Goal: Communication & Community: Answer question/provide support

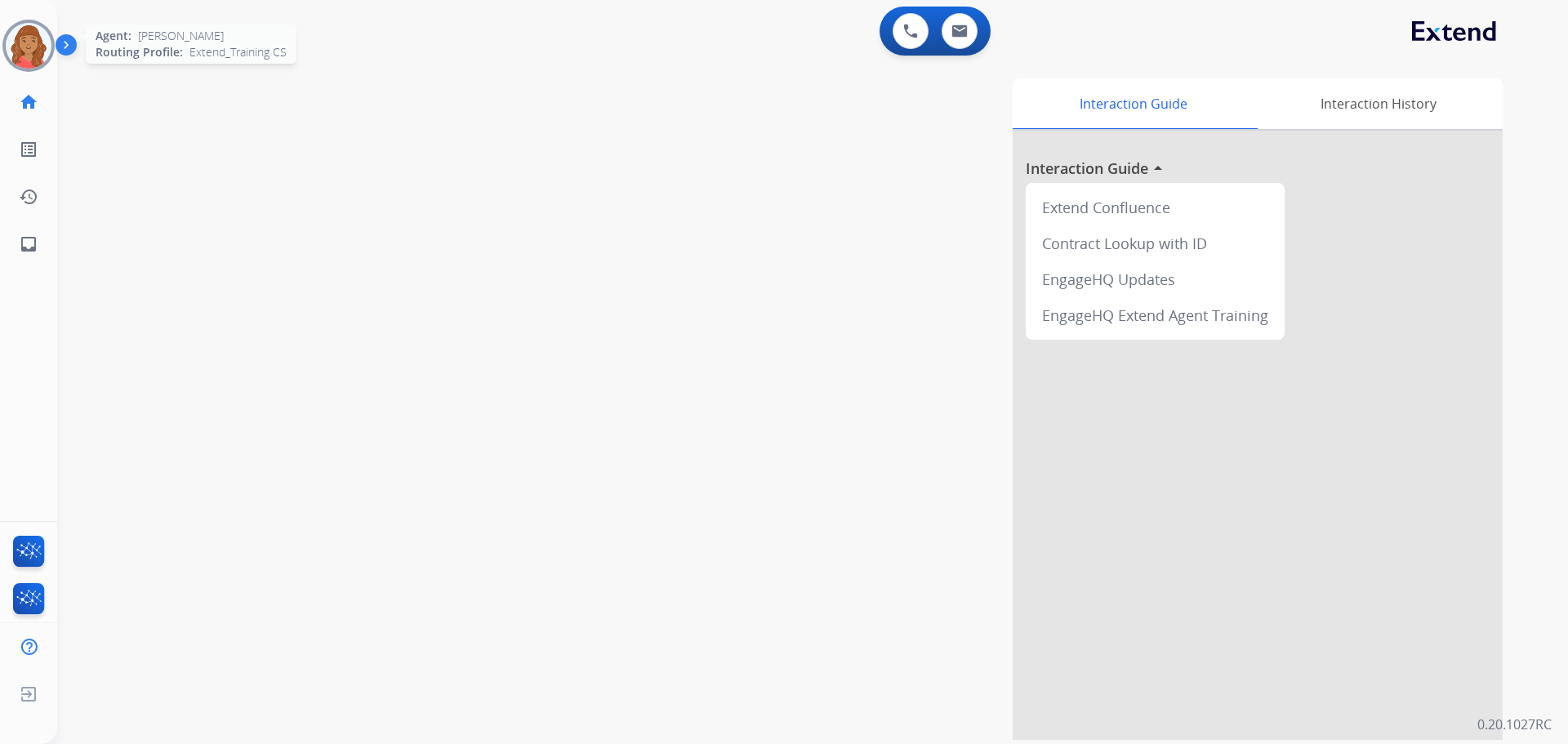
click at [33, 38] on img at bounding box center [28, 46] width 46 height 46
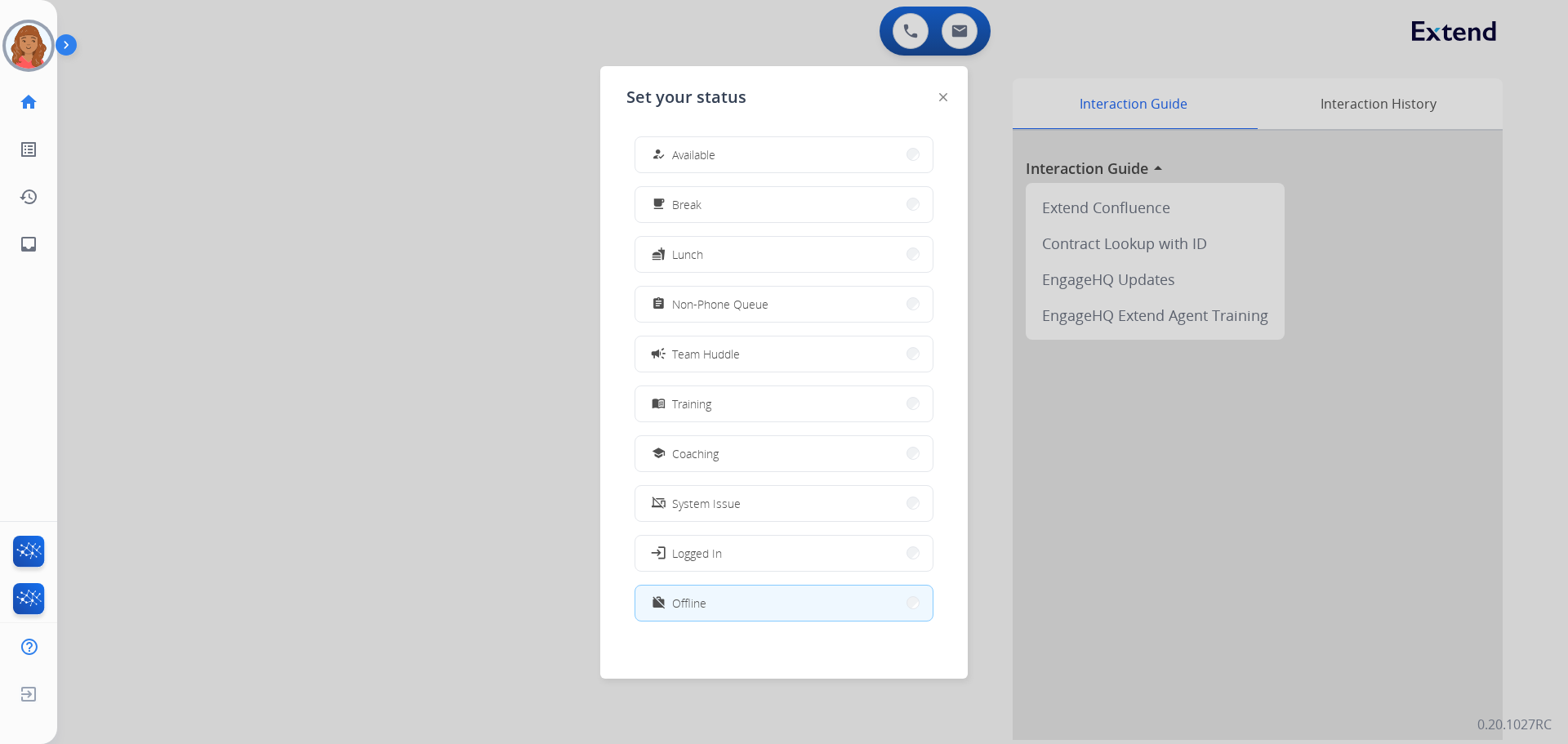
click at [699, 164] on button "how_to_reg Available" at bounding box center [784, 155] width 297 height 35
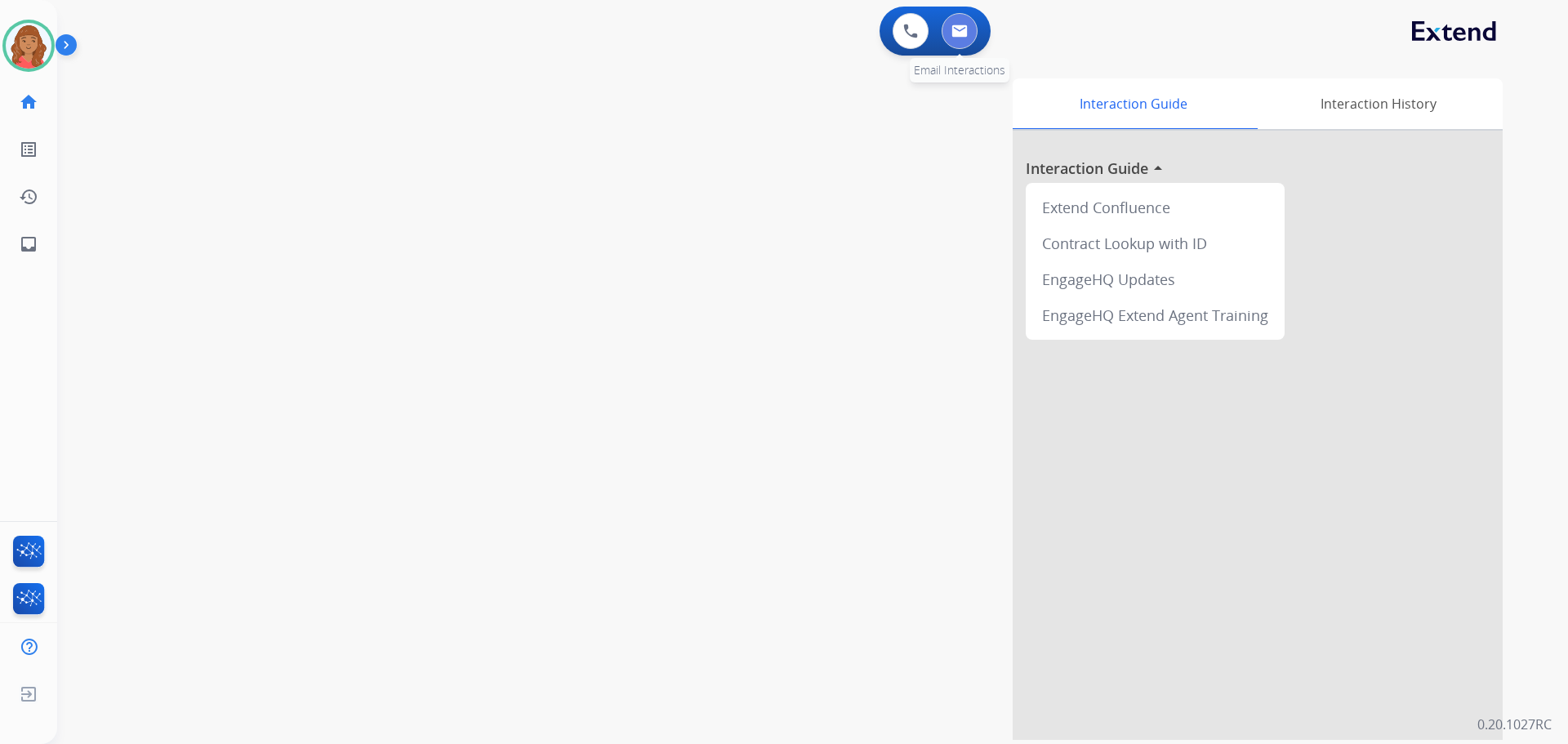
click at [957, 34] on img at bounding box center [959, 31] width 16 height 13
select select "**********"
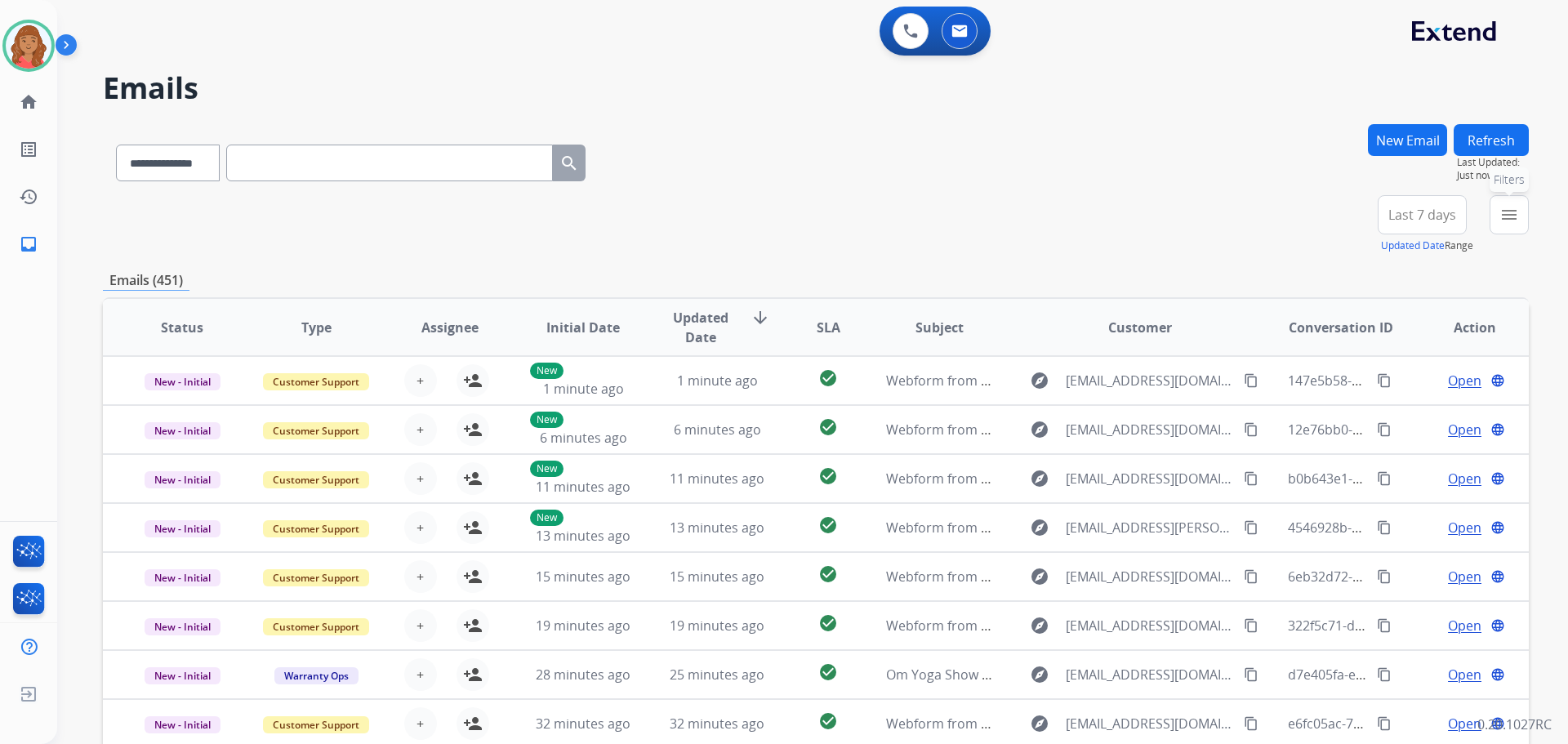
click at [1500, 217] on mat-icon "menu" at bounding box center [1509, 214] width 19 height 19
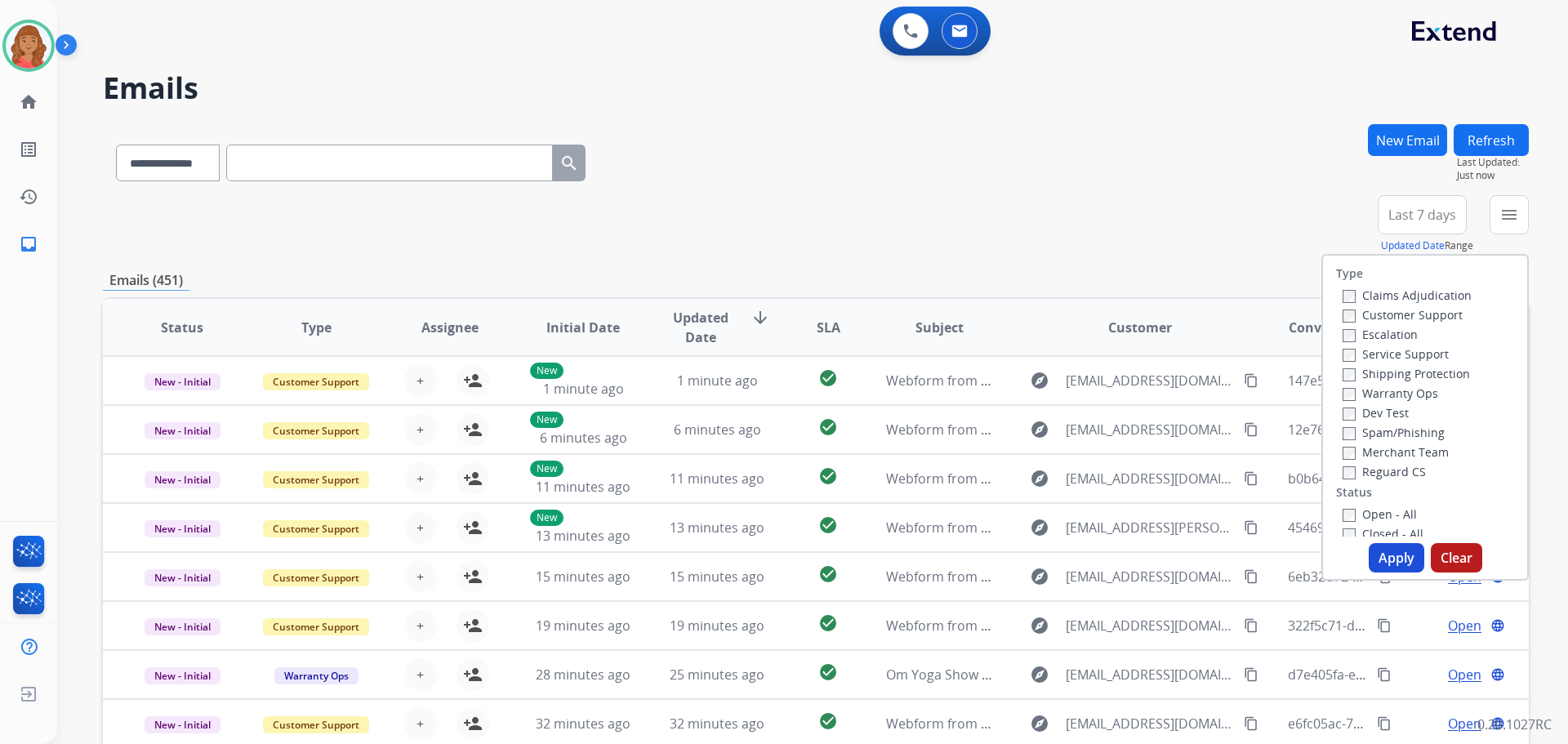
click at [1347, 318] on label "Customer Support" at bounding box center [1402, 314] width 120 height 16
click at [1379, 563] on button "Apply" at bounding box center [1396, 557] width 56 height 29
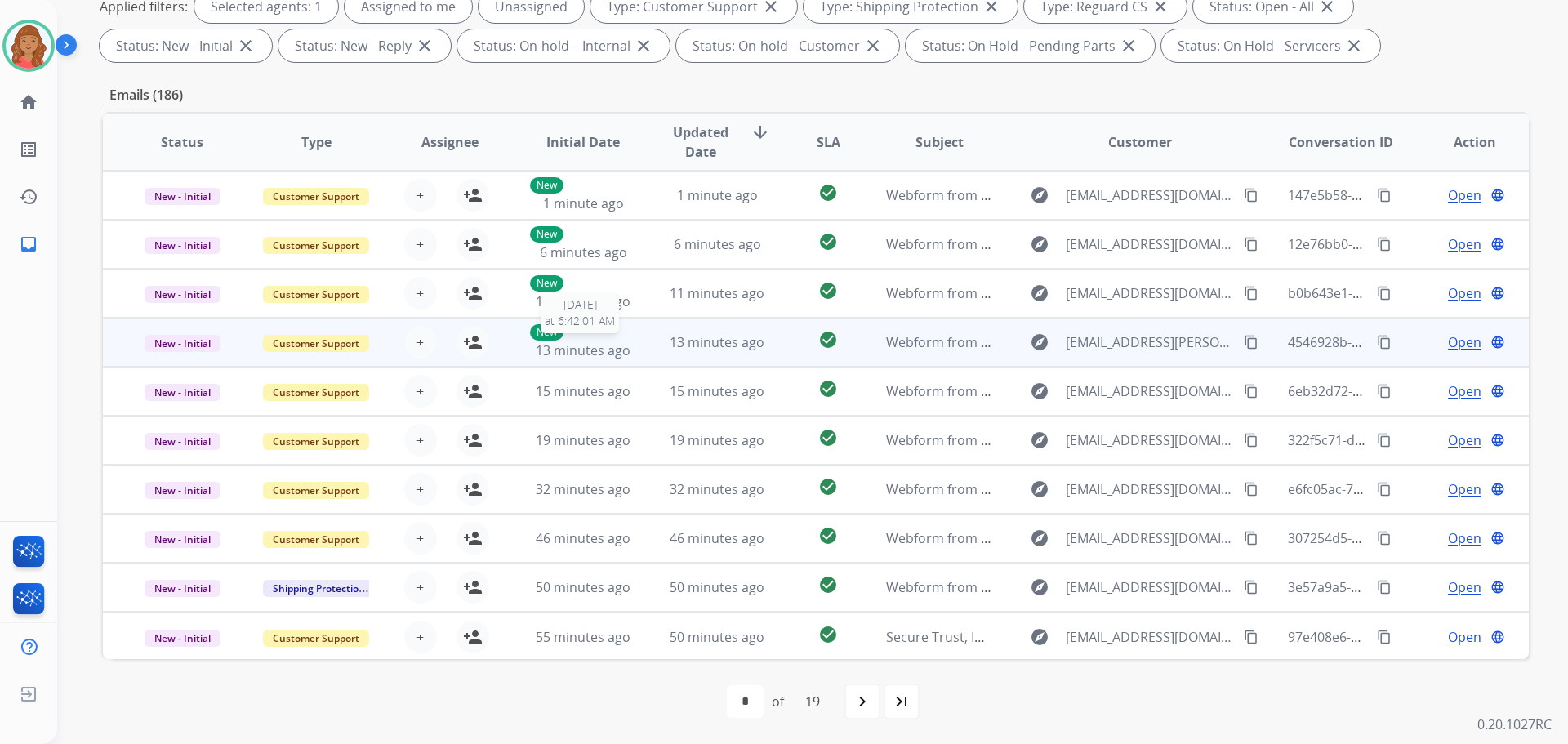
scroll to position [2, 0]
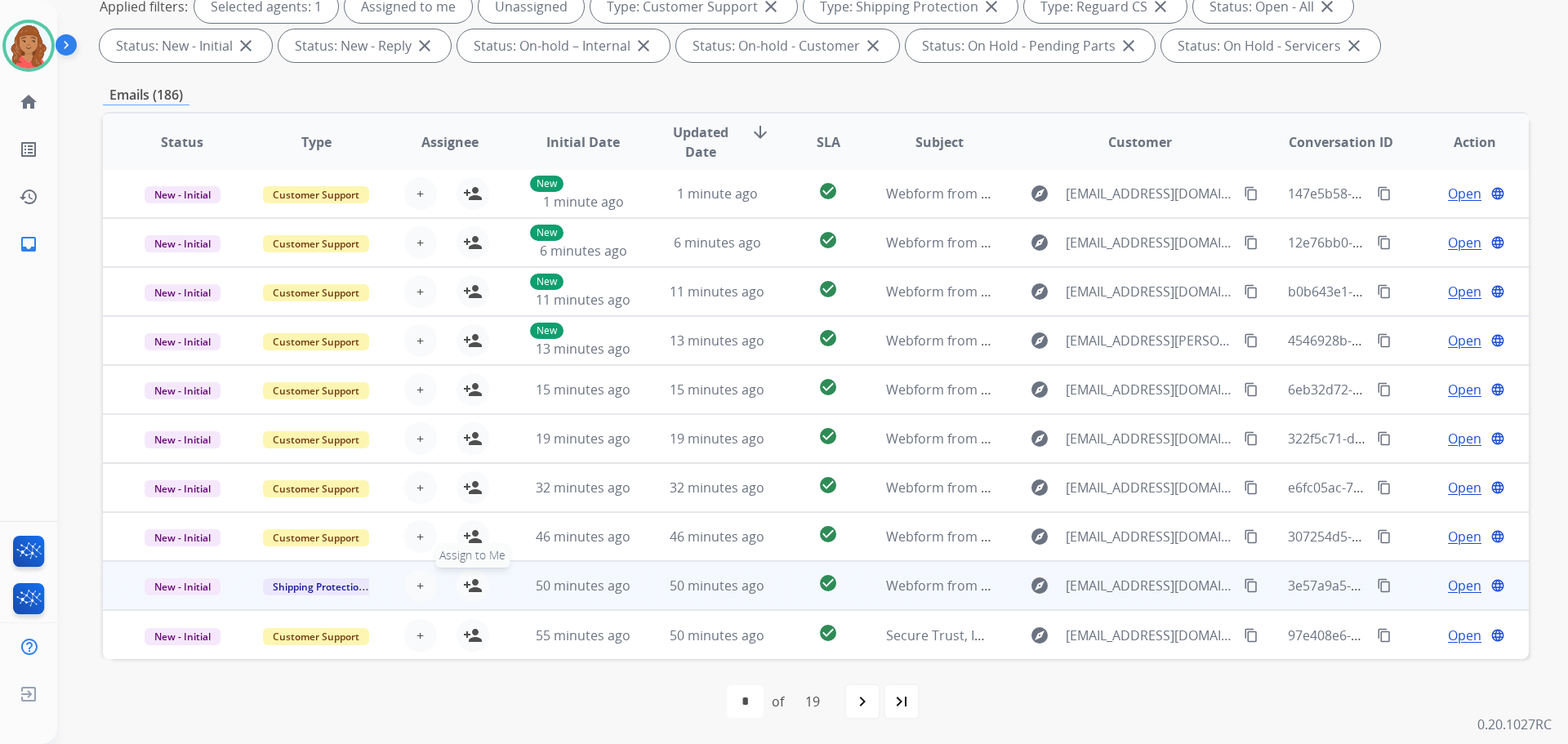
click at [477, 593] on mat-icon "person_add" at bounding box center [472, 585] width 19 height 19
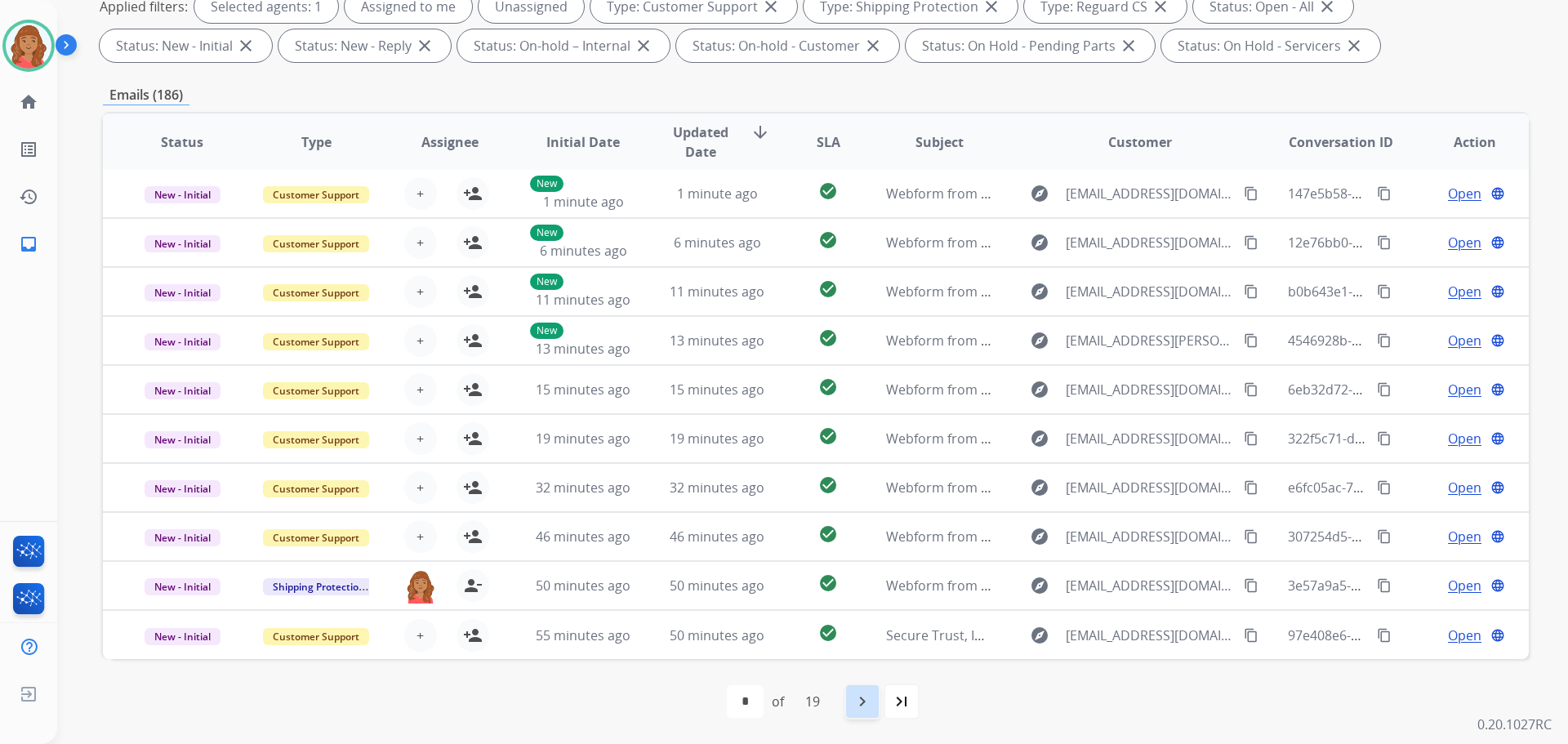
click at [875, 708] on div "navigate_next" at bounding box center [861, 701] width 36 height 36
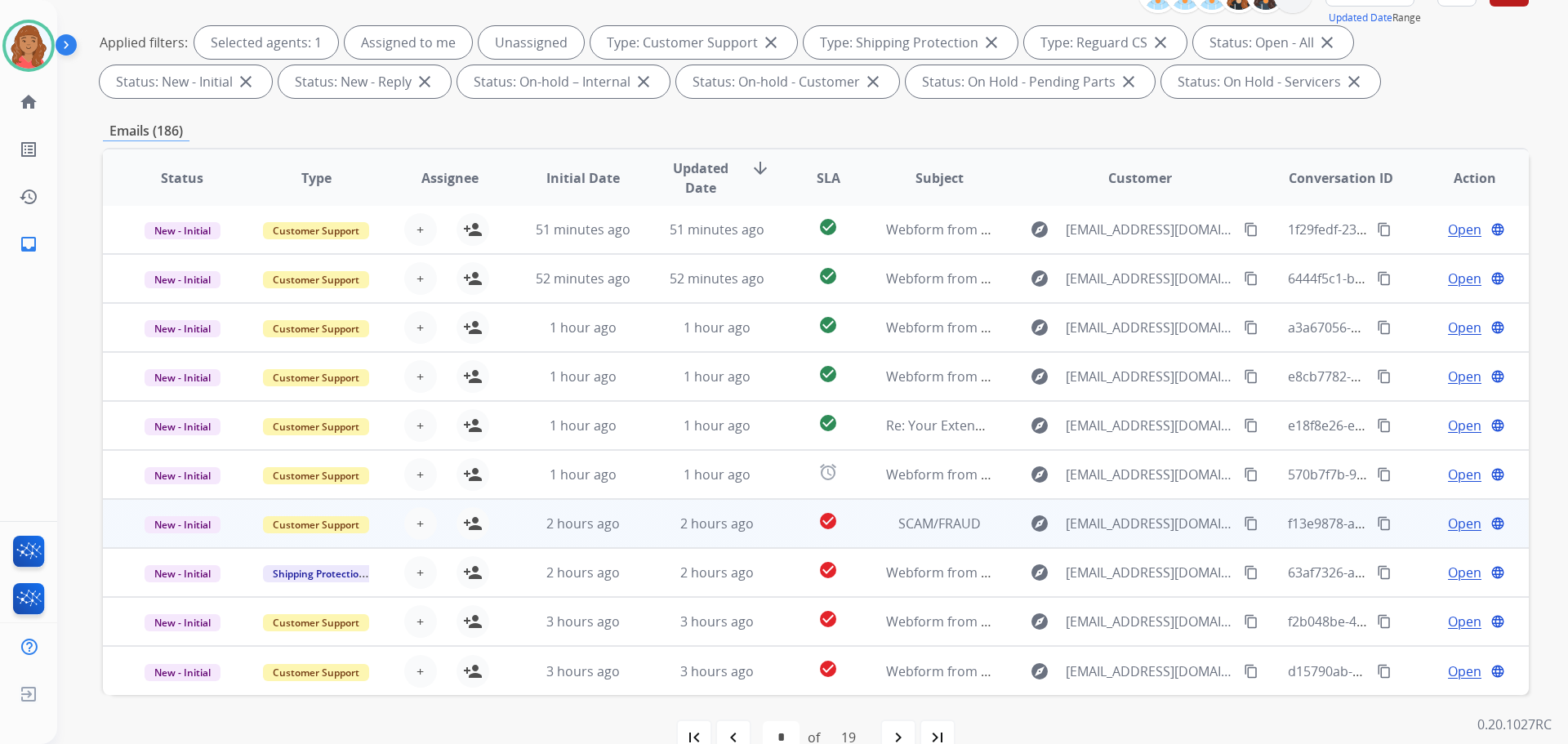
scroll to position [264, 0]
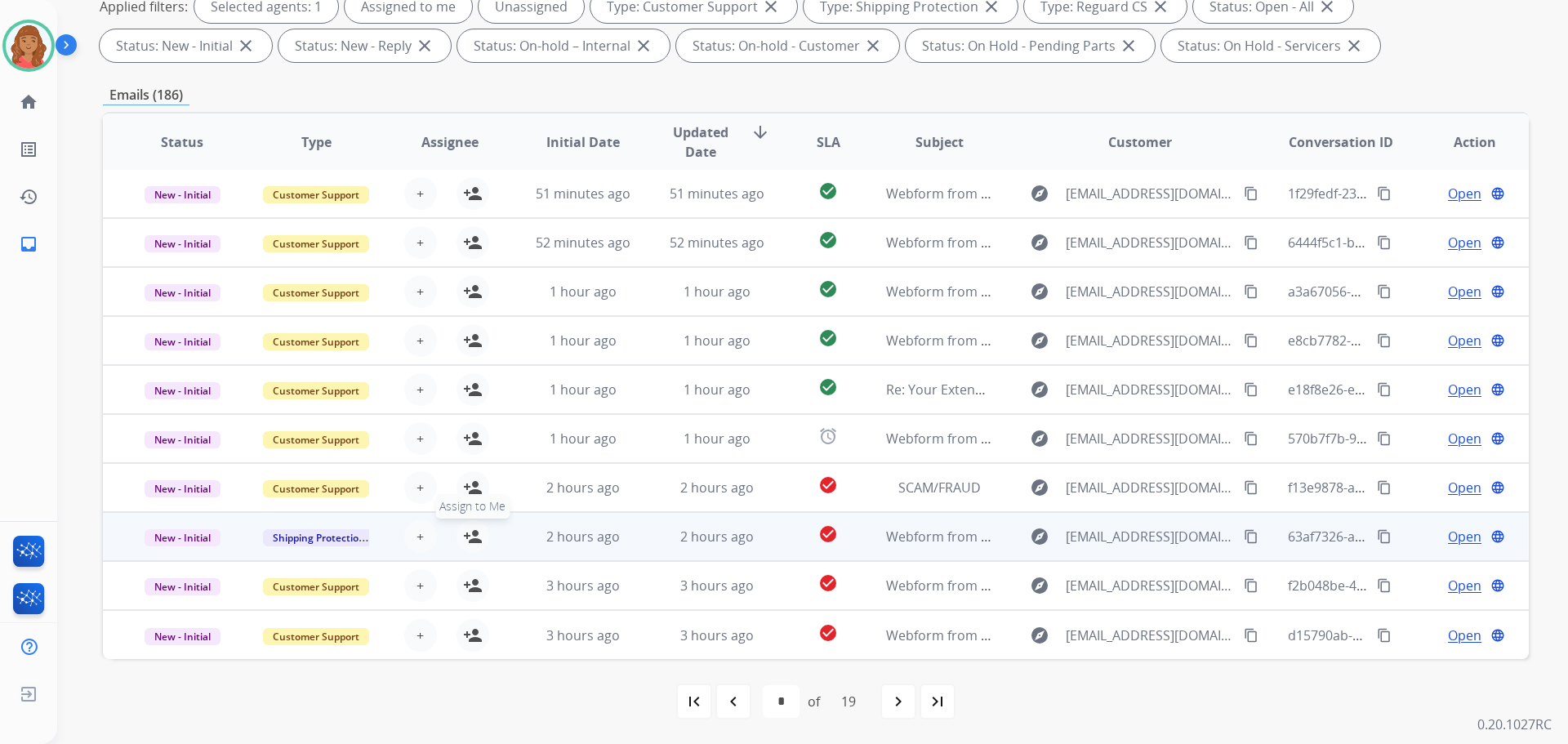
click at [476, 534] on mat-icon "person_add" at bounding box center [472, 535] width 19 height 19
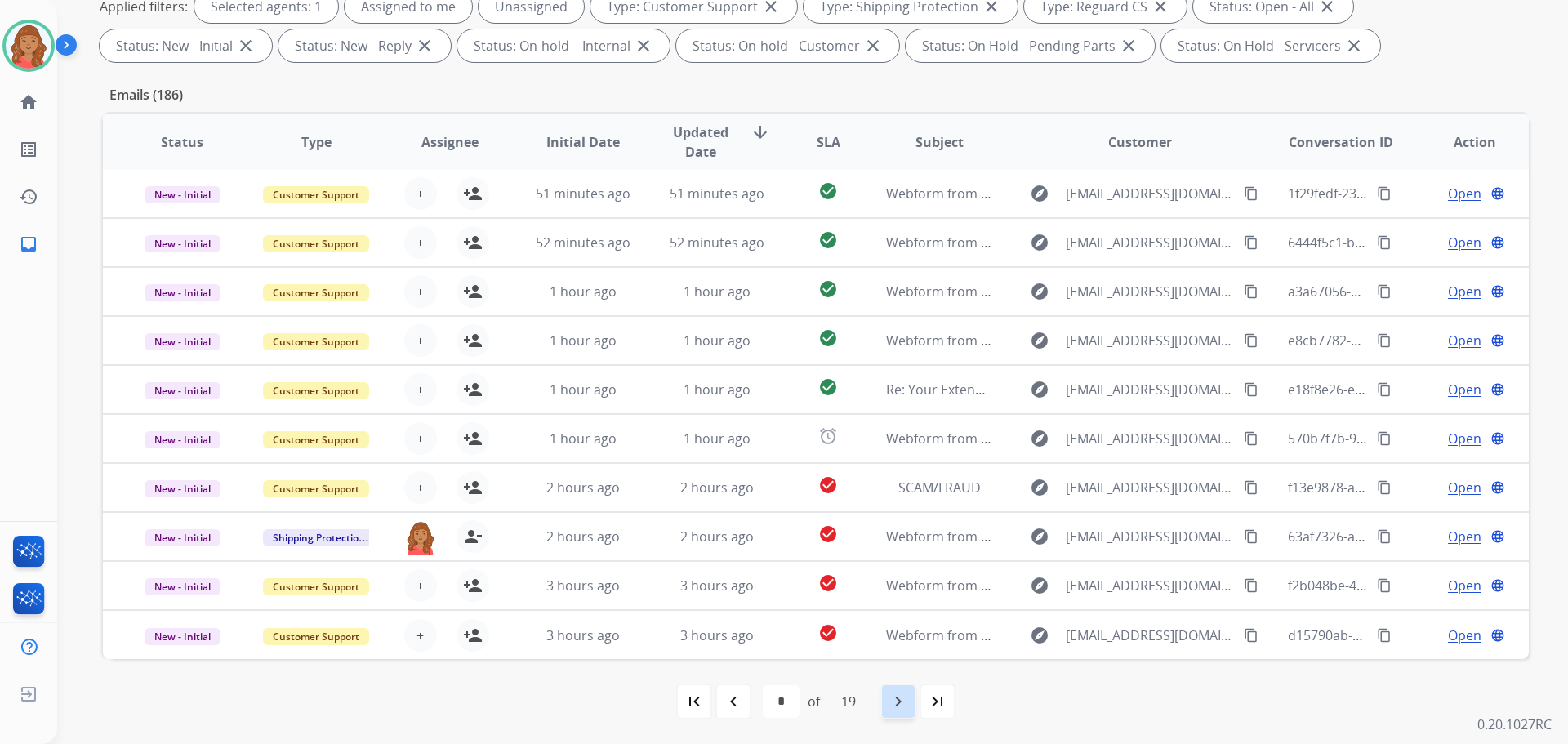
click at [903, 705] on mat-icon "navigate_next" at bounding box center [898, 701] width 19 height 19
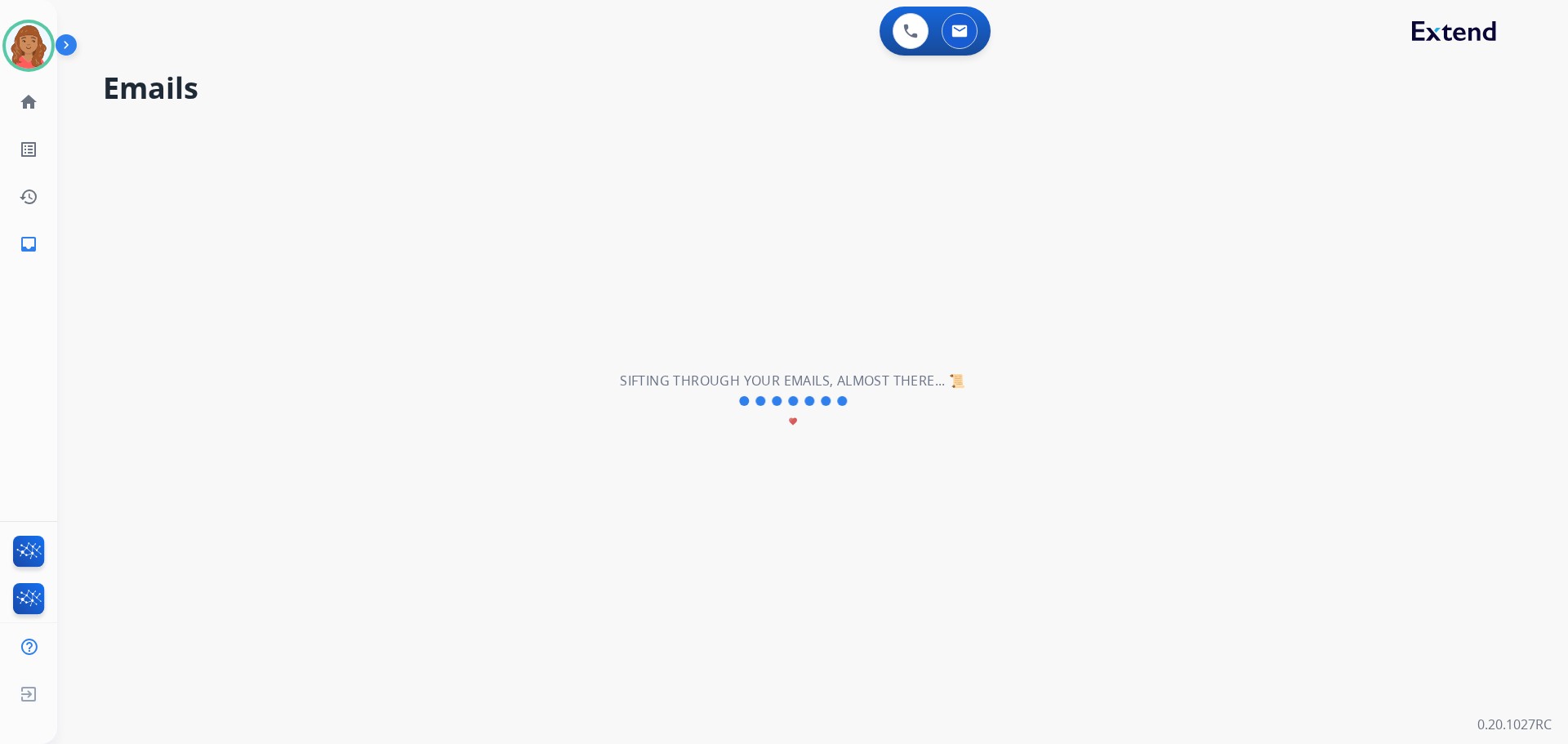
scroll to position [0, 0]
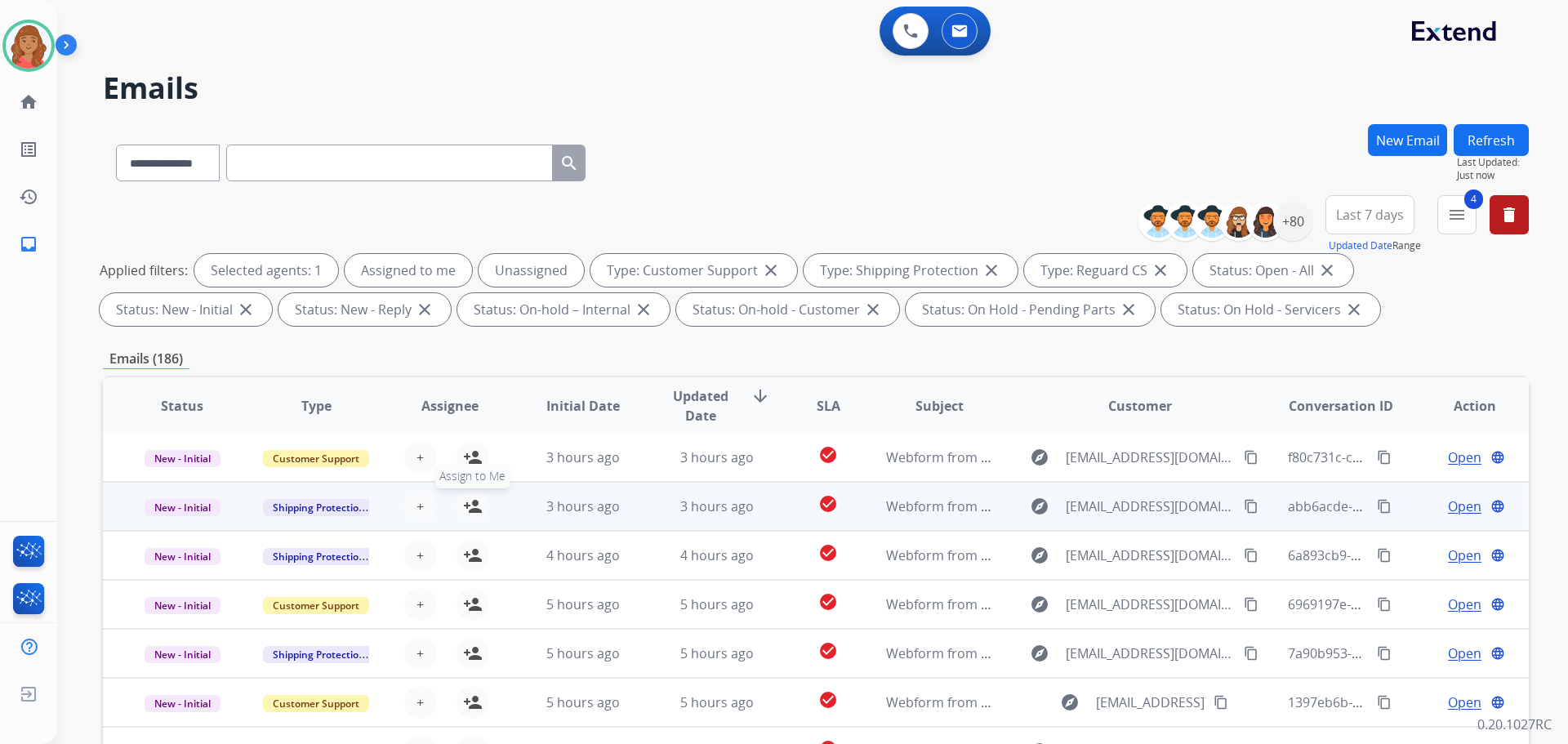
click at [471, 506] on mat-icon "person_add" at bounding box center [472, 505] width 19 height 19
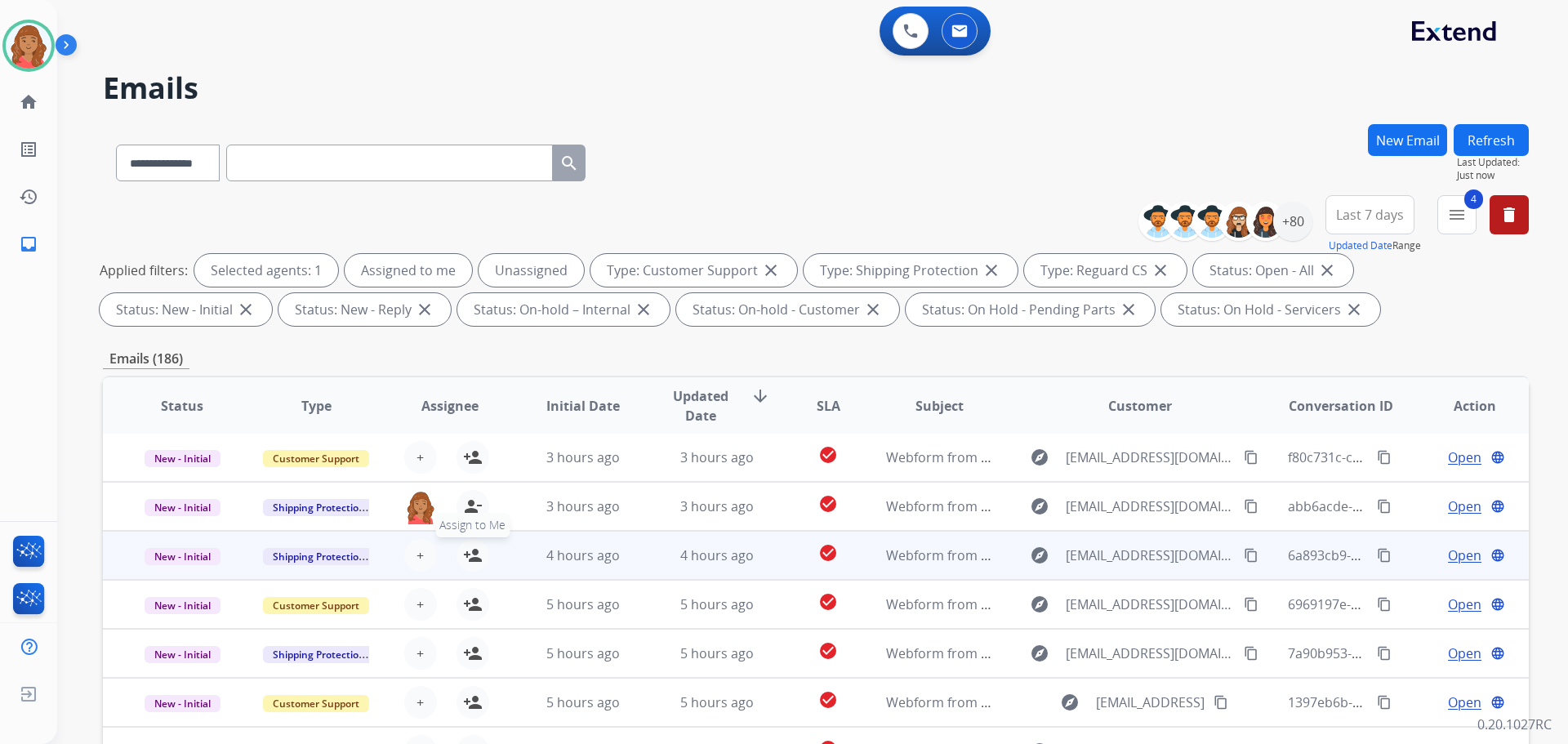
click at [469, 549] on mat-icon "person_add" at bounding box center [472, 555] width 19 height 19
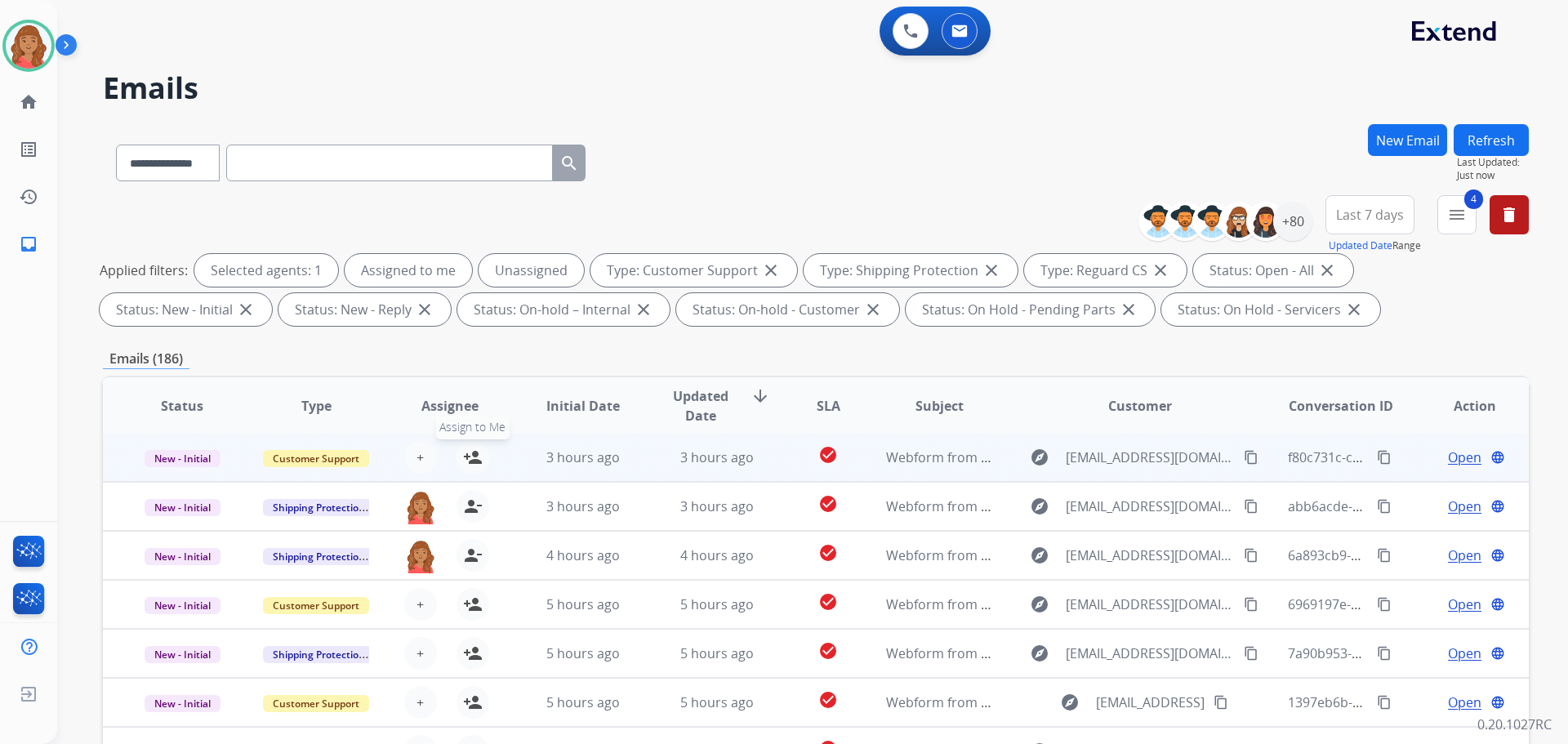
click at [470, 458] on mat-icon "person_add" at bounding box center [472, 457] width 19 height 19
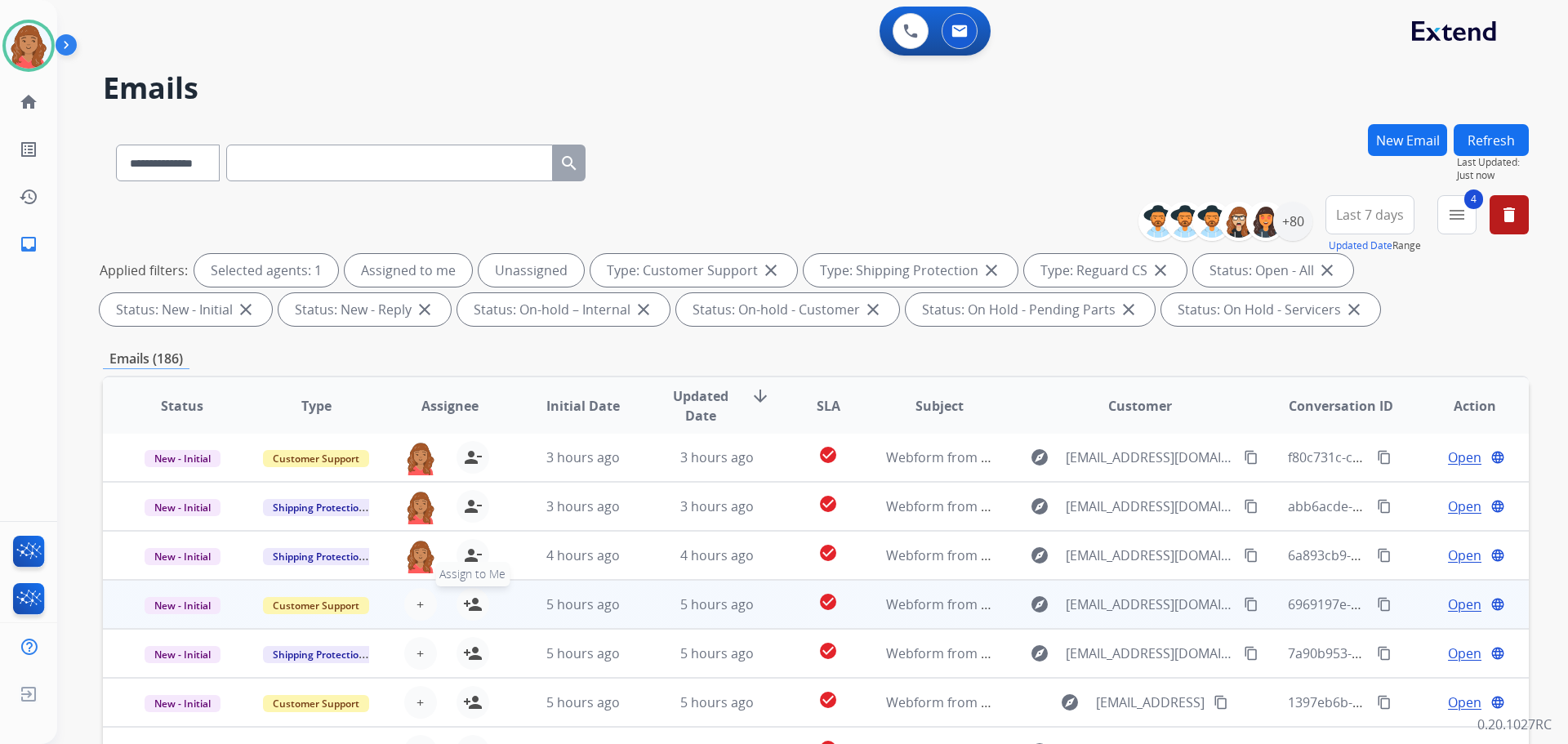
click at [470, 603] on mat-icon "person_add" at bounding box center [472, 603] width 19 height 19
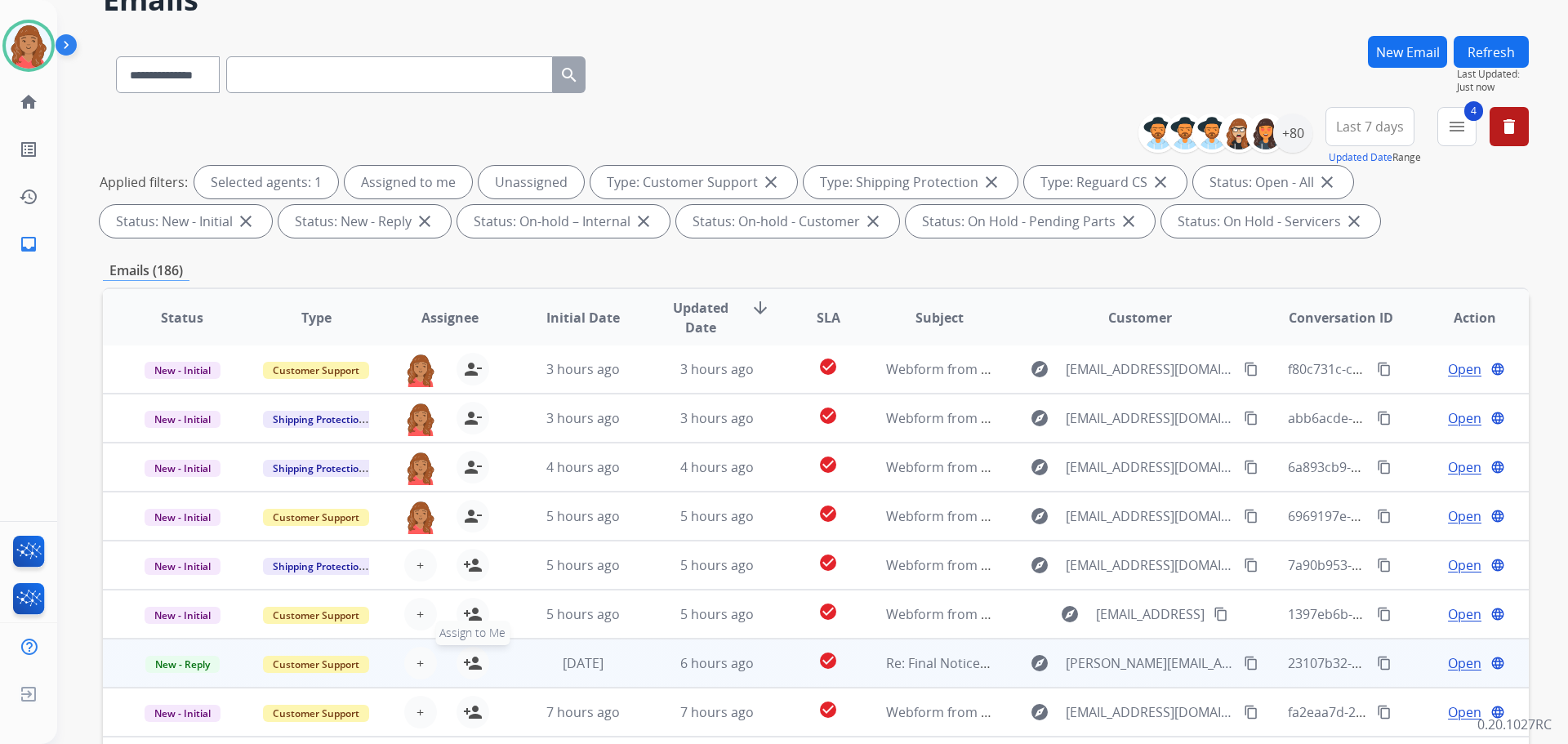
scroll to position [163, 0]
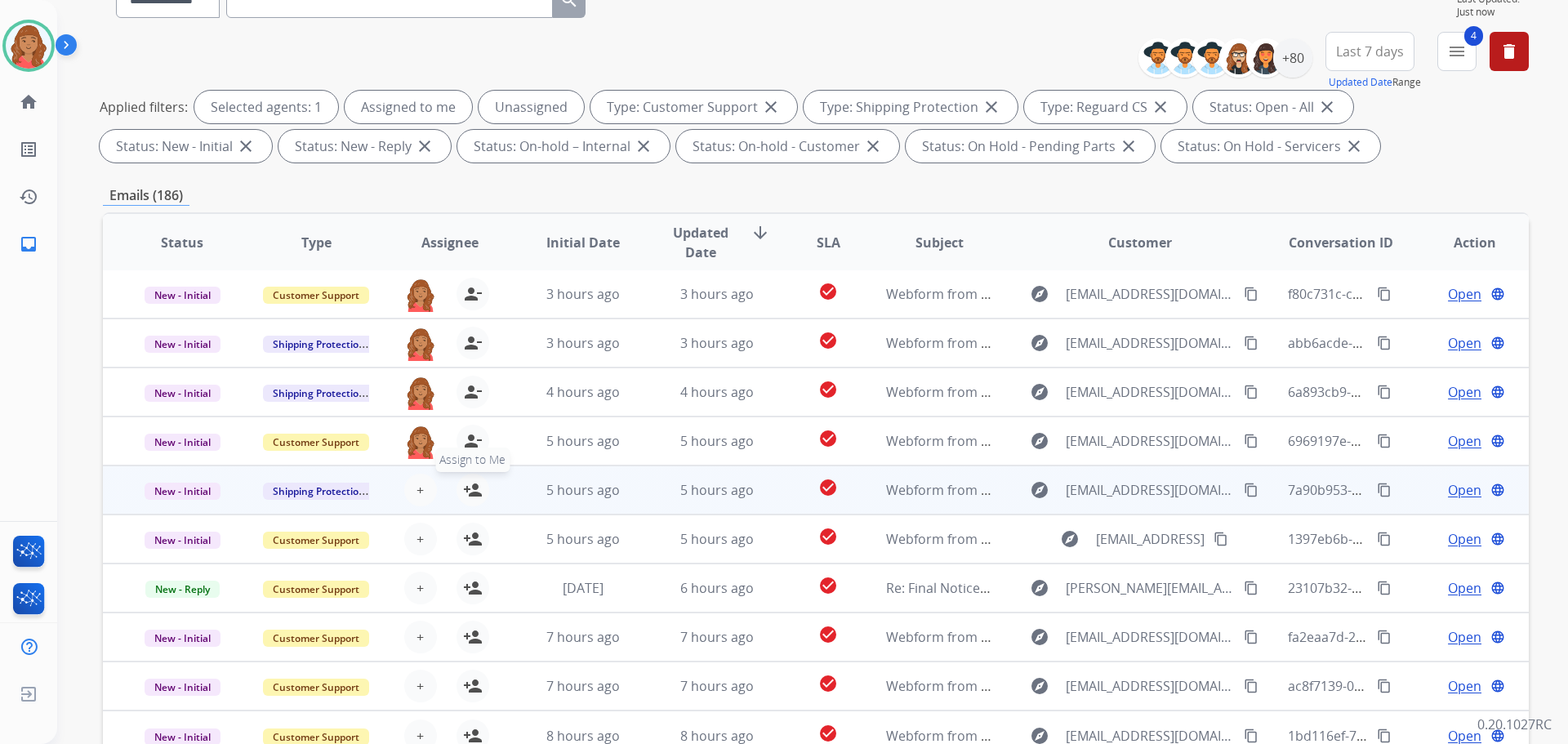
click at [474, 496] on mat-icon "person_add" at bounding box center [472, 490] width 19 height 19
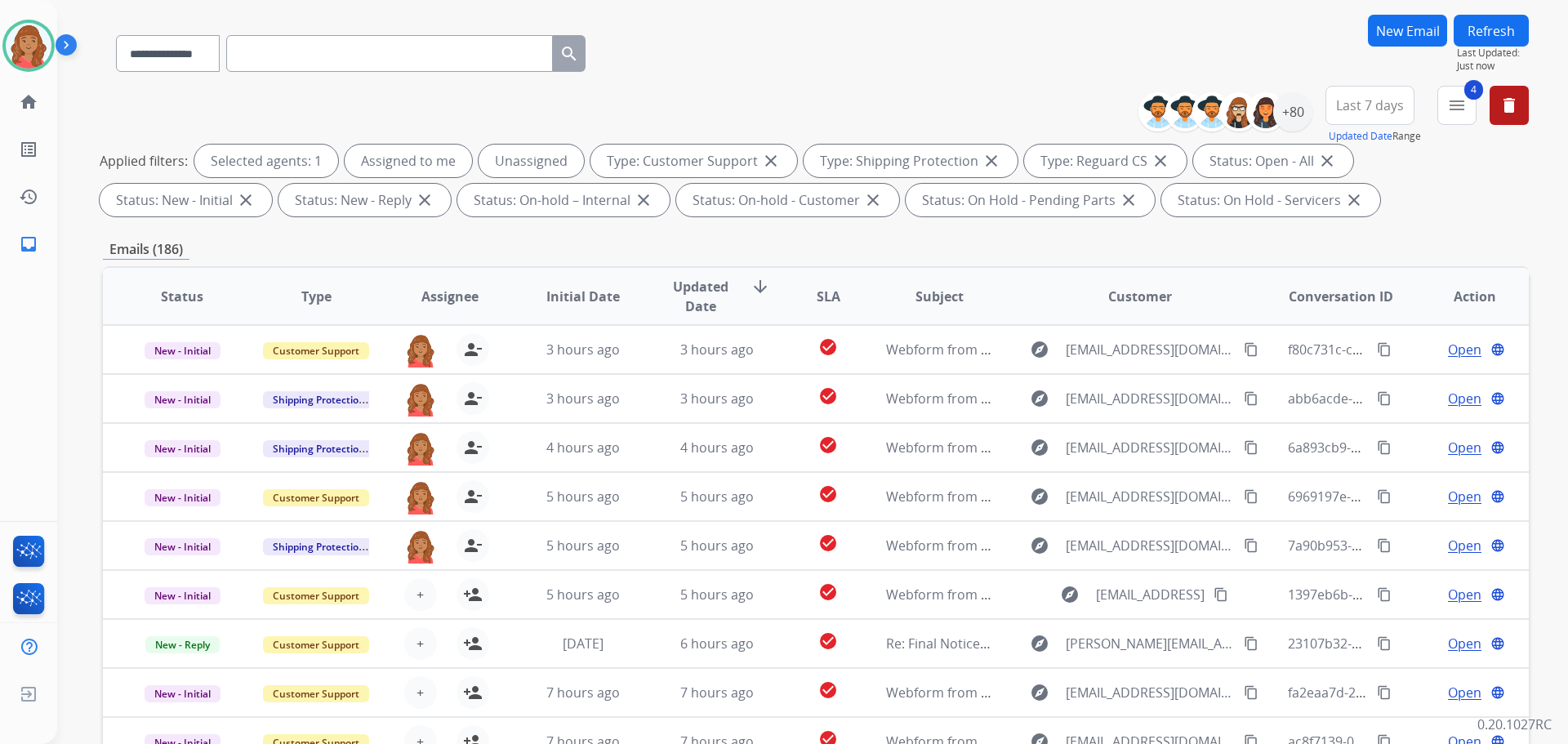
scroll to position [0, 0]
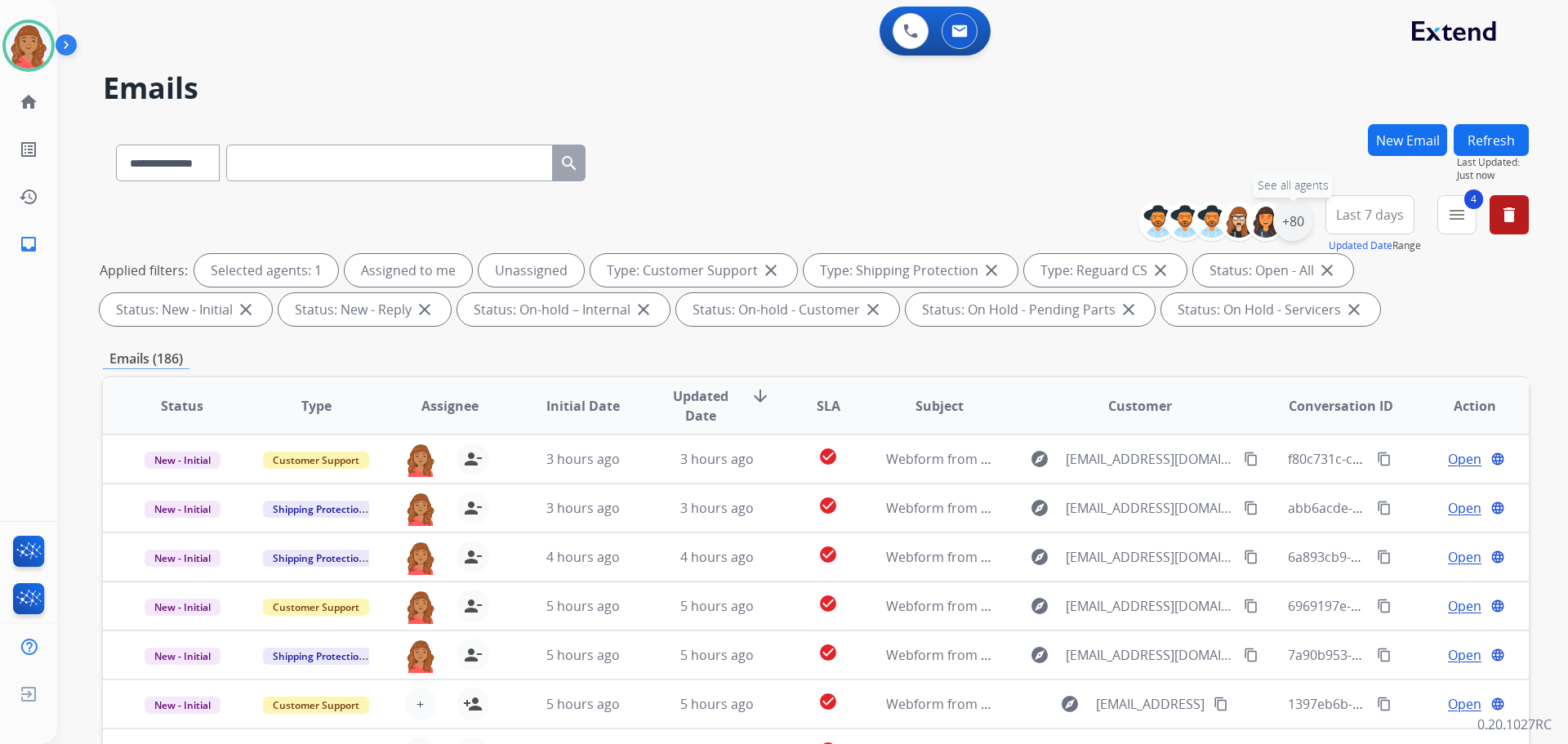
click at [1298, 225] on div "+80" at bounding box center [1292, 221] width 39 height 39
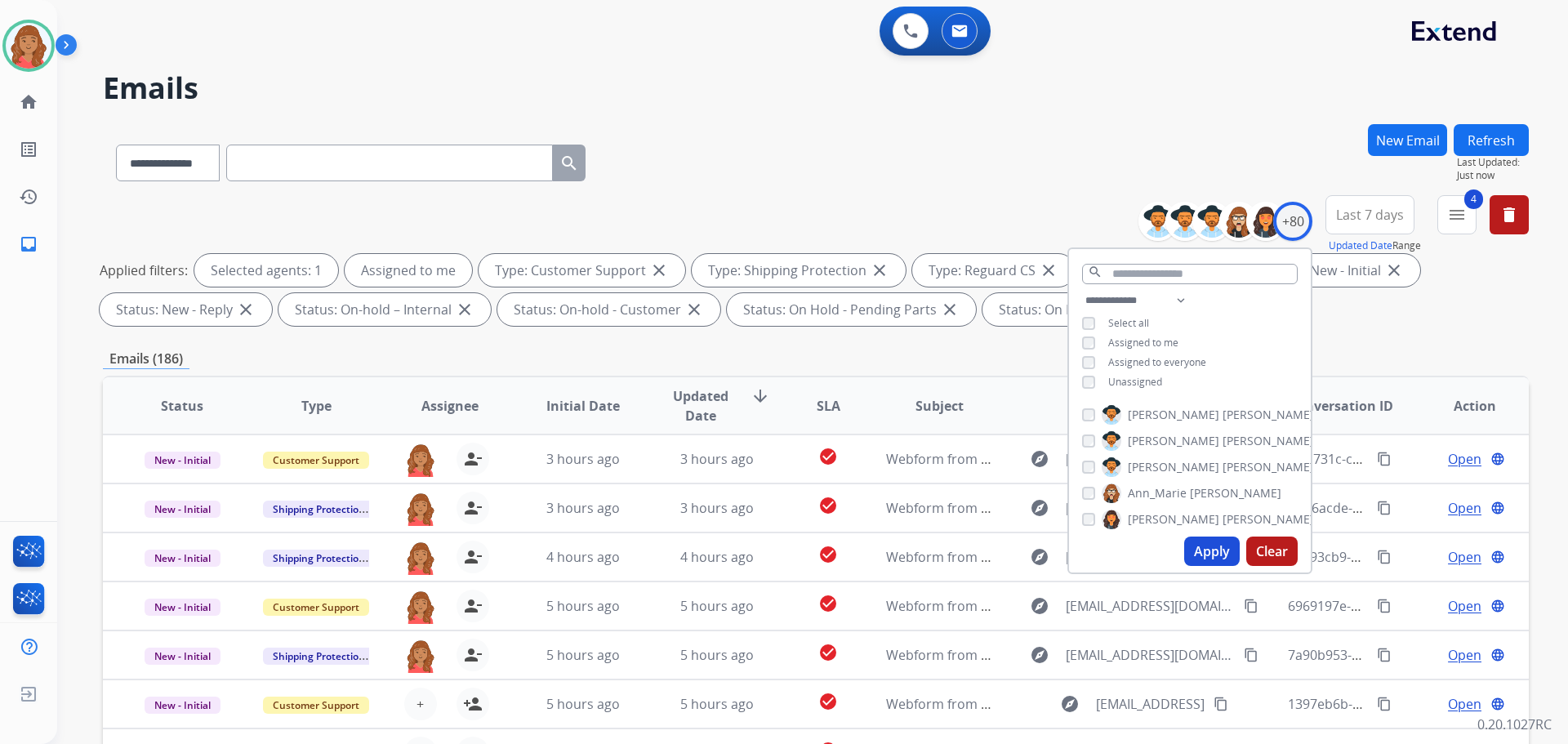
click at [1206, 544] on button "Apply" at bounding box center [1212, 551] width 56 height 29
select select "*"
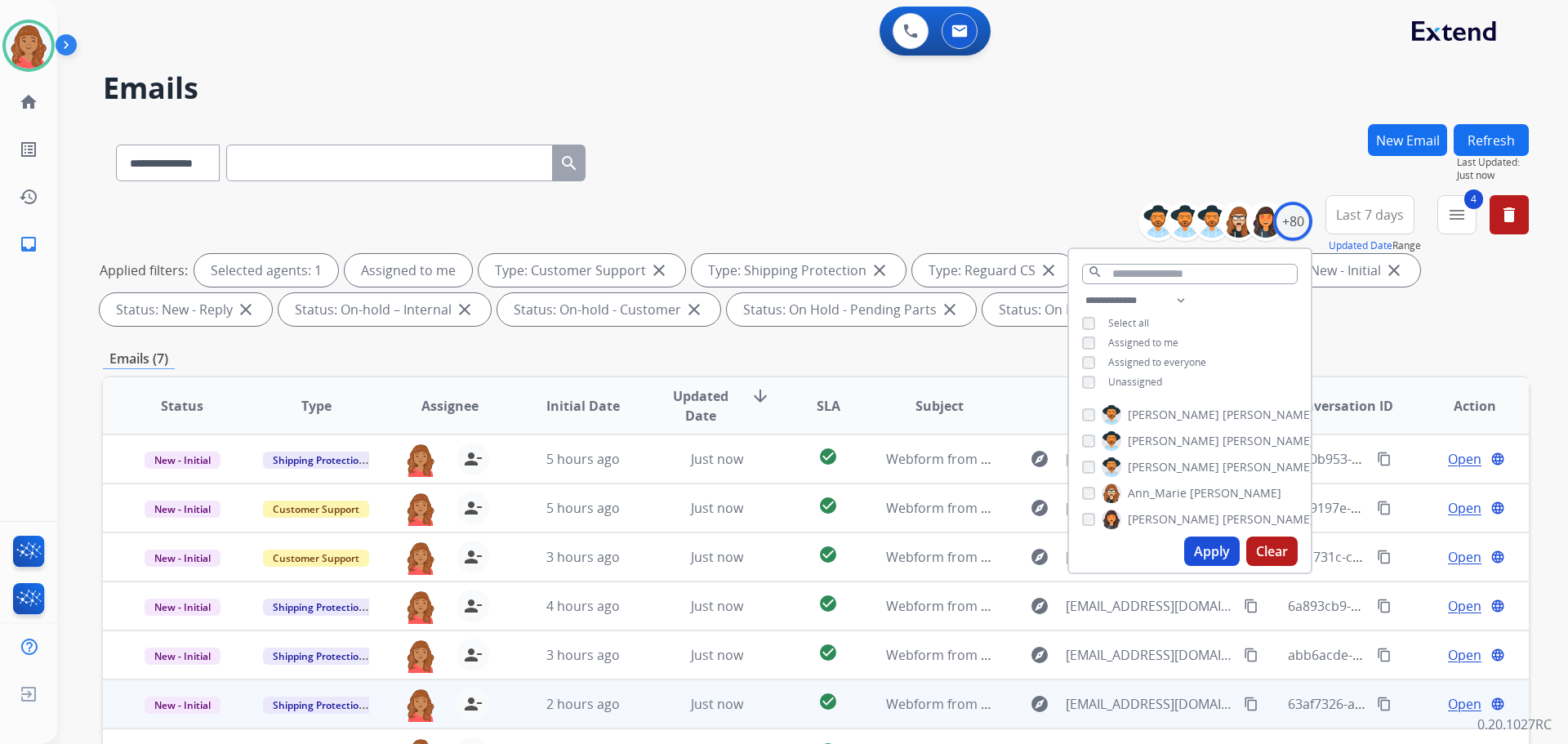
scroll to position [264, 0]
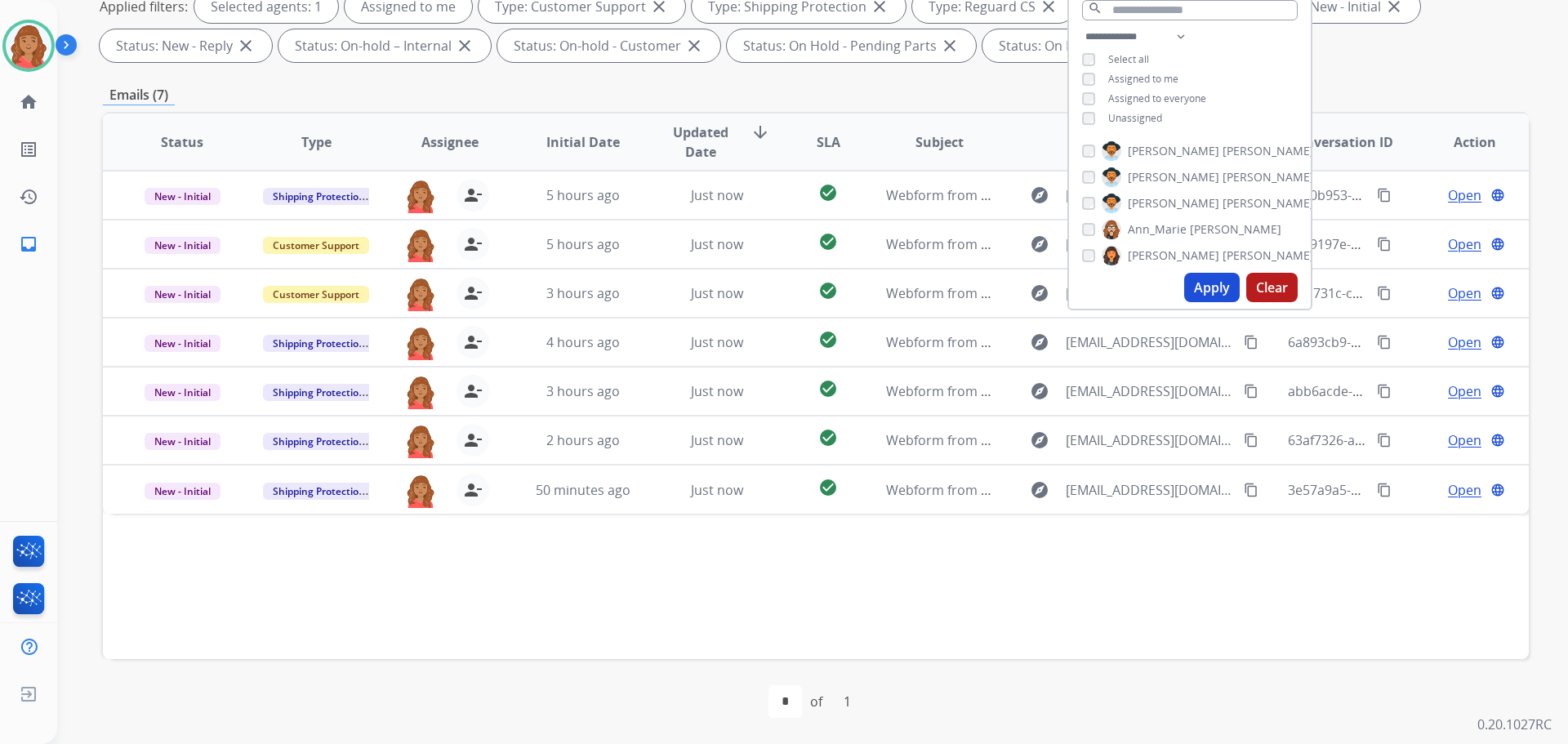
click at [749, 85] on div "Emails (7)" at bounding box center [816, 95] width 1426 height 20
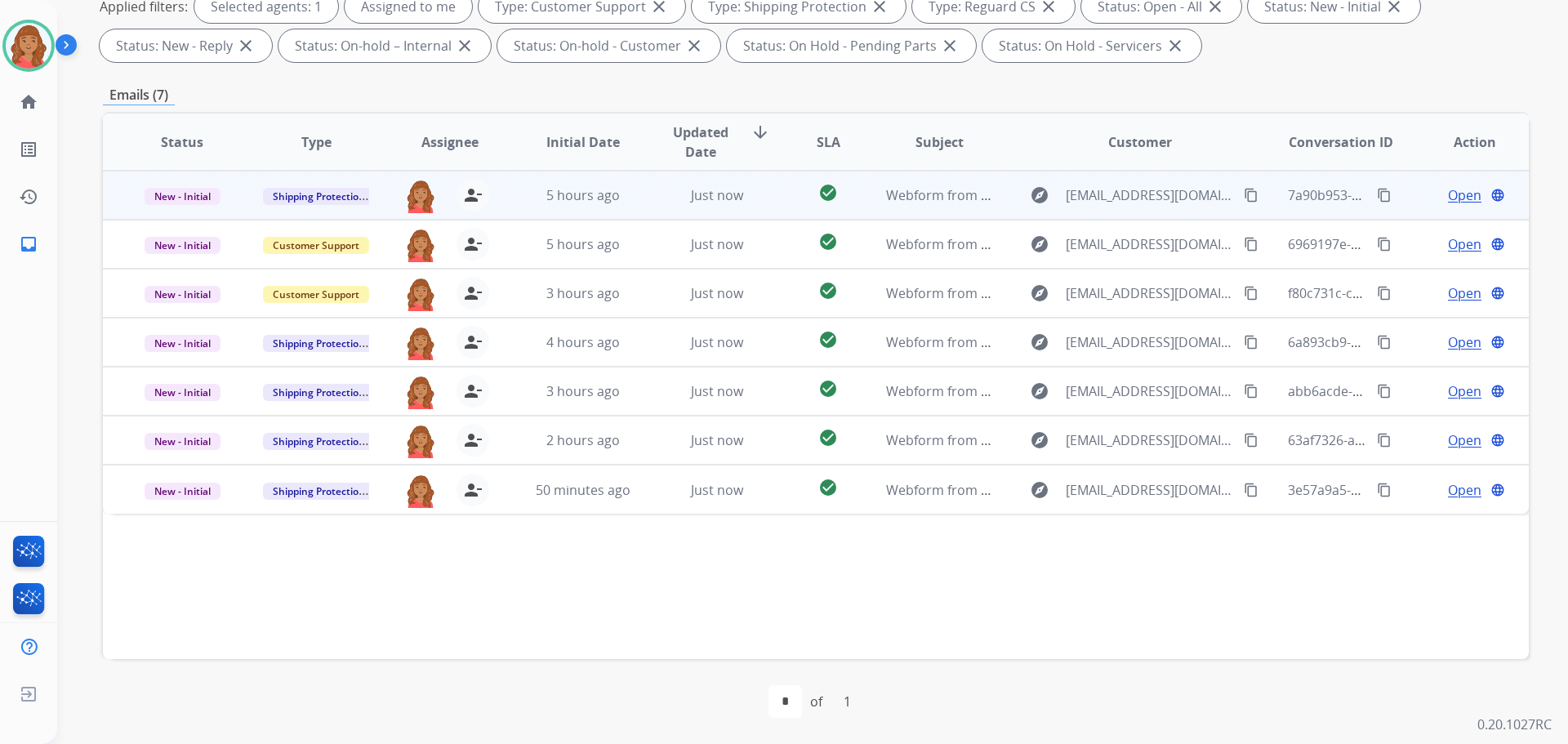
click at [1244, 195] on mat-icon "content_copy" at bounding box center [1251, 195] width 15 height 15
click at [589, 180] on td "5 hours ago" at bounding box center [570, 195] width 134 height 49
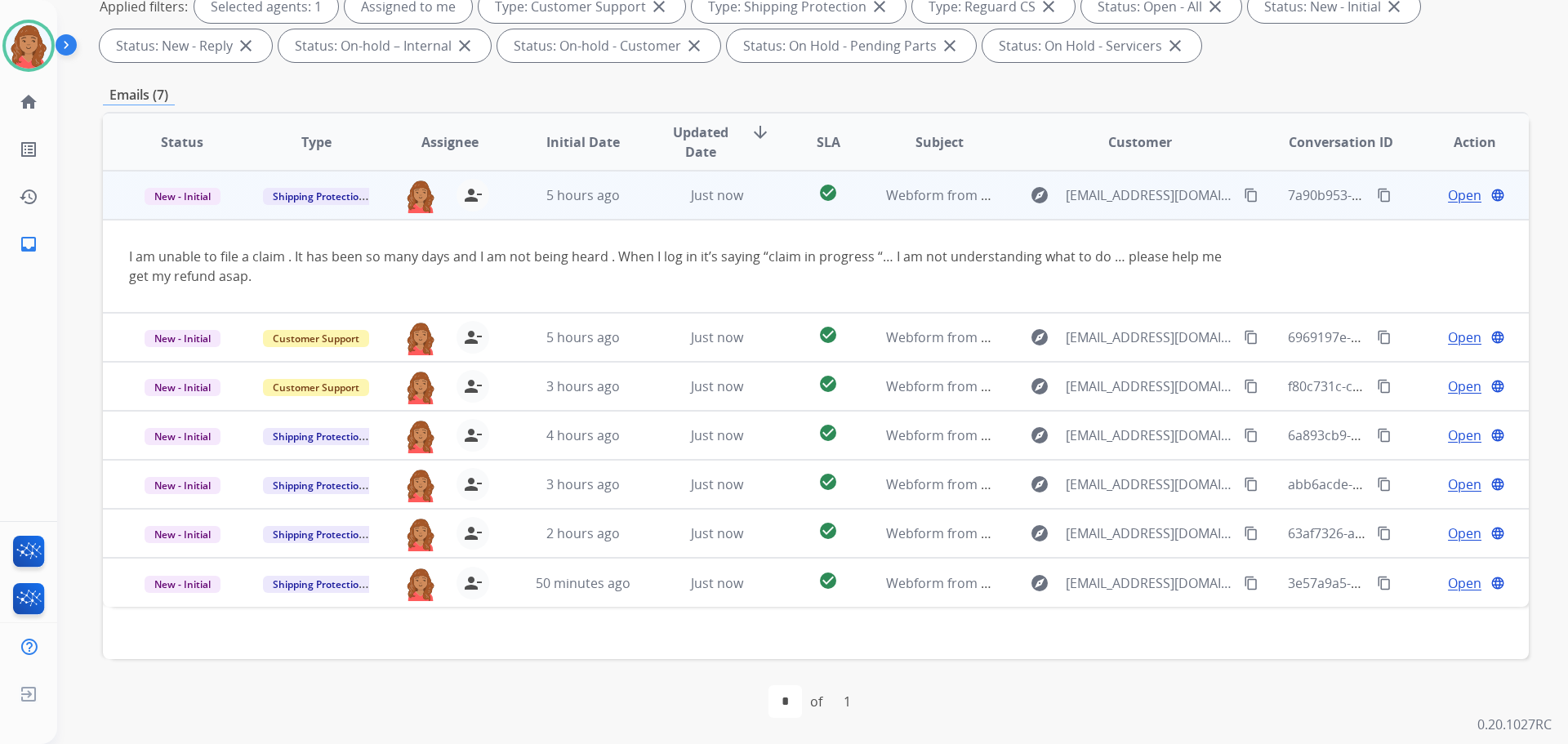
click at [1448, 199] on span "Open" at bounding box center [1465, 195] width 34 height 19
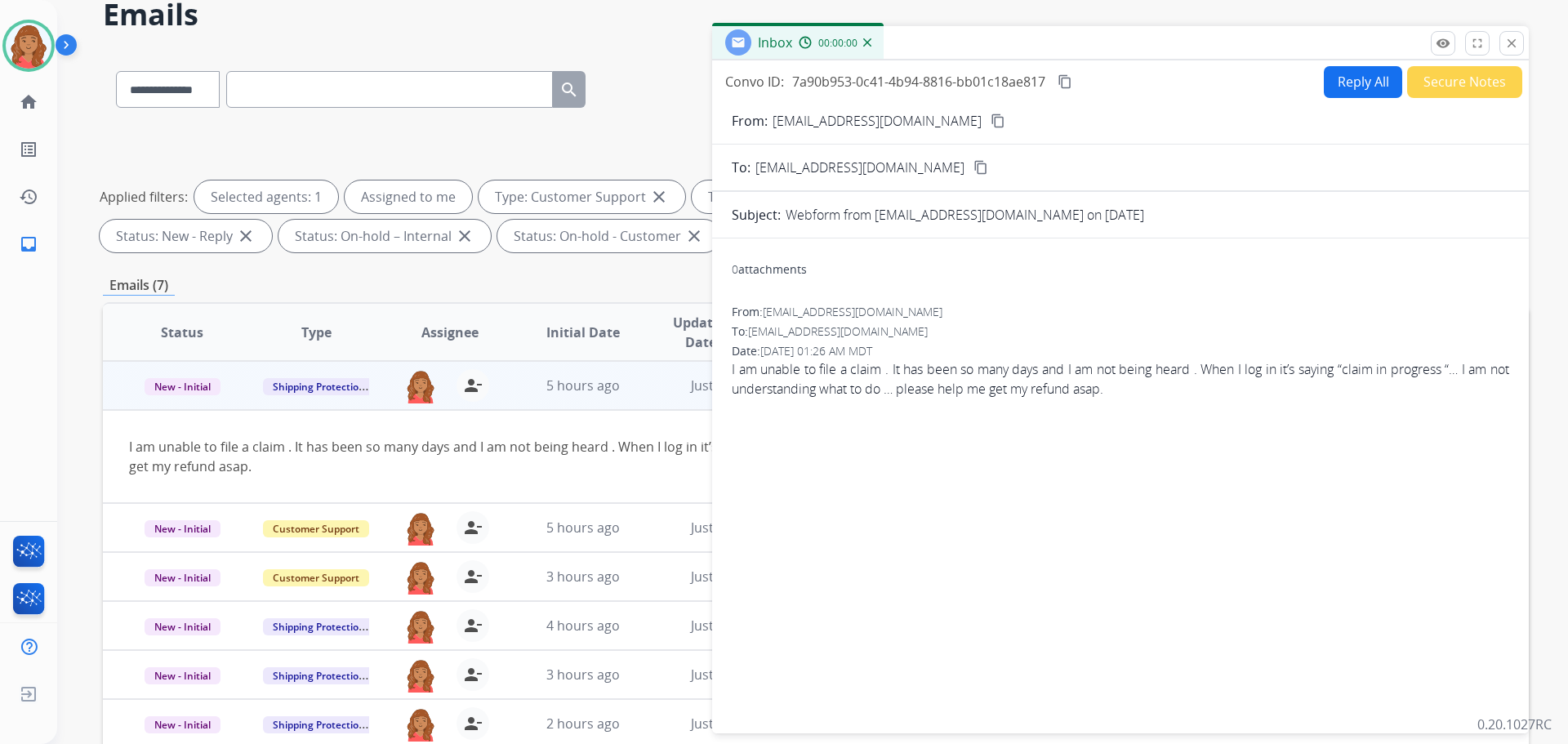
scroll to position [0, 0]
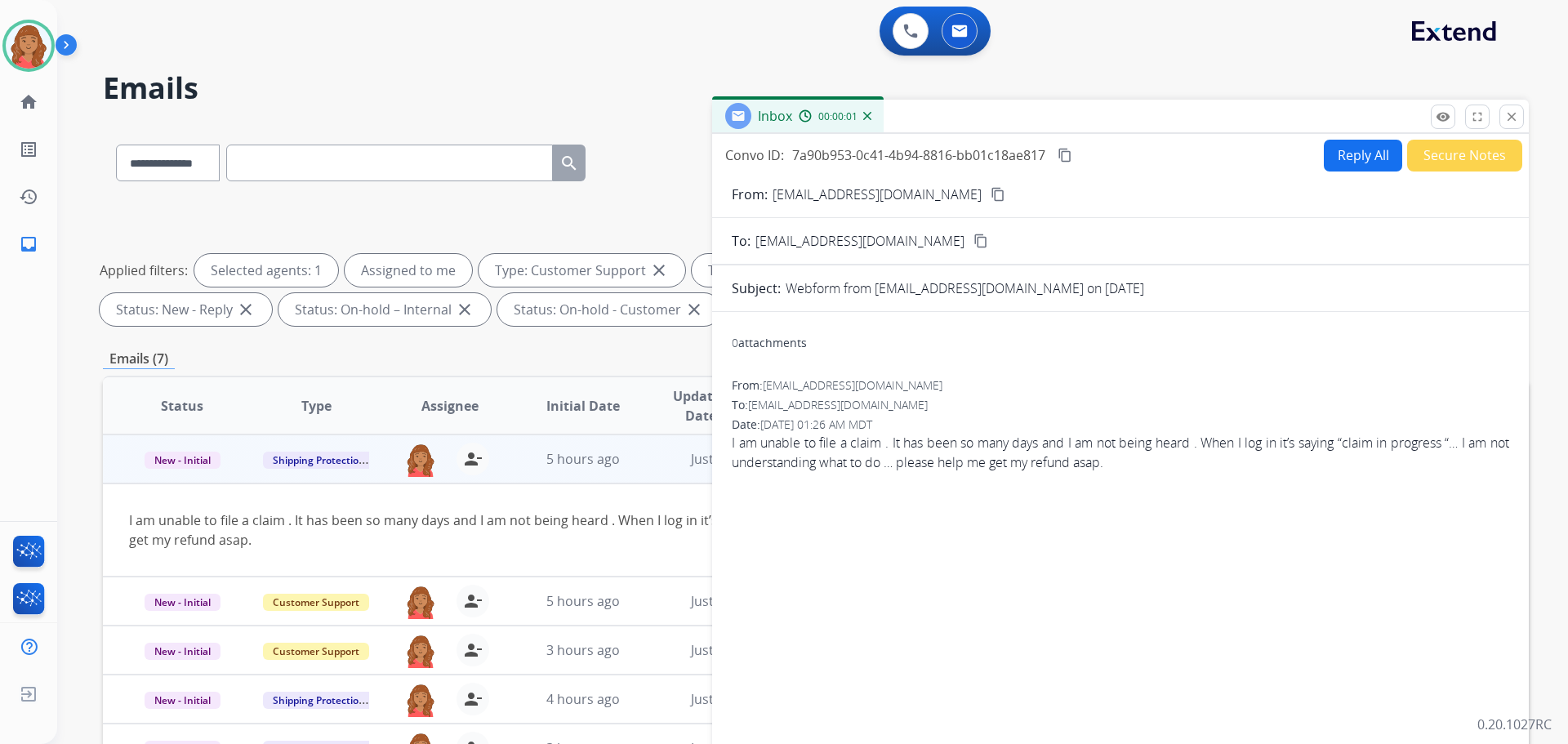
click at [1345, 161] on button "Reply All" at bounding box center [1363, 156] width 79 height 32
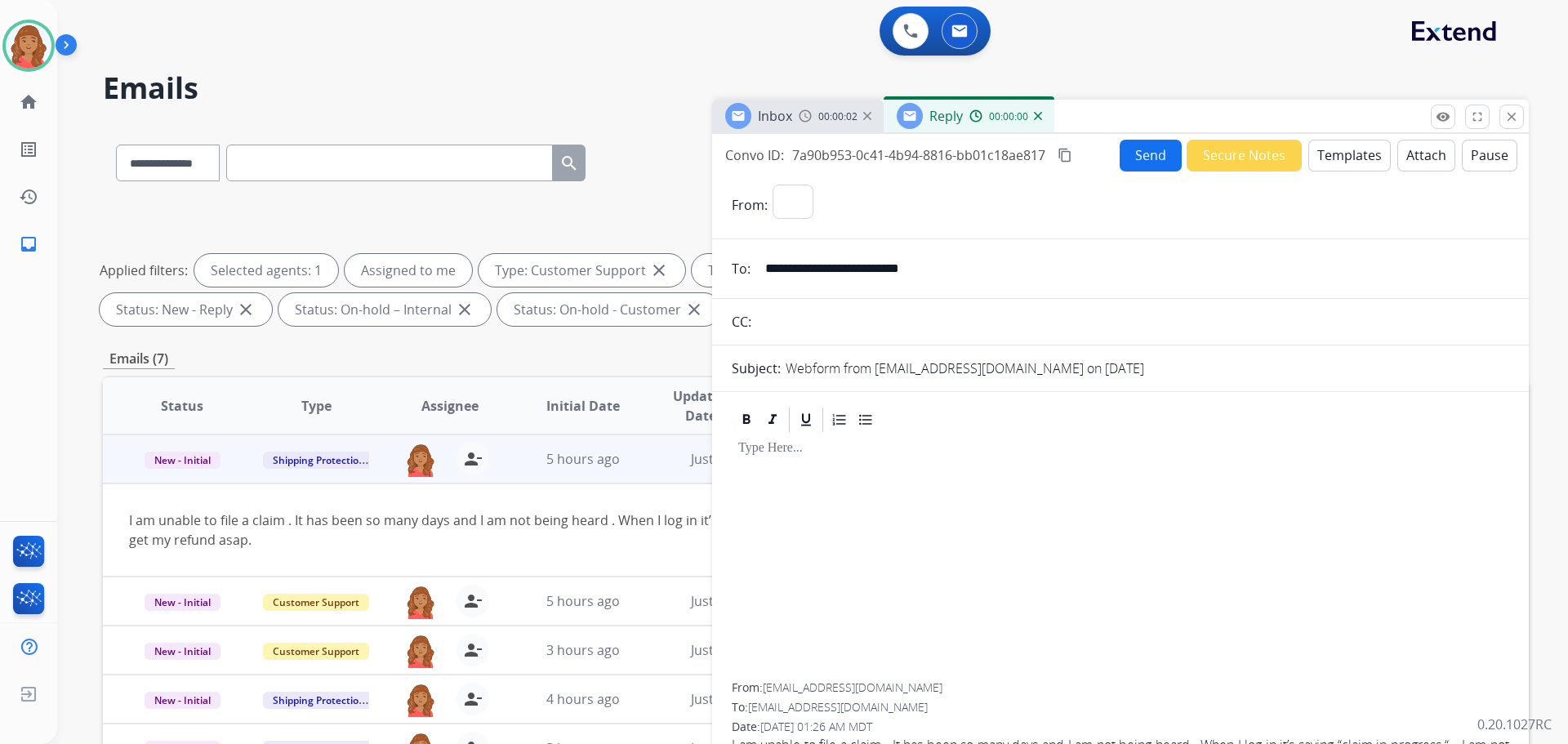
select select "**********"
click at [1346, 157] on button "Templates" at bounding box center [1349, 156] width 82 height 32
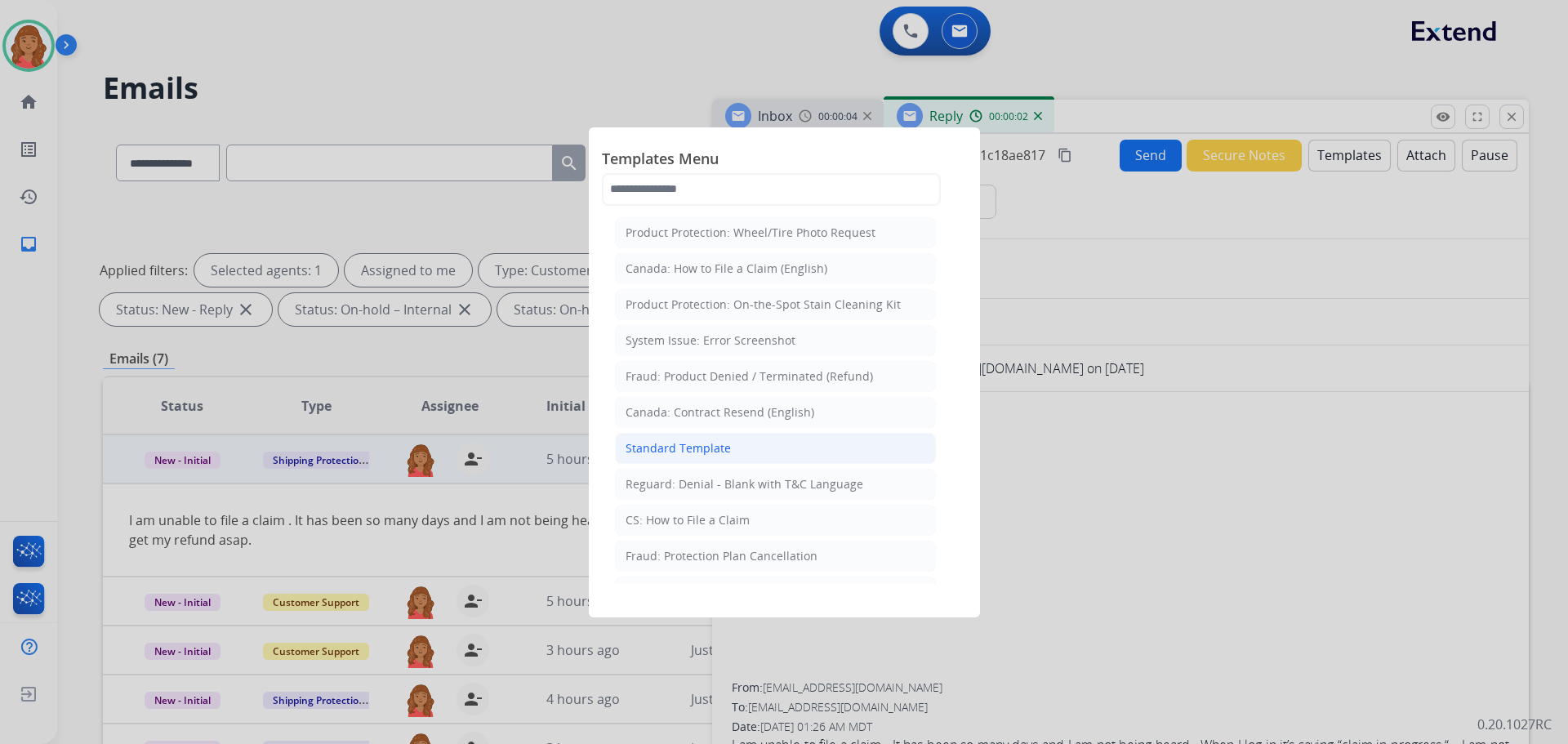
drag, startPoint x: 670, startPoint y: 445, endPoint x: 699, endPoint y: 445, distance: 29.0
click at [671, 445] on div "Standard Template" at bounding box center [677, 448] width 105 height 16
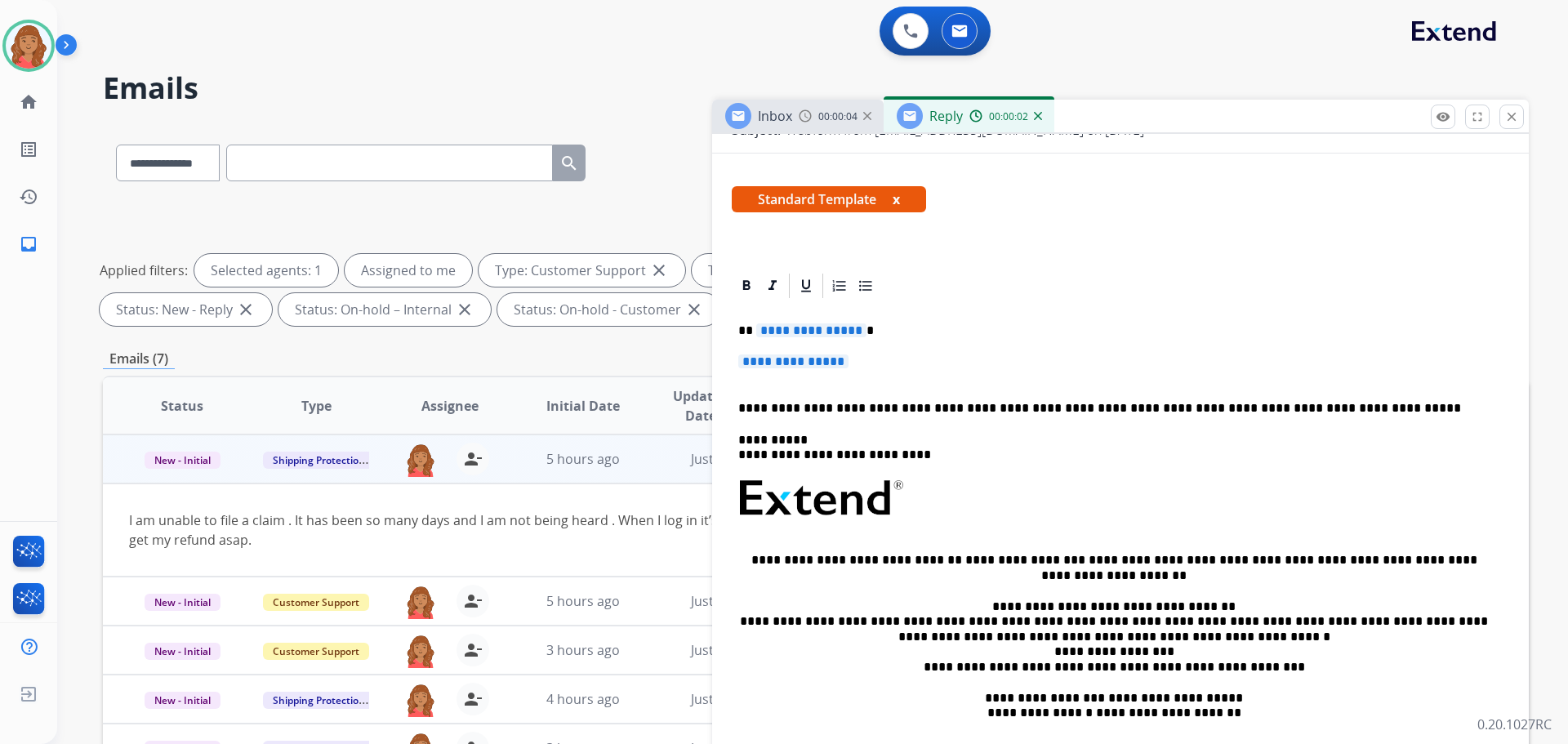
scroll to position [245, 0]
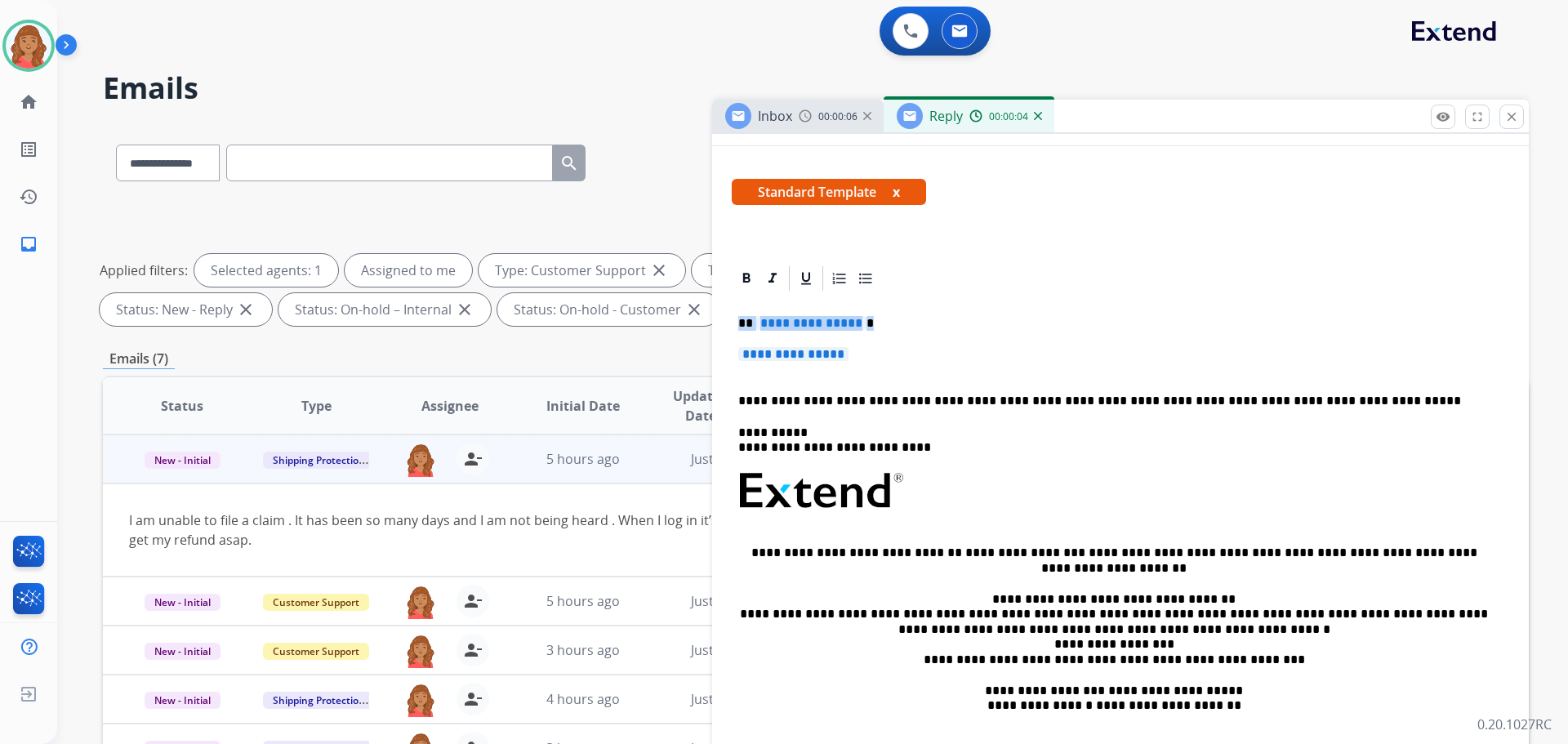
drag, startPoint x: 866, startPoint y: 354, endPoint x: 708, endPoint y: 318, distance: 162.0
click at [695, 314] on div "**********" at bounding box center [816, 566] width 1426 height 883
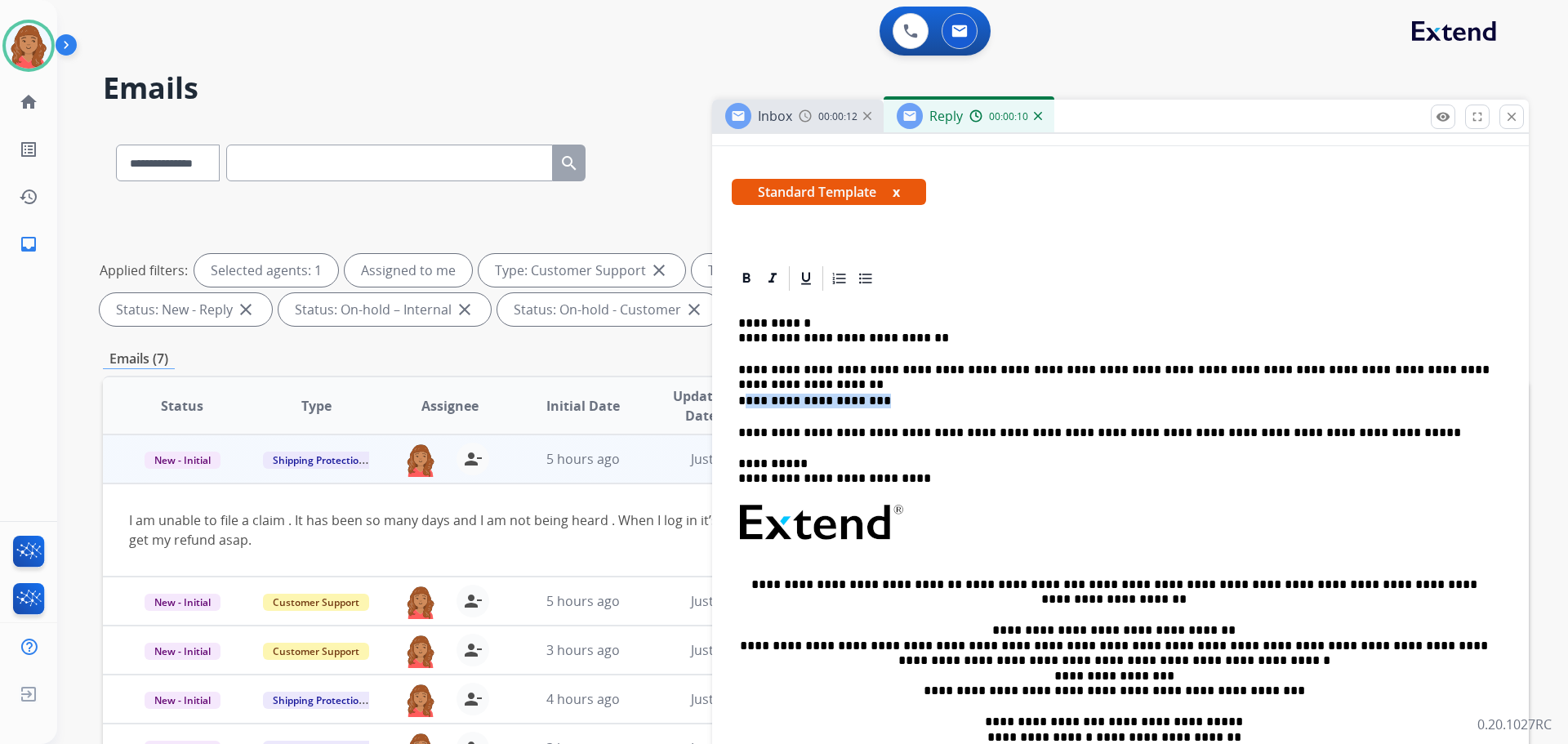
drag, startPoint x: 880, startPoint y: 401, endPoint x: 745, endPoint y: 398, distance: 135.0
click at [745, 398] on p "**********" at bounding box center [1113, 401] width 752 height 15
click at [741, 424] on div "**********" at bounding box center [1119, 545] width 777 height 503
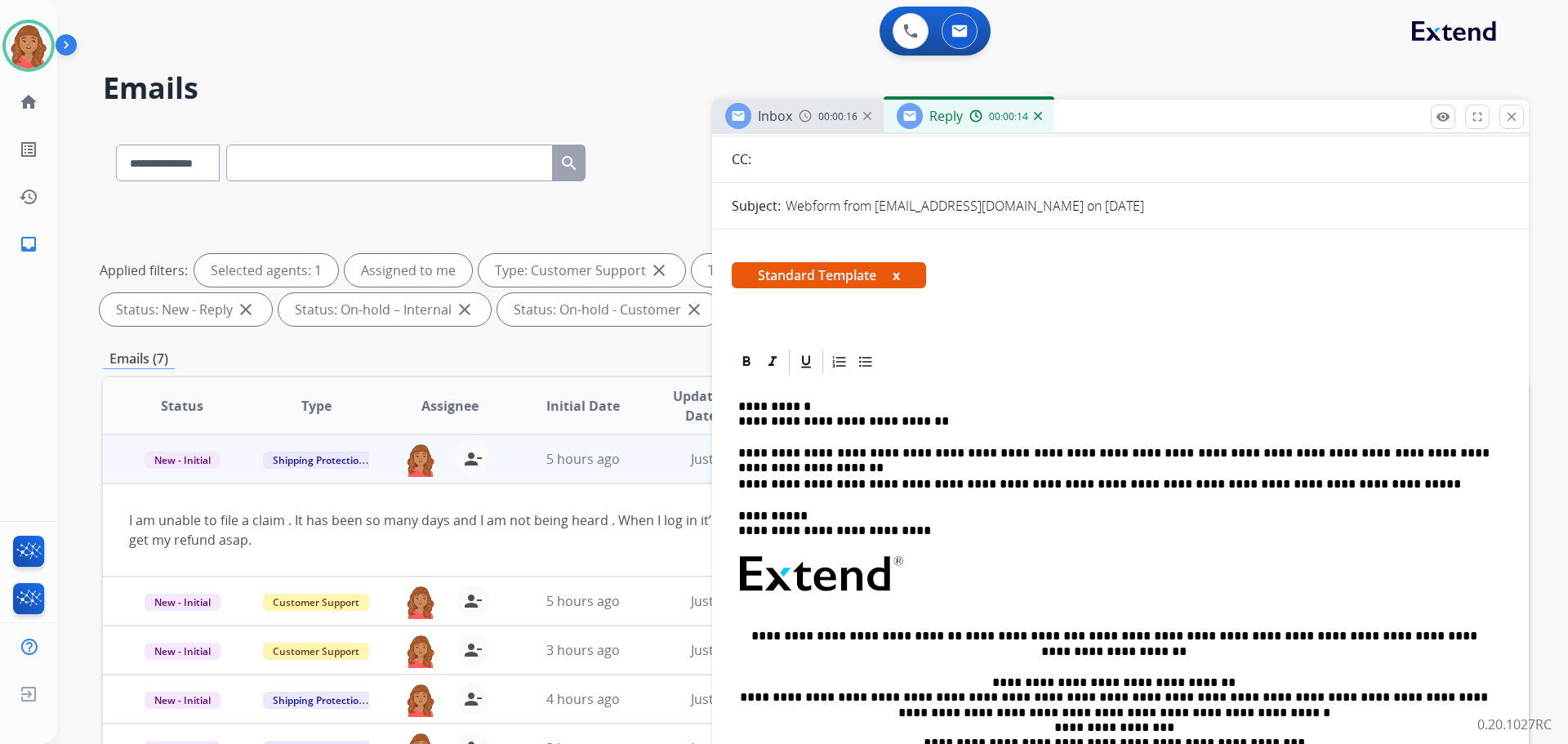
scroll to position [0, 0]
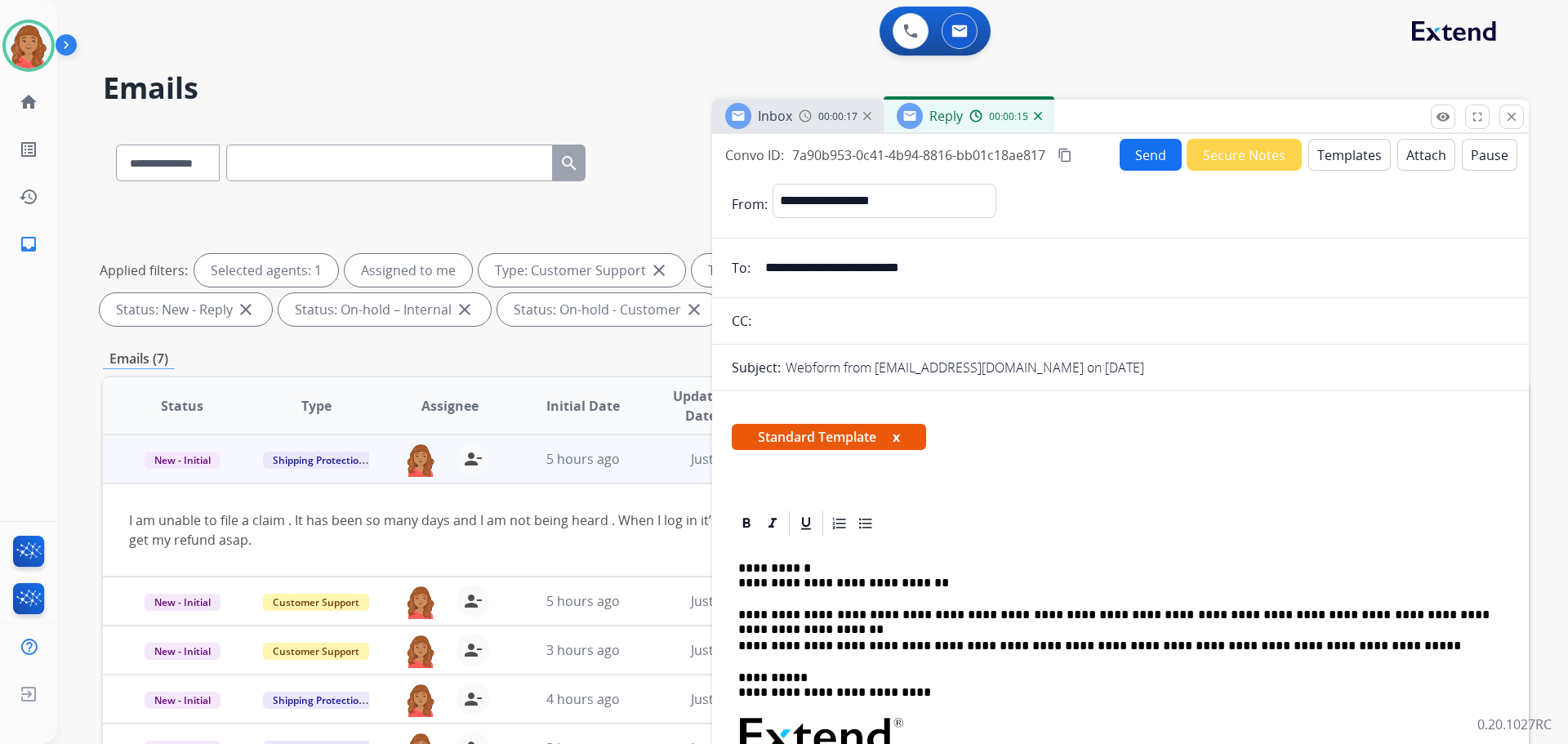
click at [1055, 156] on div "Convo ID: 7a90b953-0c41-4b94-8816-bb01c18ae817 content_copy" at bounding box center [900, 155] width 350 height 19
click at [1059, 156] on mat-icon "content_copy" at bounding box center [1065, 155] width 15 height 15
click at [1134, 161] on button "Send" at bounding box center [1152, 156] width 62 height 32
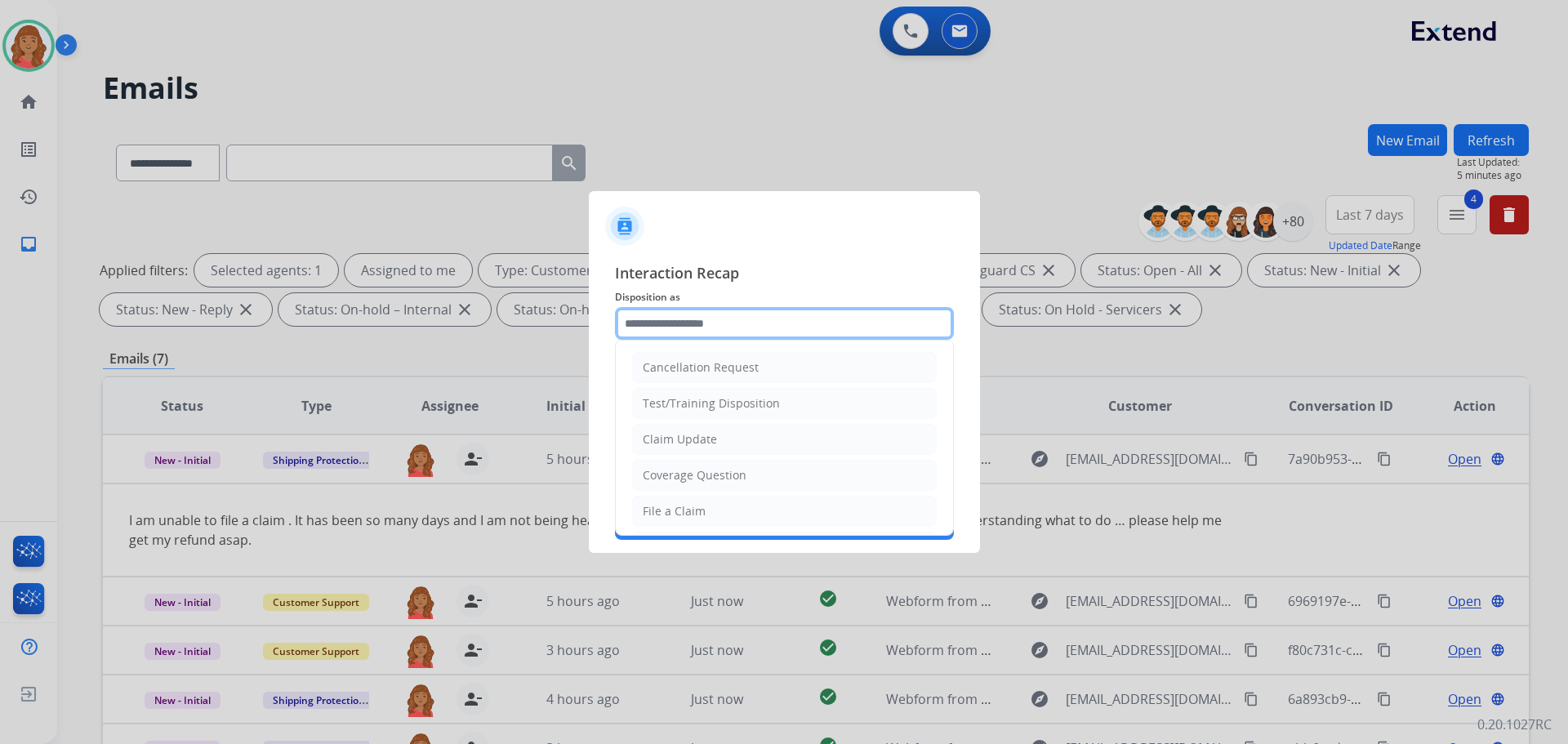
click at [707, 326] on input "text" at bounding box center [784, 323] width 339 height 33
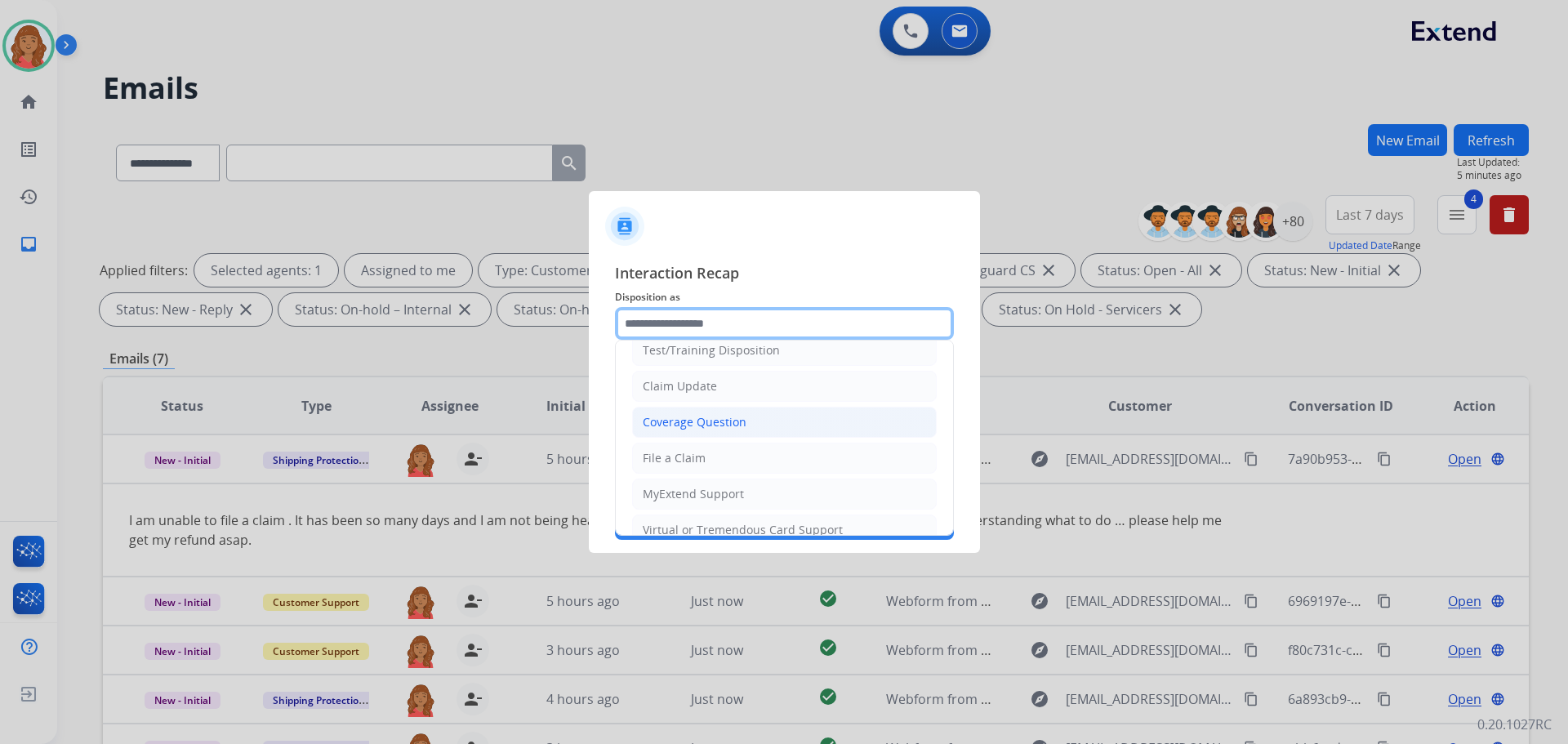
scroll to position [81, 0]
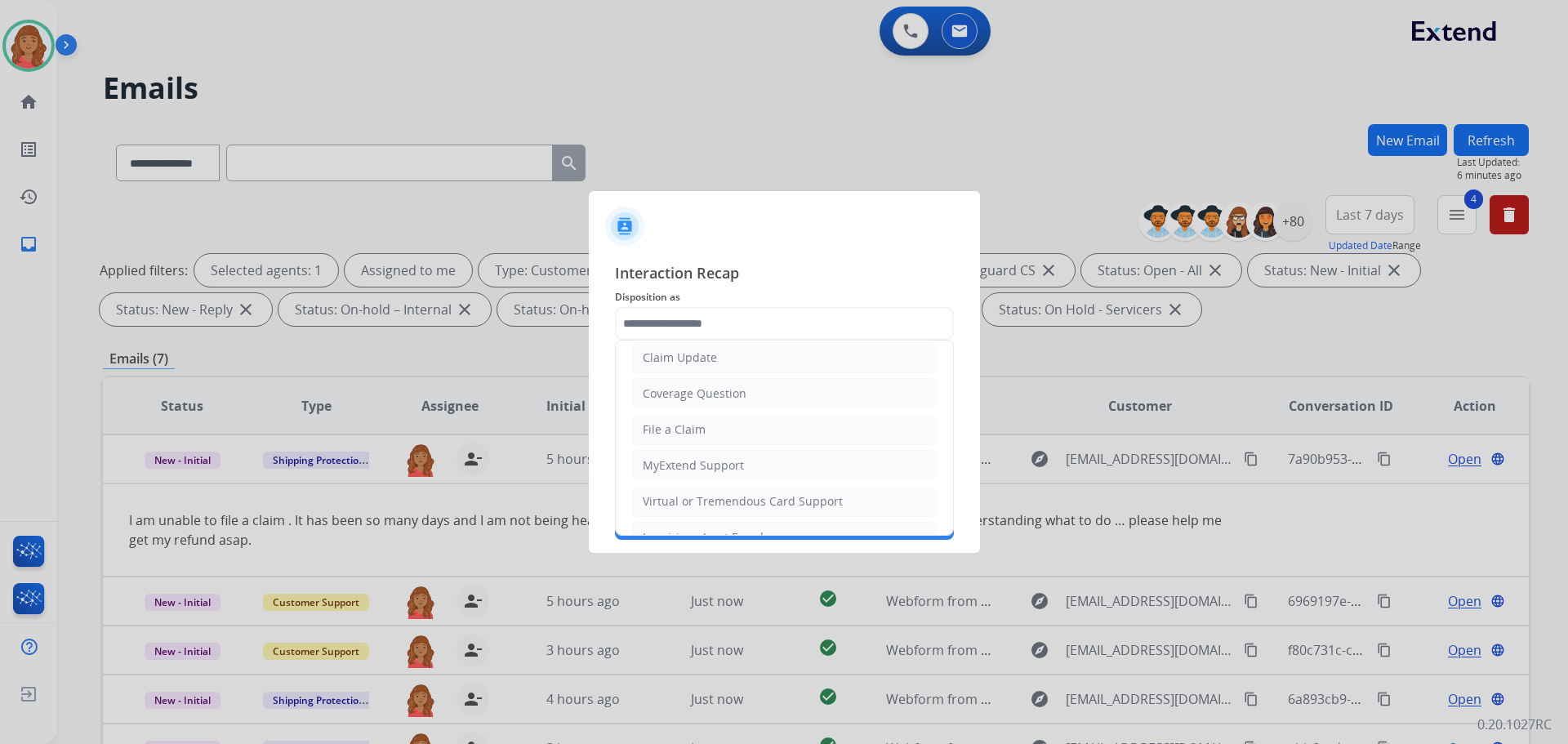
click at [671, 437] on li "File a Claim" at bounding box center [784, 429] width 305 height 31
type input "**********"
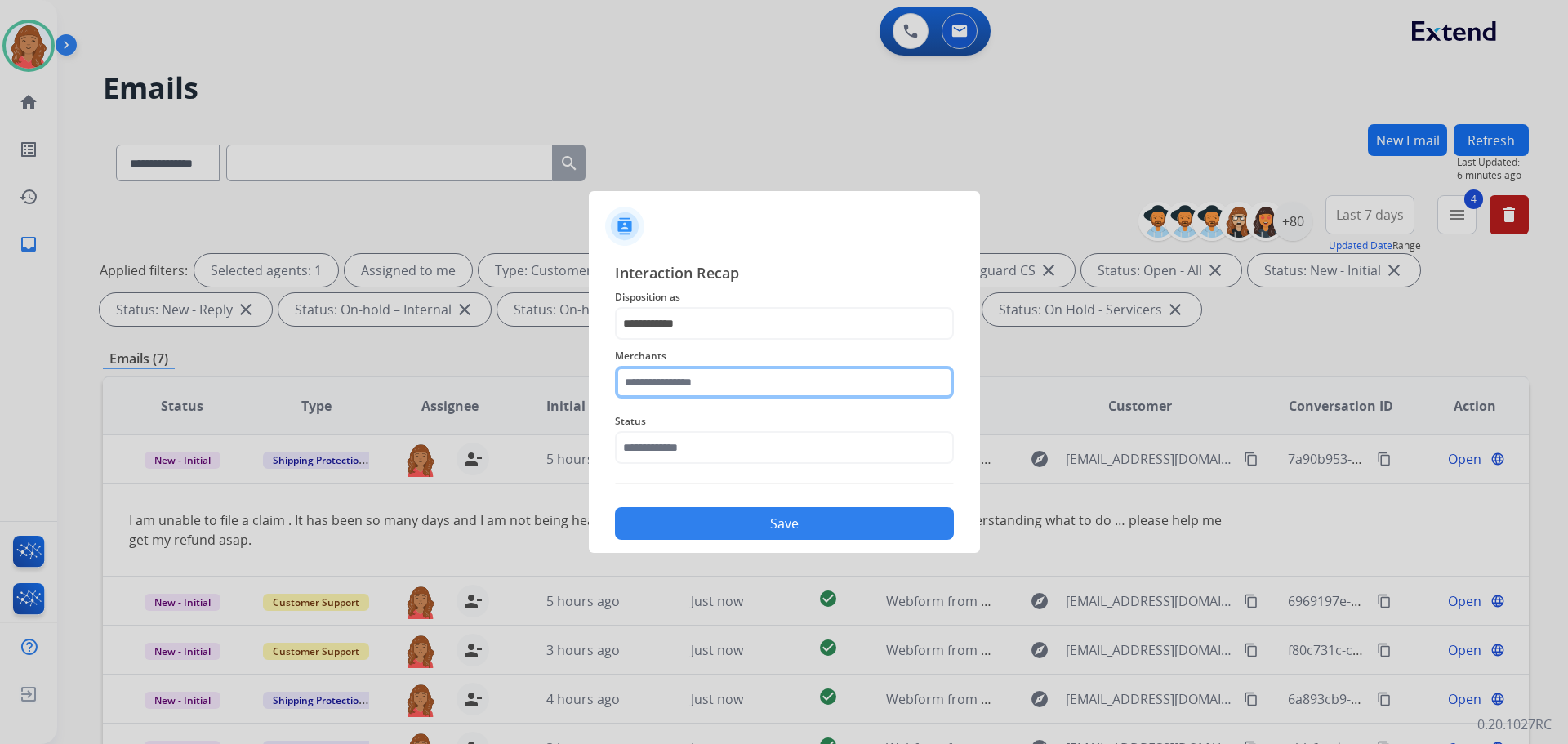
click at [684, 391] on input "text" at bounding box center [784, 383] width 339 height 33
click at [680, 433] on div "Jomashop" at bounding box center [670, 428] width 54 height 16
type input "********"
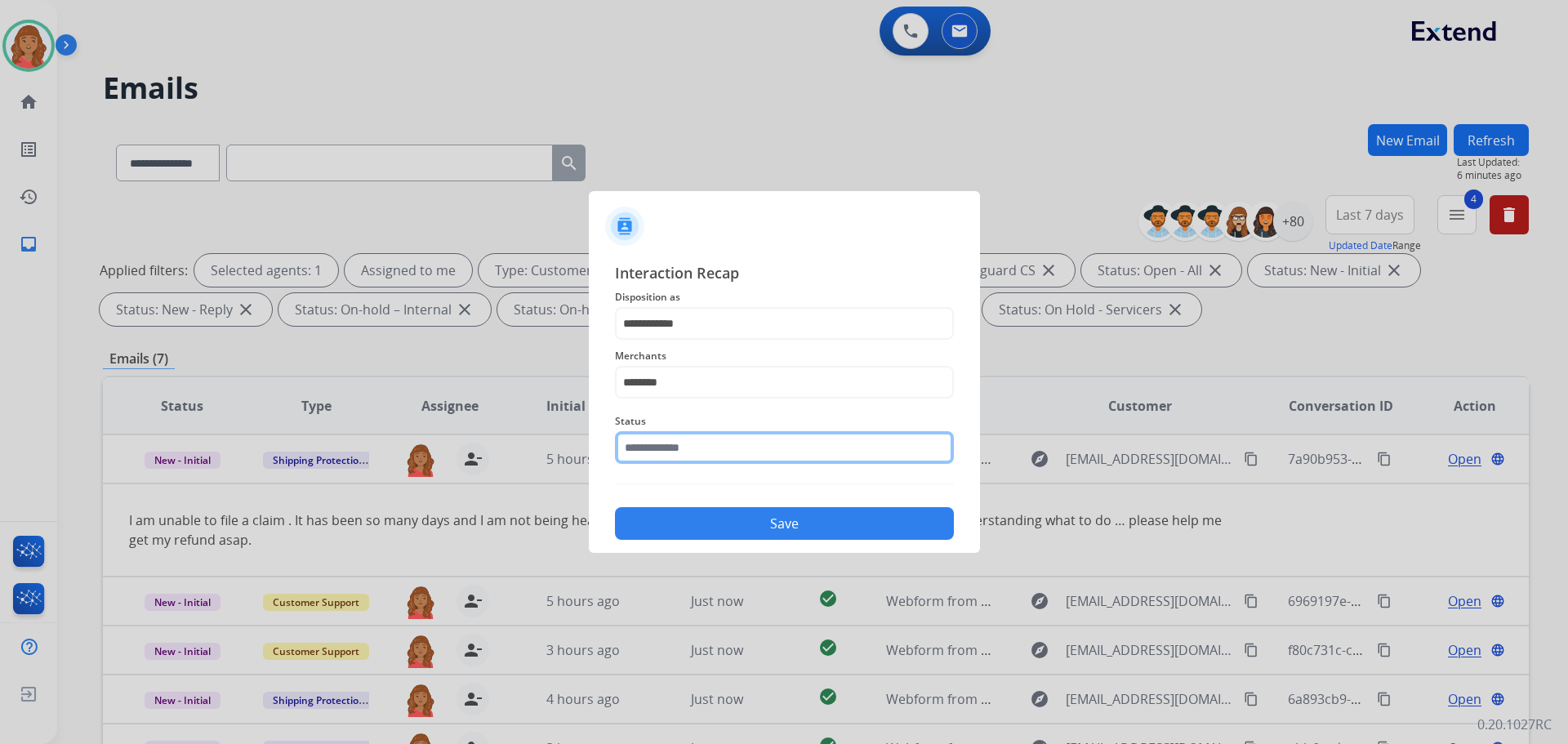
click at [678, 454] on input "text" at bounding box center [784, 447] width 339 height 33
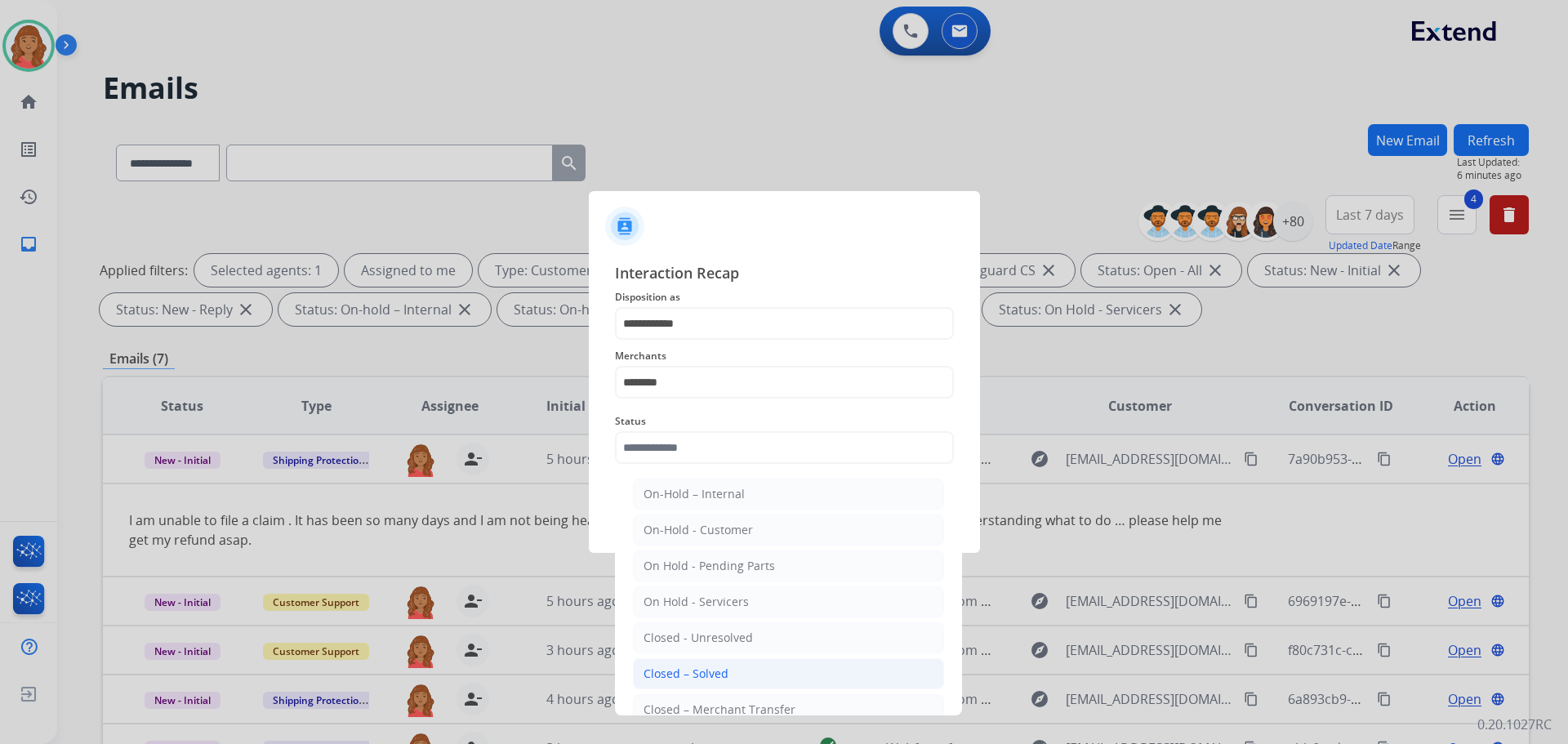
click at [697, 666] on div "Closed – Solved" at bounding box center [686, 674] width 85 height 16
type input "**********"
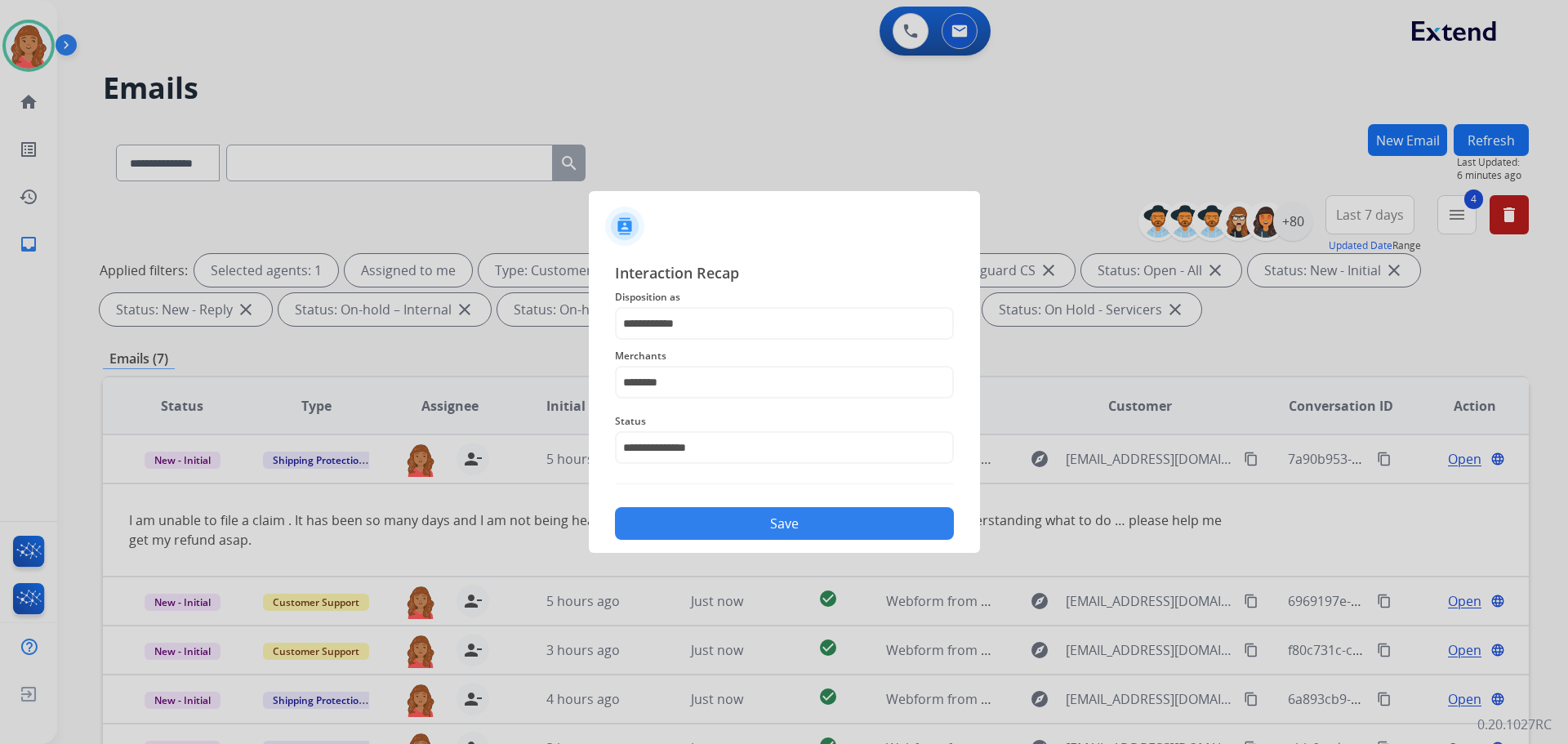
click at [713, 526] on button "Save" at bounding box center [784, 523] width 339 height 33
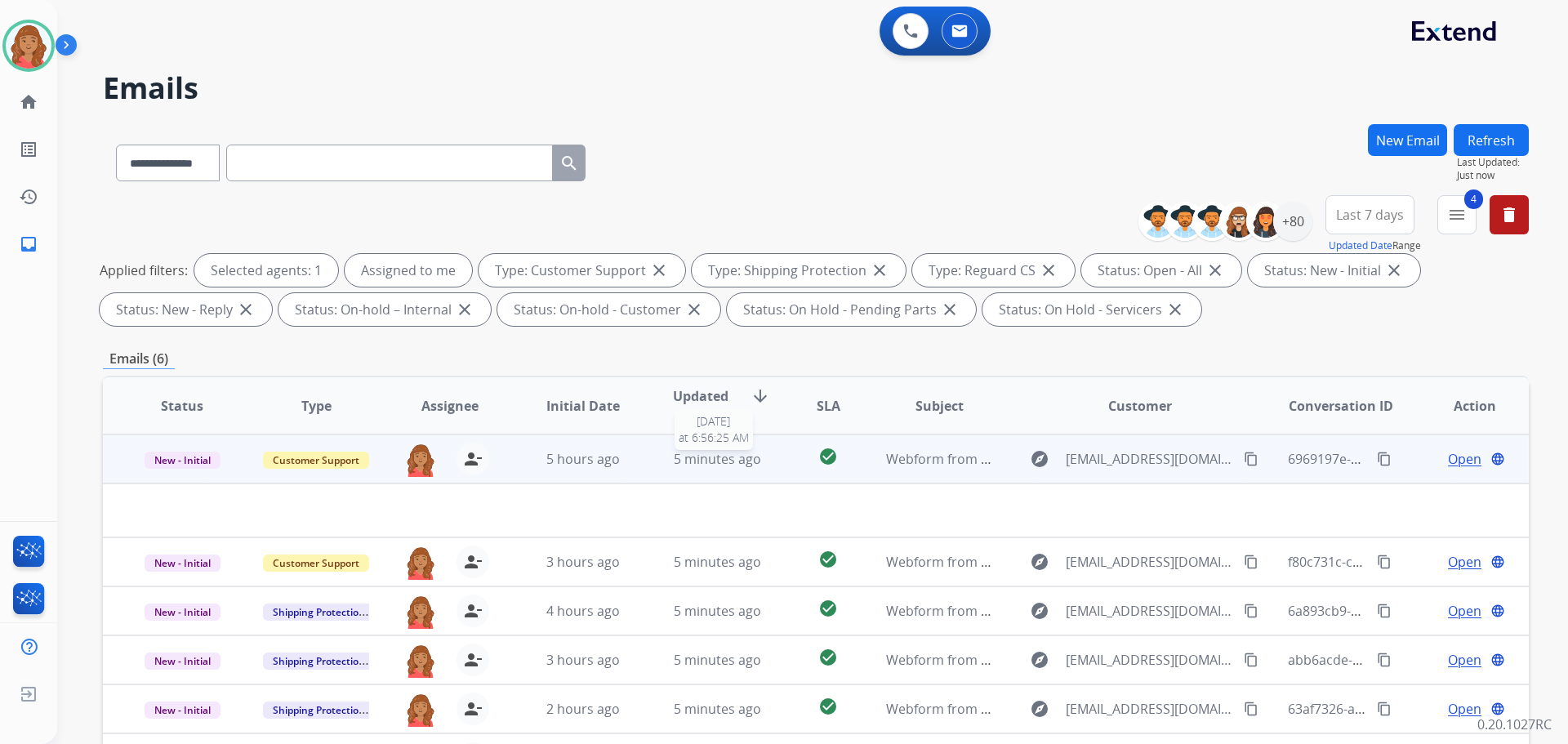
click at [678, 458] on span "5 minutes ago" at bounding box center [717, 459] width 87 height 18
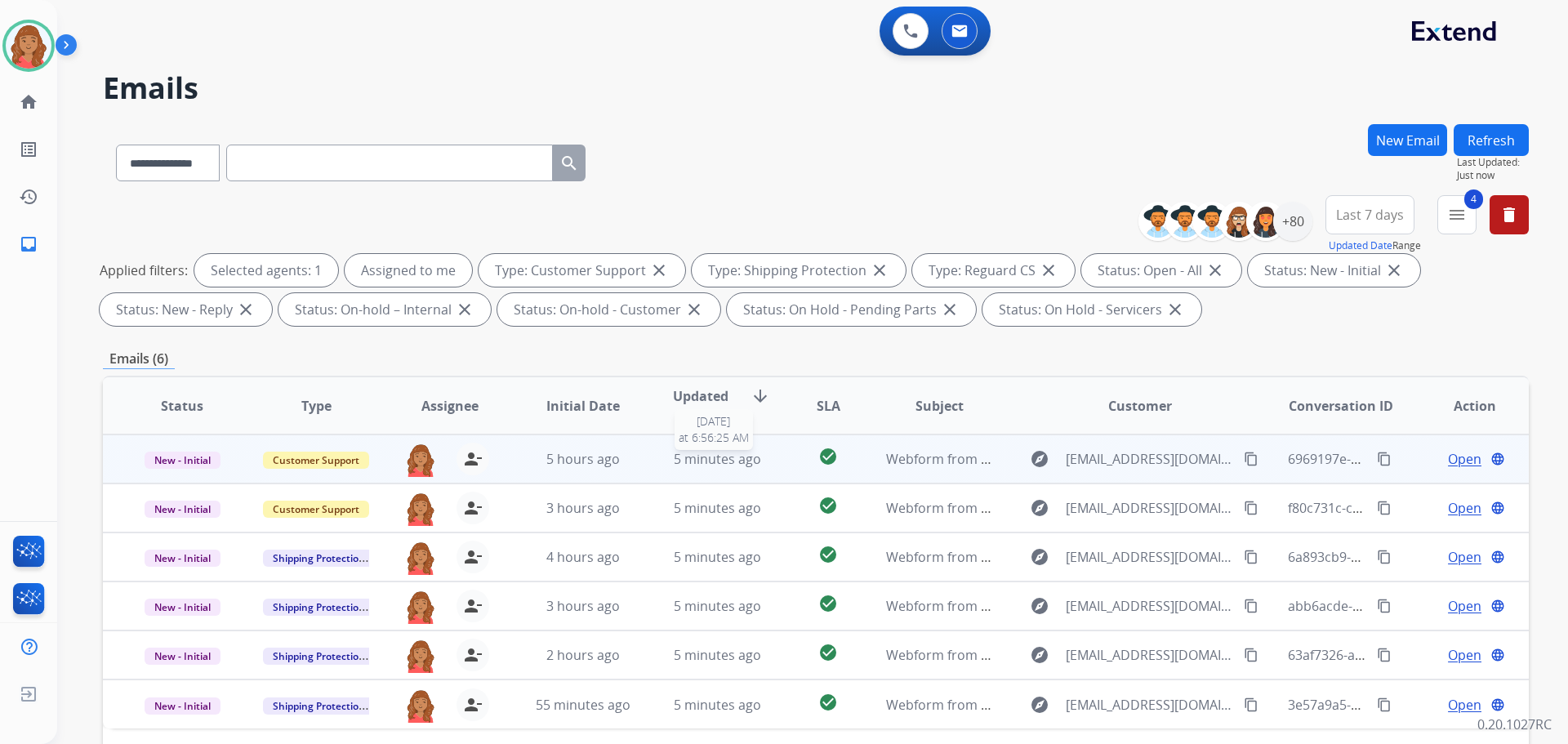
click at [677, 458] on span "5 minutes ago" at bounding box center [717, 459] width 87 height 18
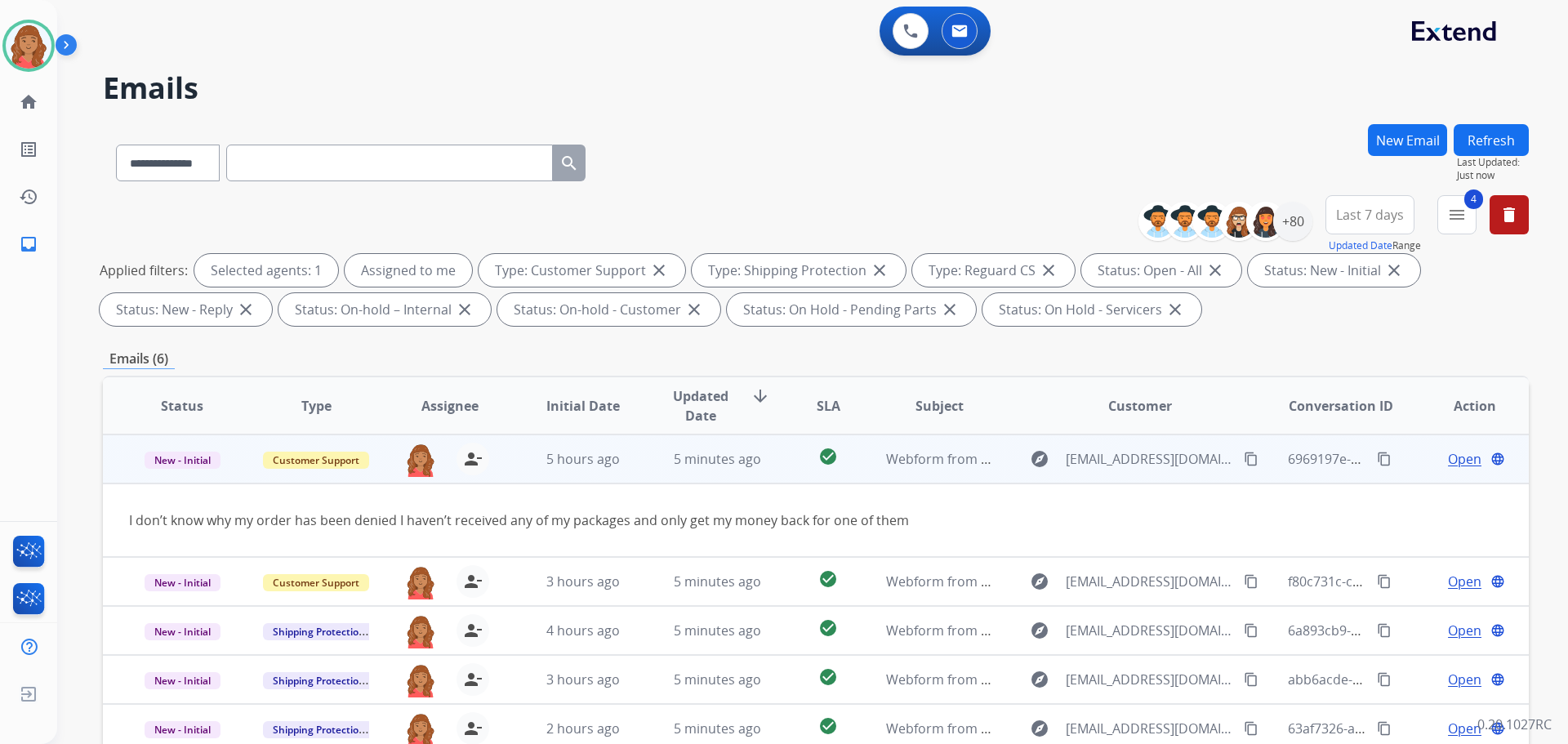
click at [1241, 461] on button "content_copy" at bounding box center [1250, 458] width 19 height 19
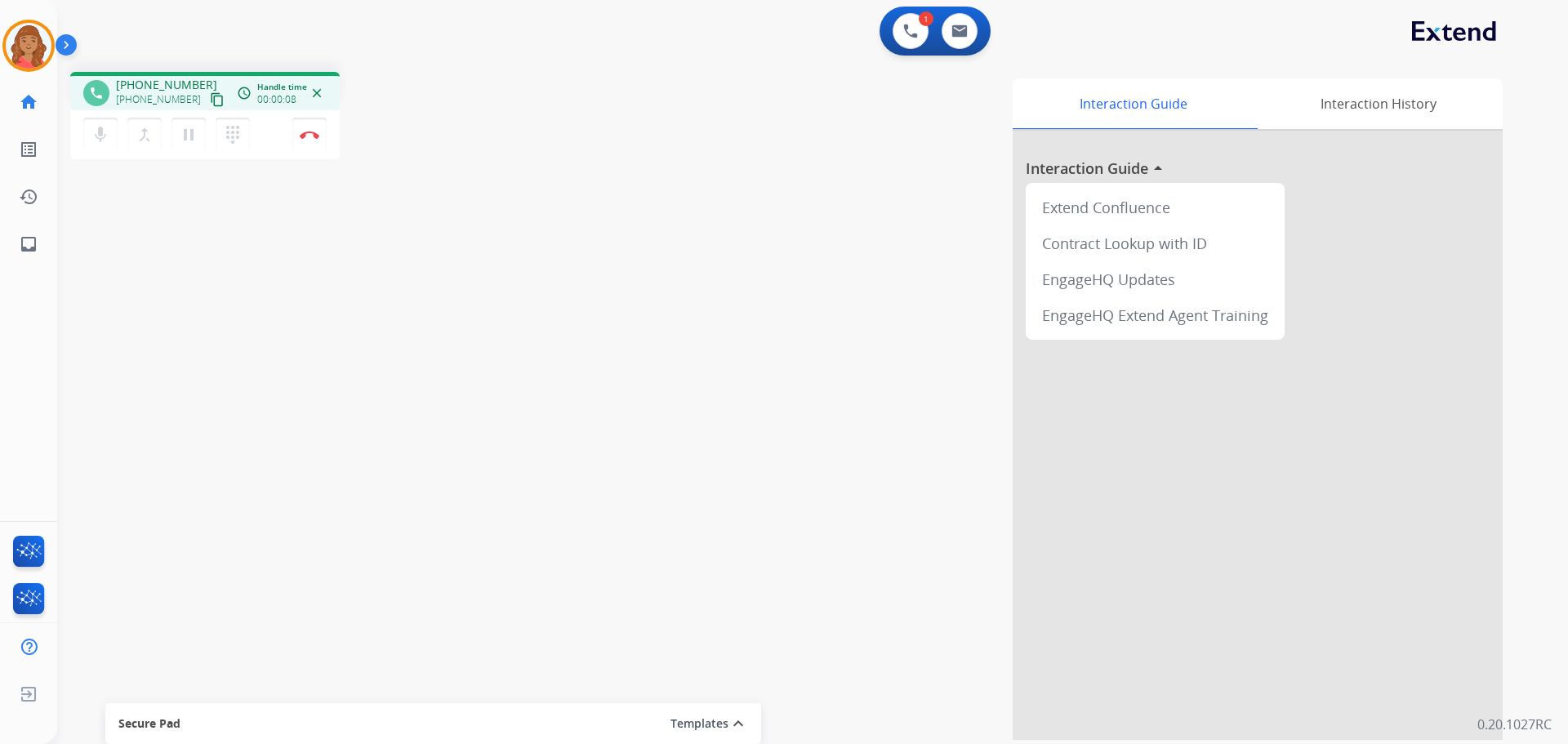
click at [210, 102] on mat-icon "content_copy" at bounding box center [217, 100] width 15 height 15
click at [238, 133] on mat-icon "dialpad" at bounding box center [232, 134] width 19 height 19
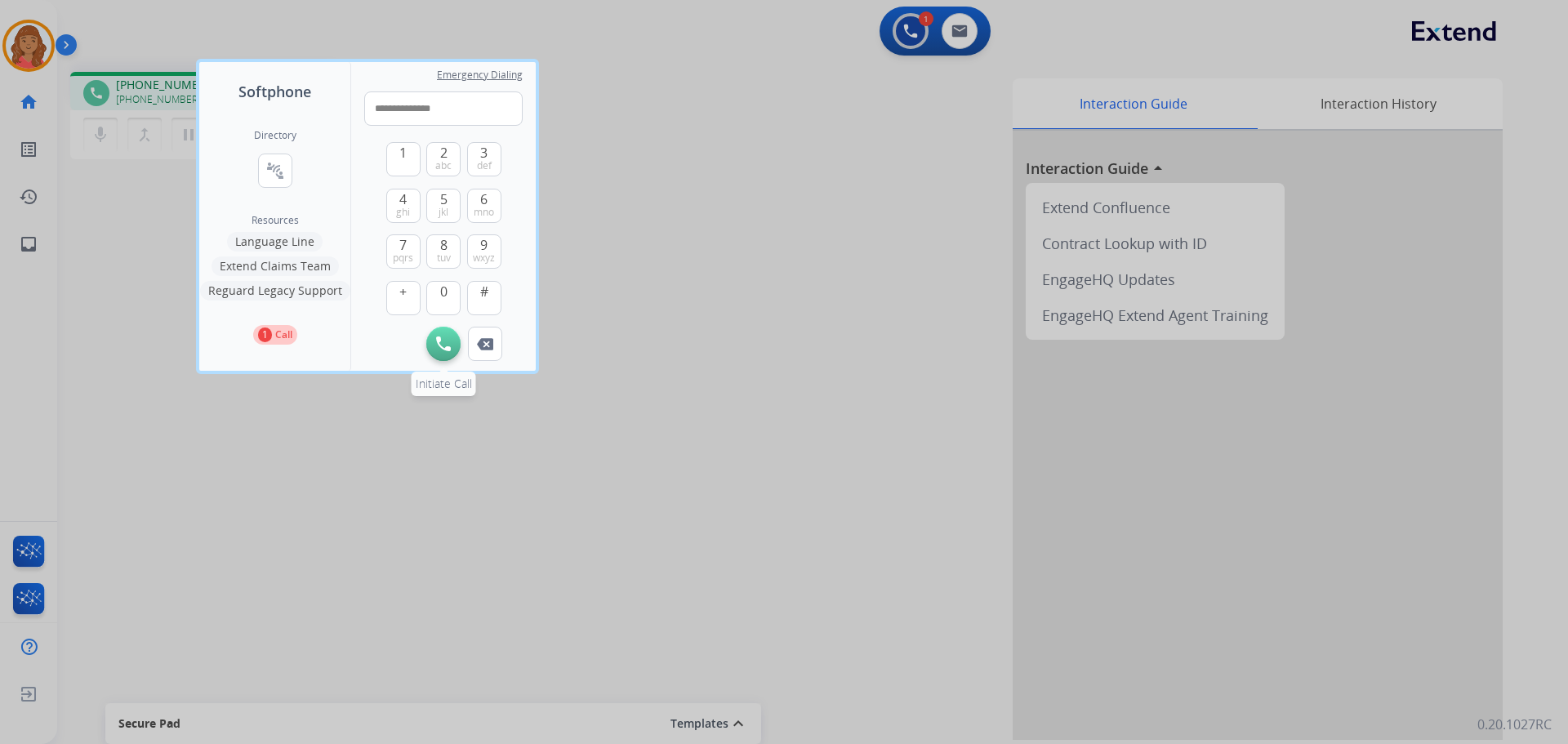
type input "**********"
click at [441, 340] on img at bounding box center [443, 344] width 15 height 15
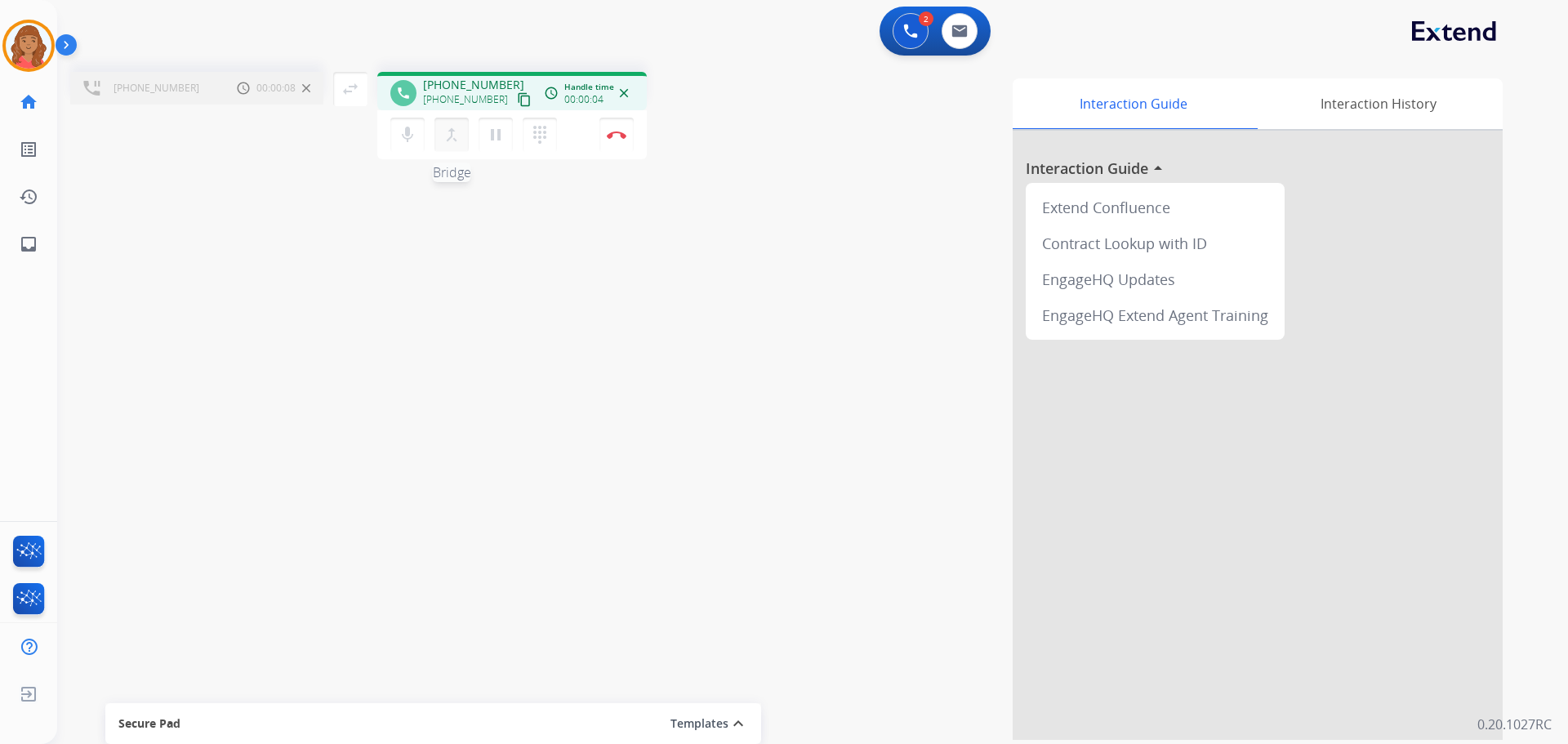
click at [445, 131] on mat-icon "merge_type" at bounding box center [451, 134] width 19 height 19
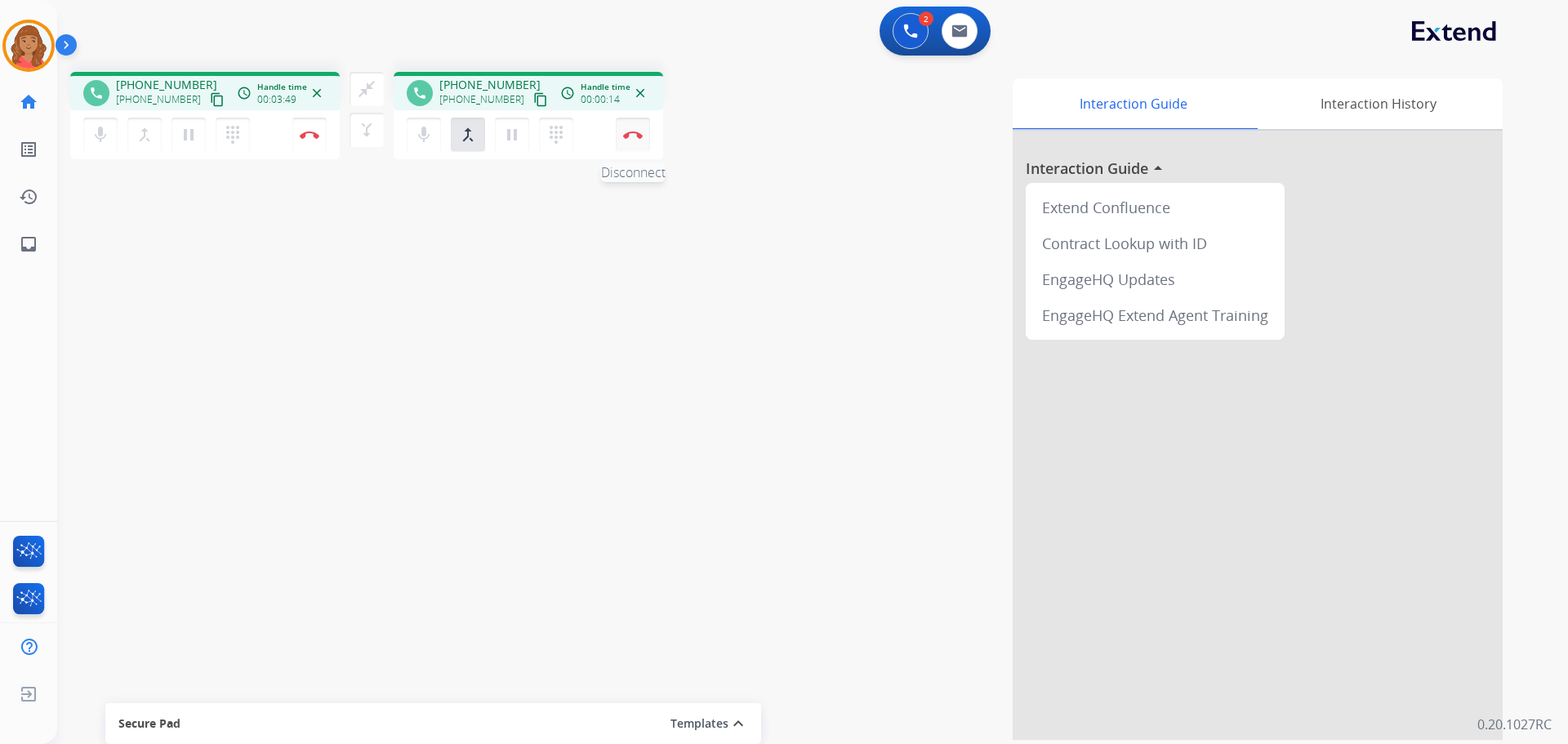
click at [636, 135] on img at bounding box center [633, 135] width 19 height 8
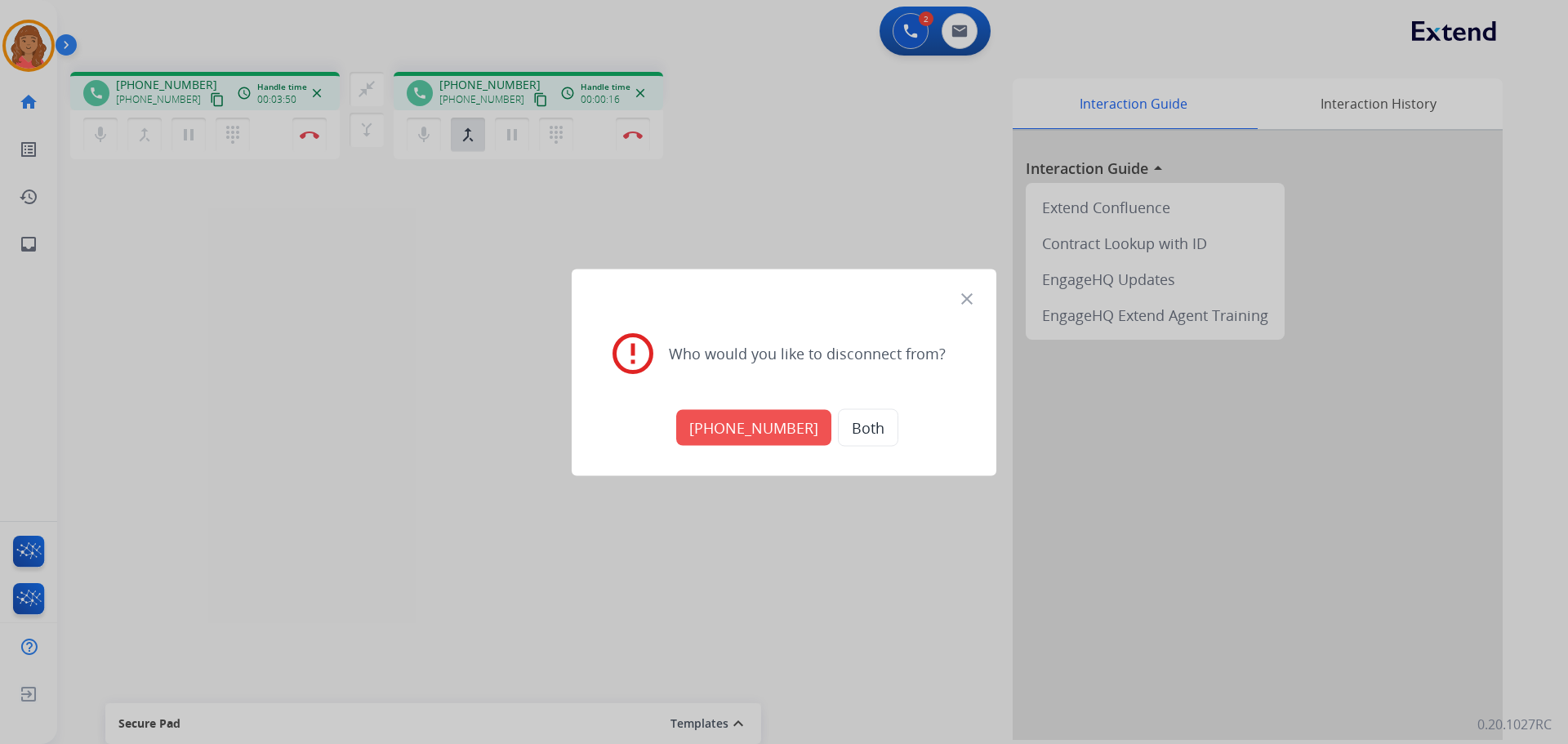
click at [776, 429] on button "[PHONE_NUMBER]" at bounding box center [754, 426] width 156 height 36
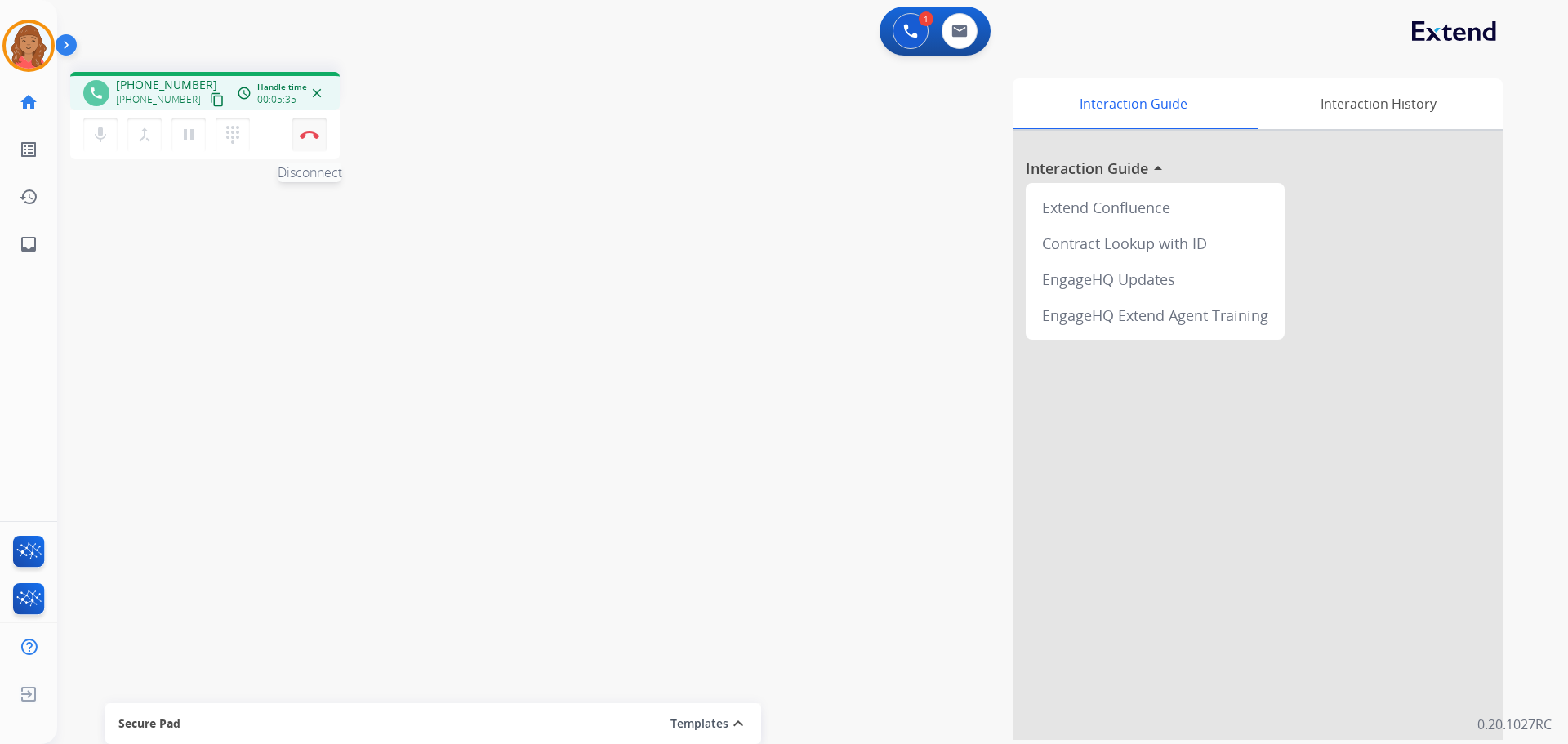
click at [307, 133] on img at bounding box center [308, 135] width 19 height 8
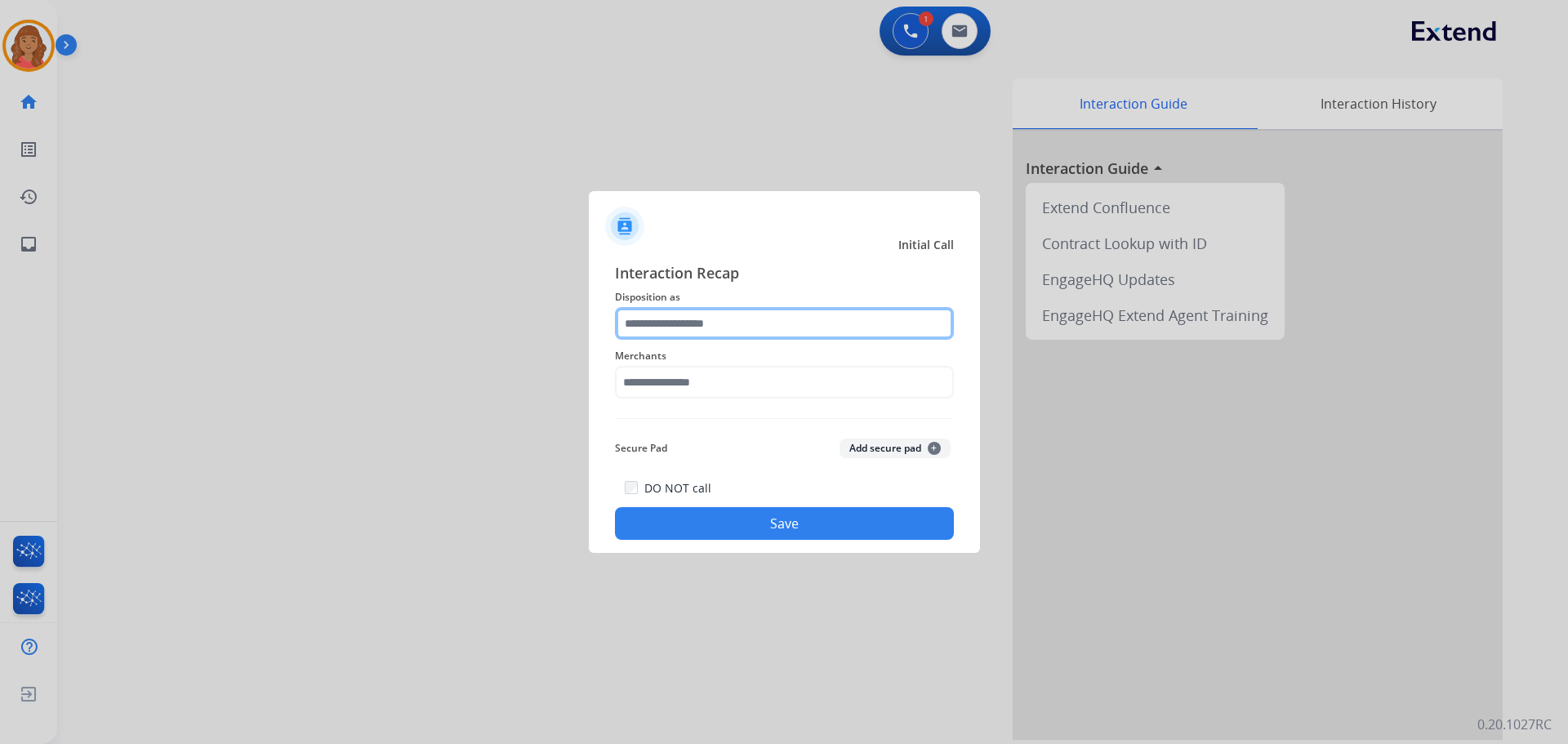
drag, startPoint x: 694, startPoint y: 318, endPoint x: 691, endPoint y: 333, distance: 15.3
click at [693, 329] on input "text" at bounding box center [784, 323] width 339 height 33
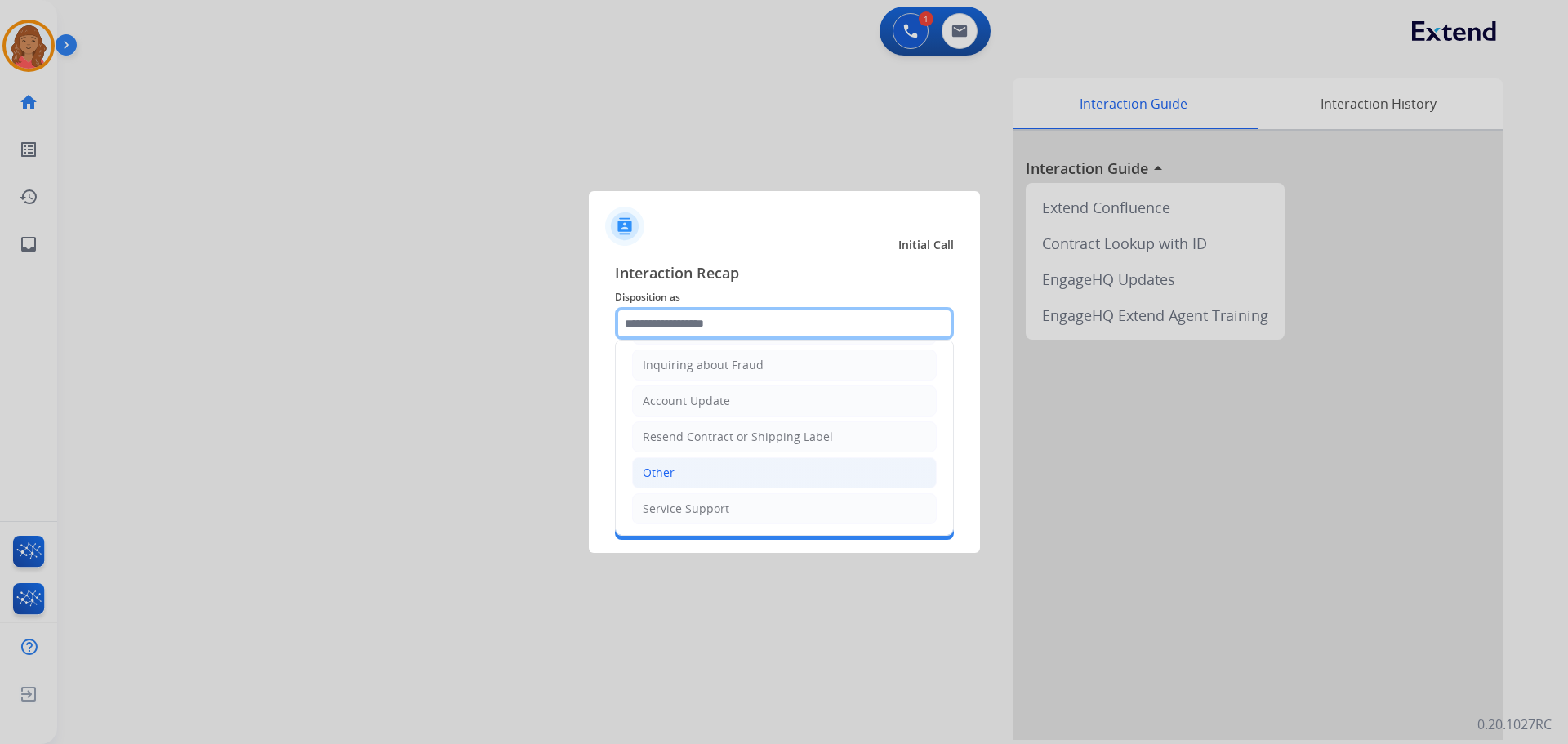
scroll to position [254, 0]
drag, startPoint x: 662, startPoint y: 471, endPoint x: 660, endPoint y: 462, distance: 9.2
click at [662, 467] on div "Other" at bounding box center [658, 472] width 32 height 16
type input "*****"
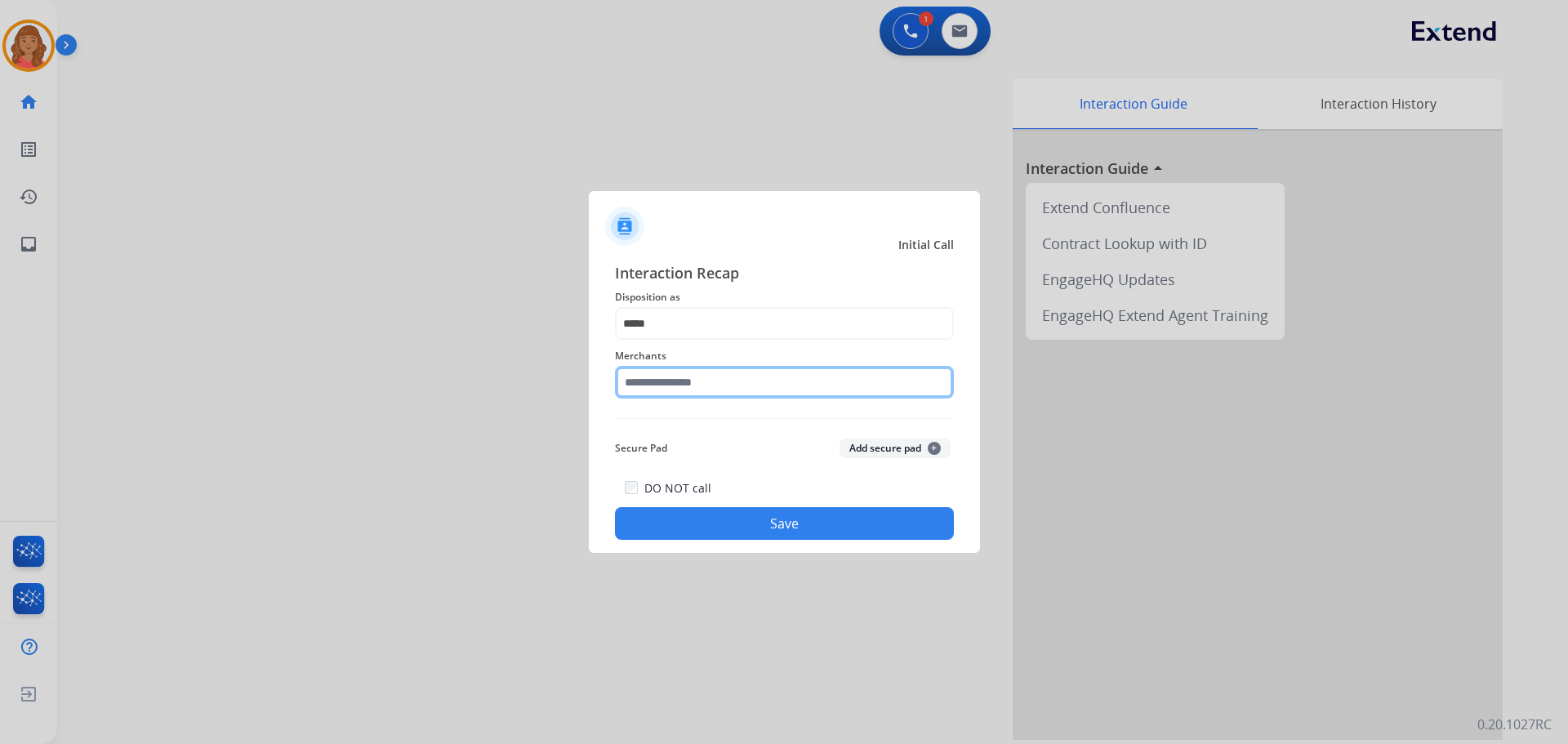
click at [669, 384] on input "text" at bounding box center [784, 383] width 339 height 33
type input "*"
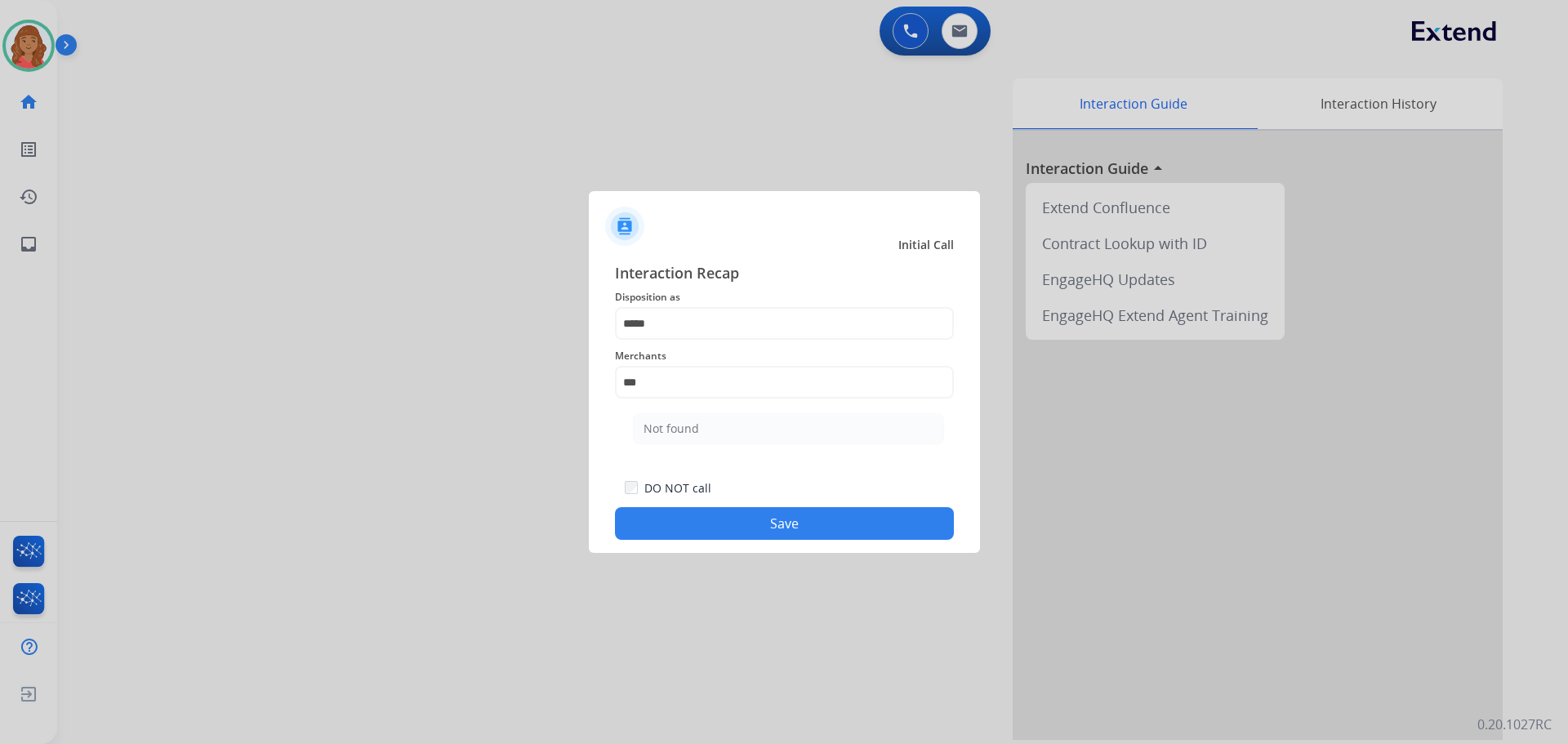
click at [685, 427] on div "Not found" at bounding box center [671, 428] width 56 height 16
type input "*********"
click at [714, 529] on button "Save" at bounding box center [784, 523] width 339 height 33
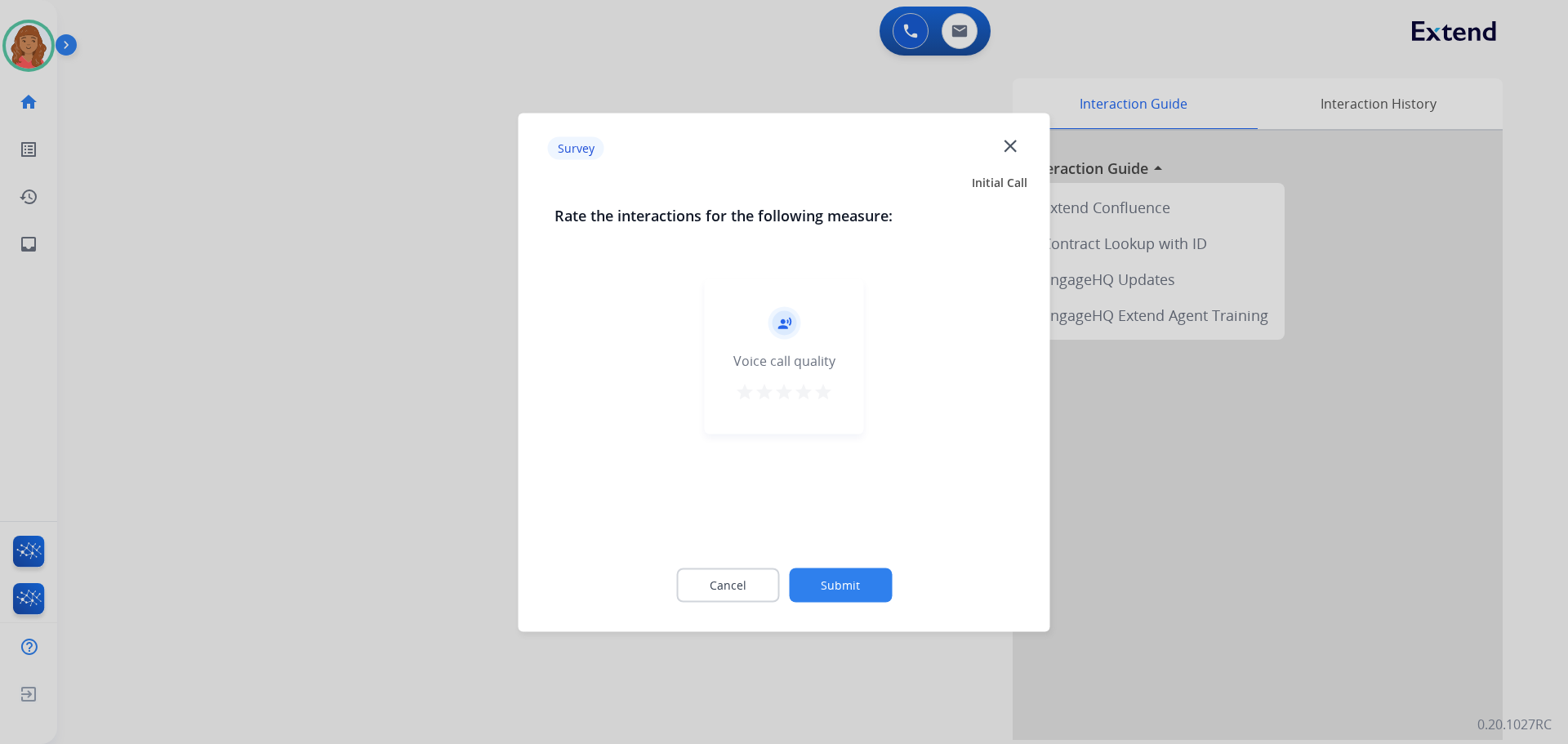
click at [821, 390] on mat-icon "star" at bounding box center [823, 391] width 19 height 19
click at [838, 581] on button "Submit" at bounding box center [840, 584] width 103 height 34
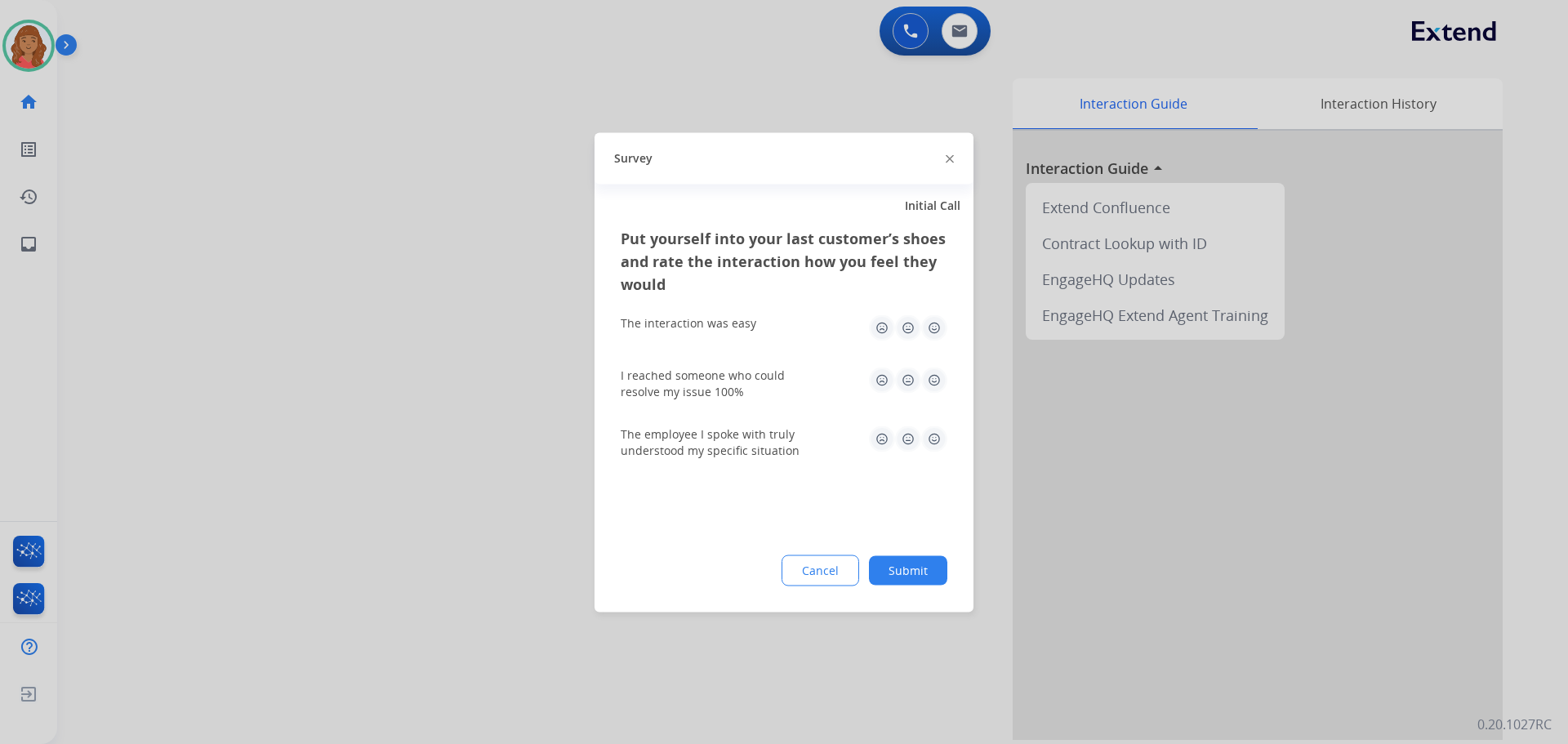
click at [940, 323] on img at bounding box center [934, 327] width 27 height 27
drag, startPoint x: 934, startPoint y: 372, endPoint x: 934, endPoint y: 388, distance: 16.0
click at [934, 373] on img at bounding box center [934, 380] width 27 height 27
click at [931, 434] on img at bounding box center [934, 438] width 27 height 27
click at [914, 578] on button "Submit" at bounding box center [908, 570] width 79 height 29
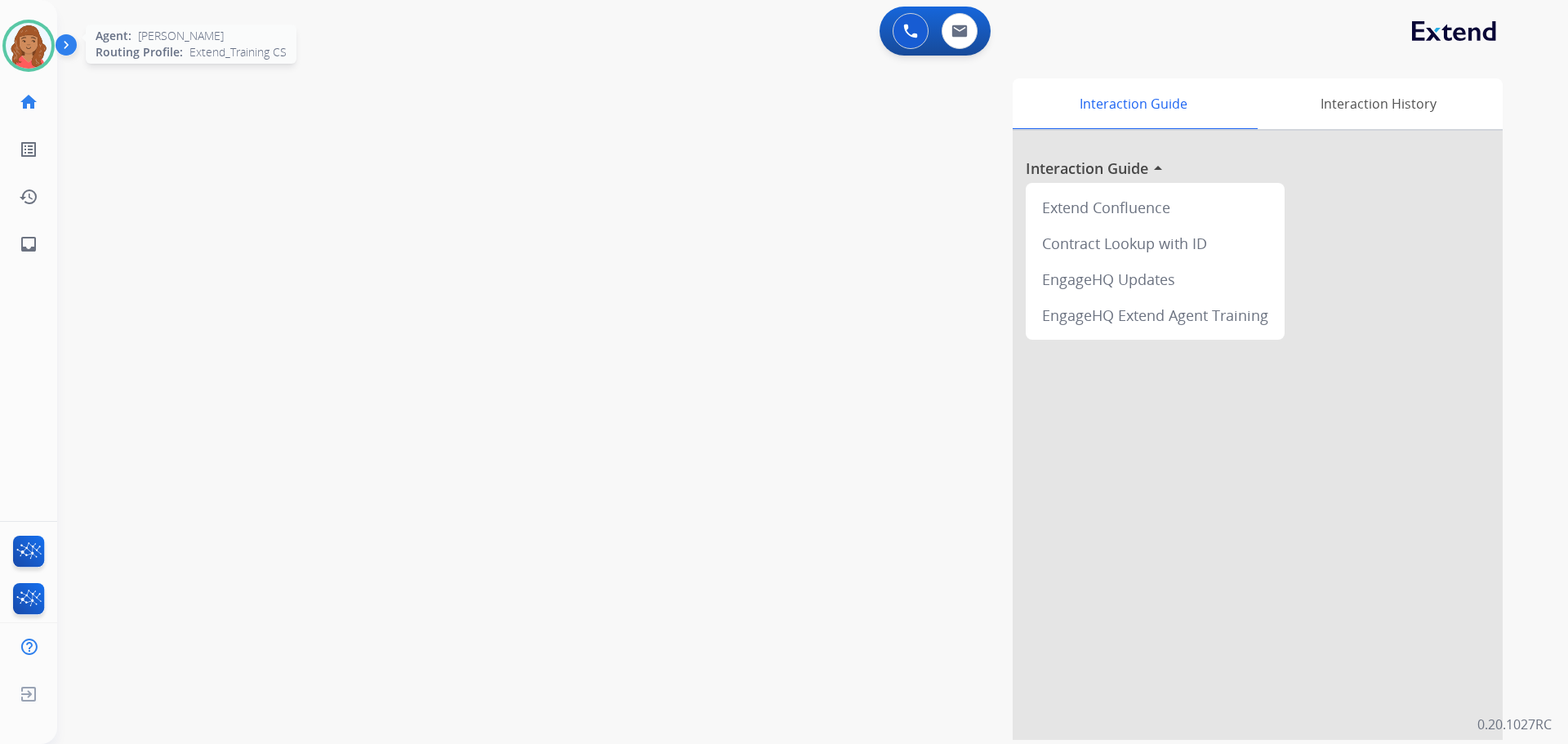
click at [33, 57] on img at bounding box center [28, 46] width 46 height 46
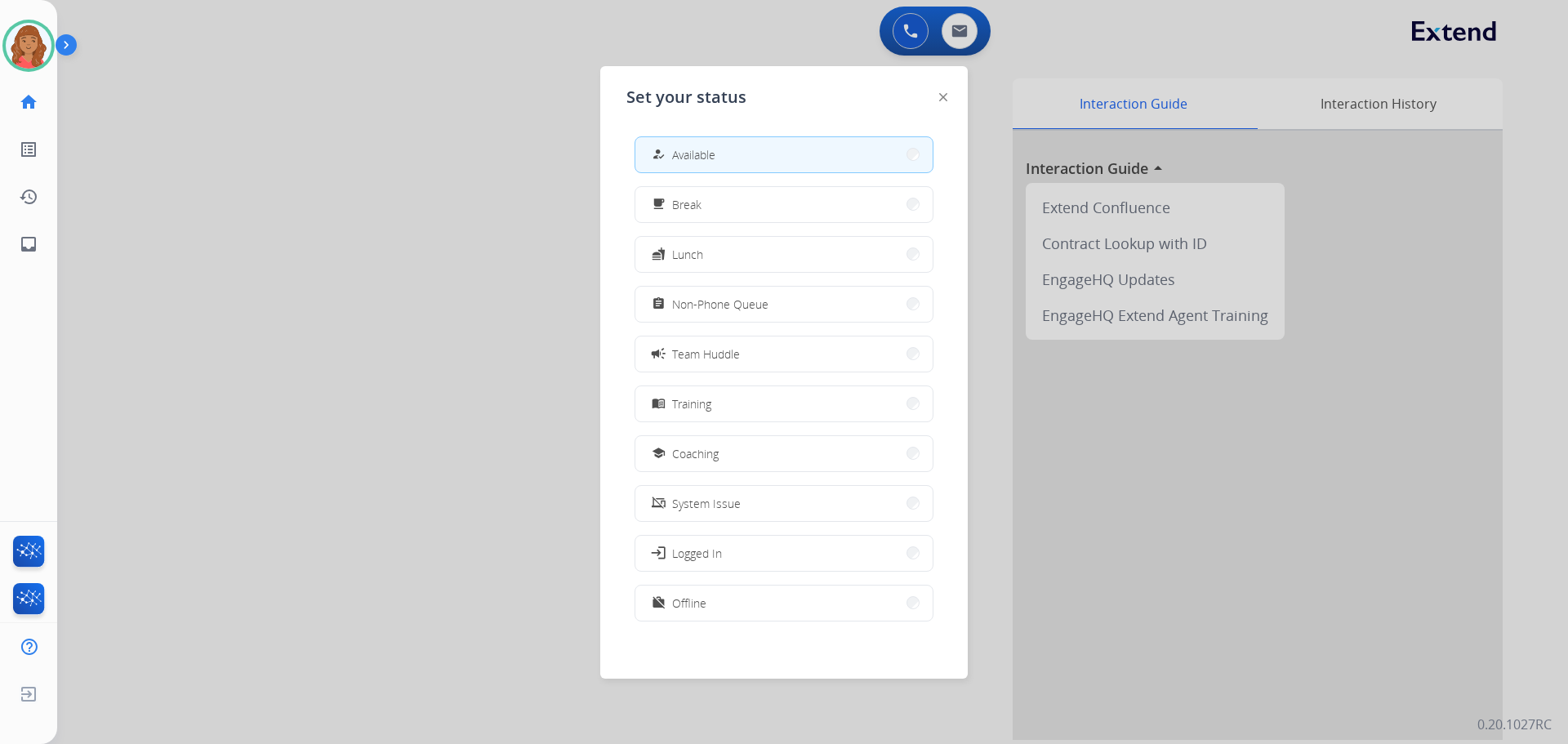
click at [738, 359] on span "Team Huddle" at bounding box center [706, 353] width 68 height 17
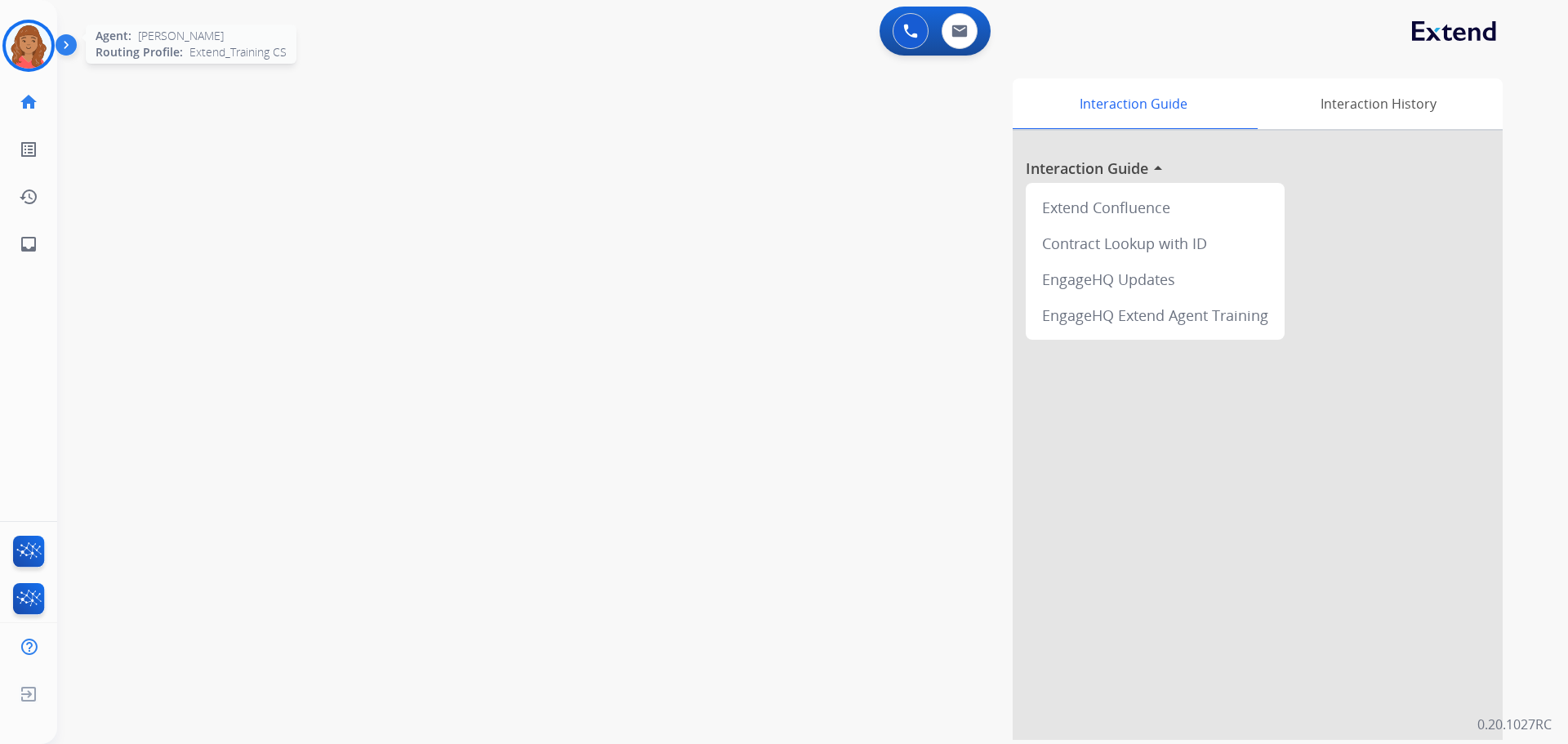
click at [33, 34] on img at bounding box center [28, 46] width 46 height 46
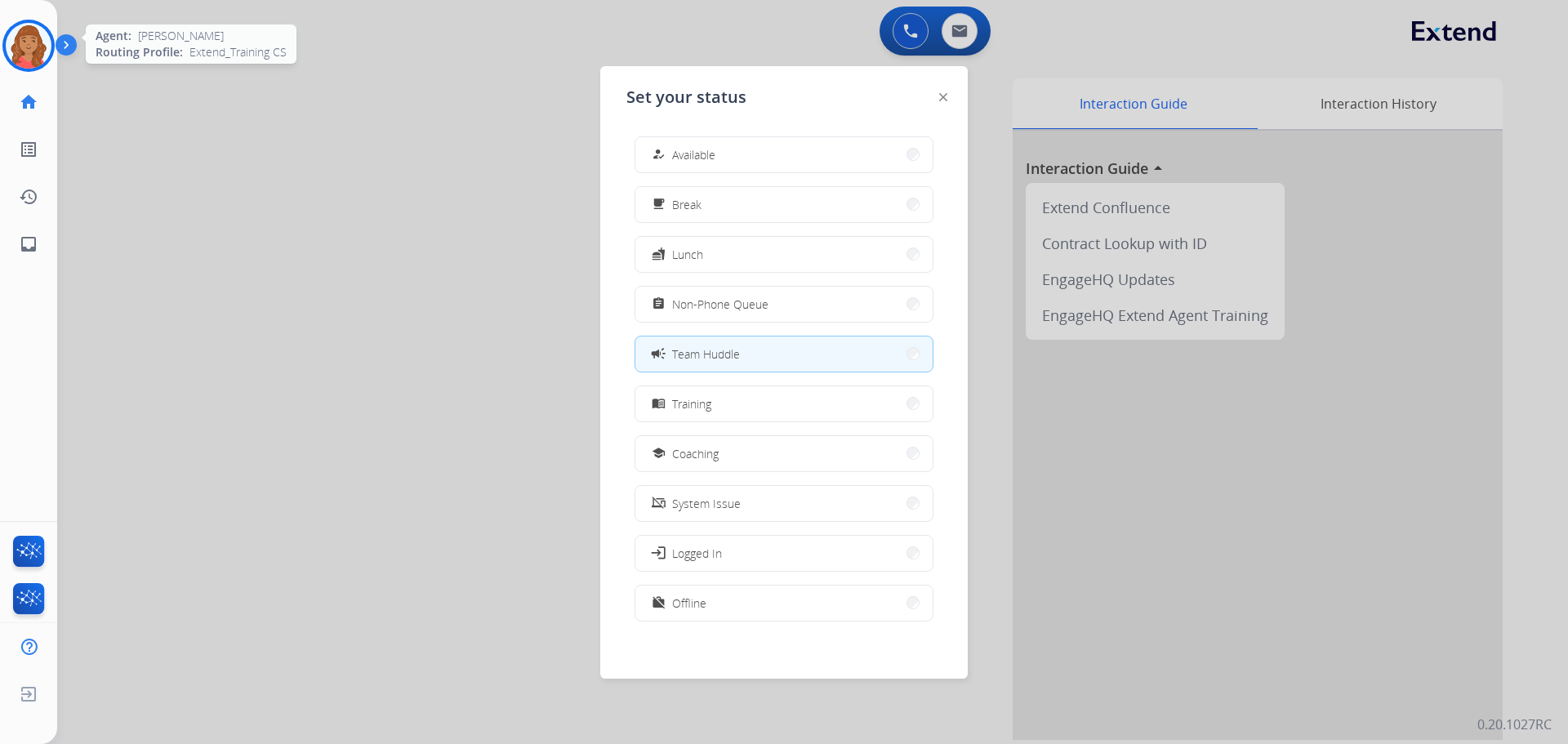
click at [34, 34] on img at bounding box center [28, 46] width 46 height 46
